Goal: Task Accomplishment & Management: Manage account settings

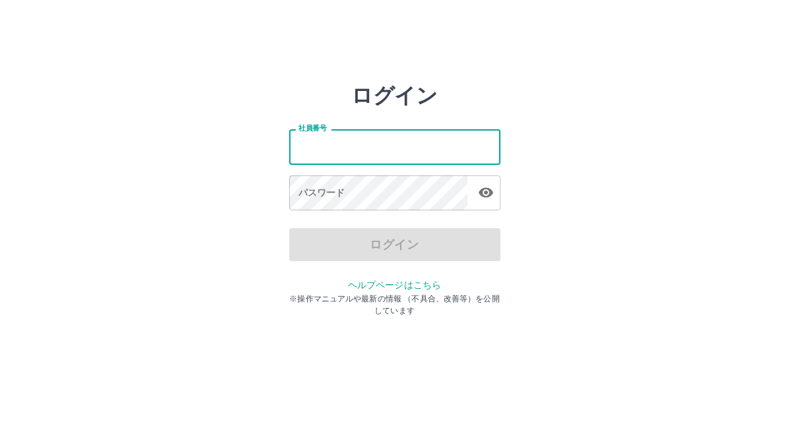
click at [403, 154] on input "社員番号" at bounding box center [394, 146] width 211 height 35
type input "*******"
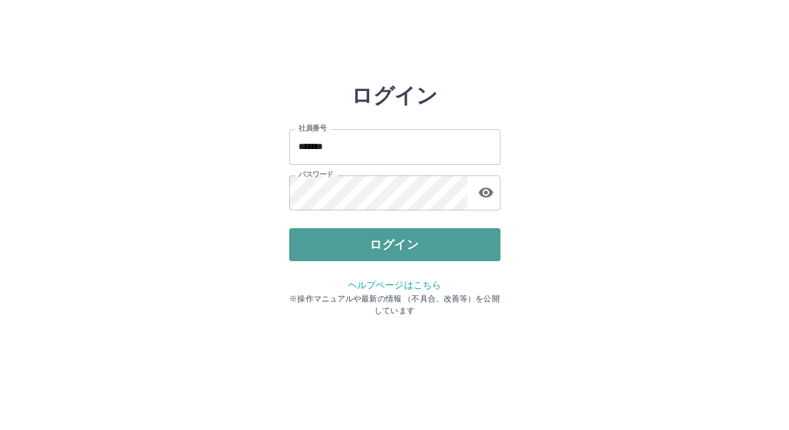
click at [406, 248] on button "ログイン" at bounding box center [394, 244] width 211 height 33
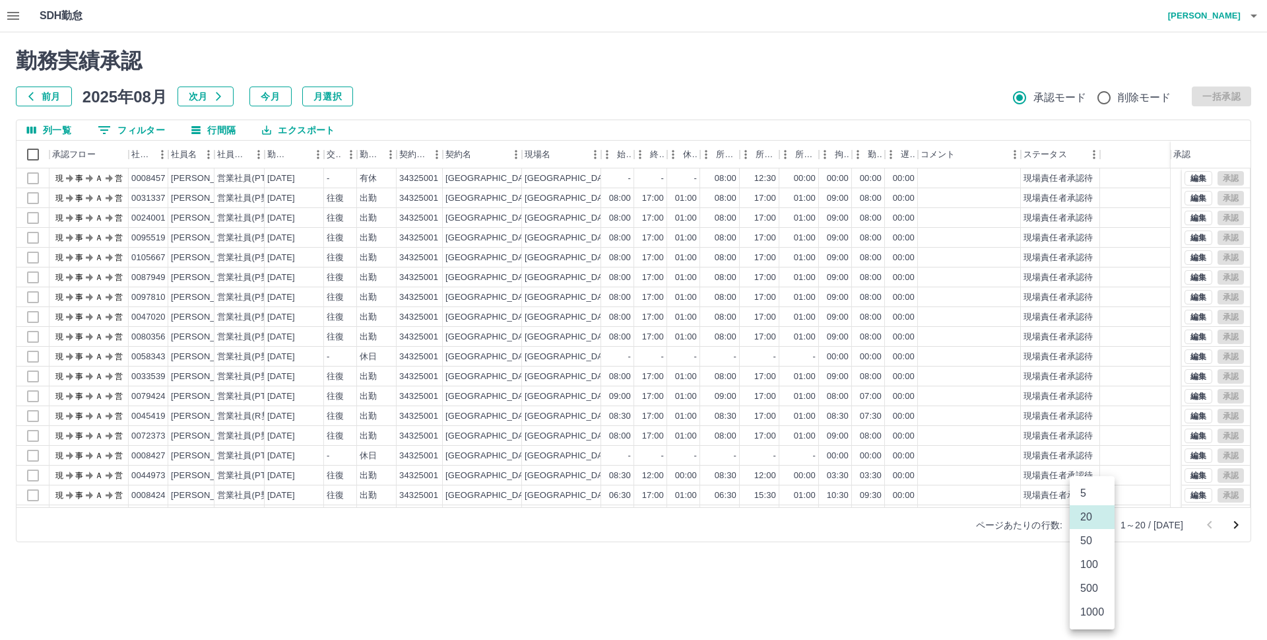
click at [788, 430] on body "SDH勤怠 斉藤　友宏 勤務実績承認 前月 2025年08月 次月 今月 月選択 承認モード 削除モード 一括承認 列一覧 0 フィルター 行間隔 エクスポー…" at bounding box center [633, 279] width 1267 height 558
click at [788, 430] on li "500" at bounding box center [1092, 588] width 45 height 24
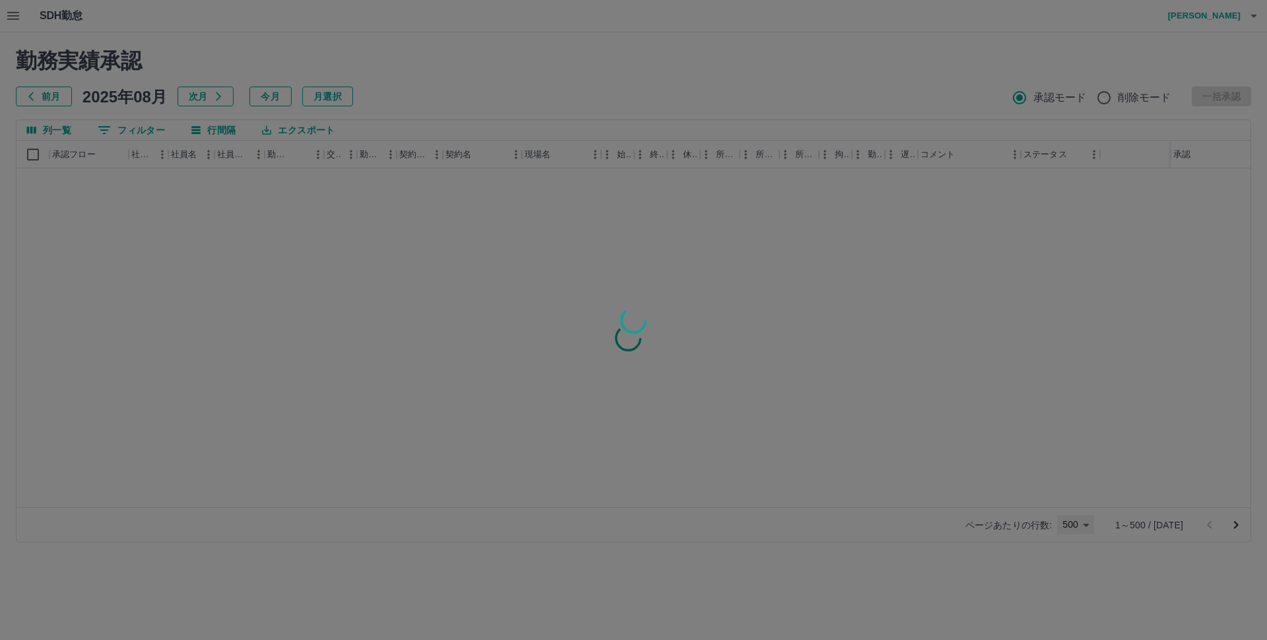
type input "***"
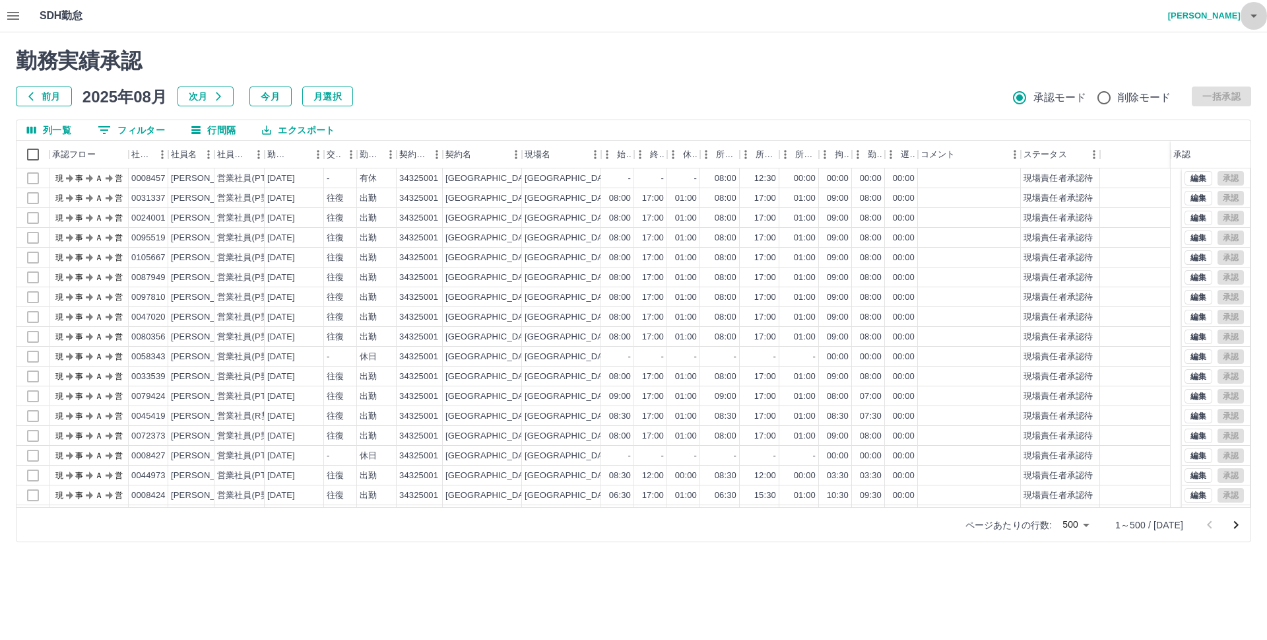
click at [788, 16] on icon "button" at bounding box center [1254, 16] width 7 height 3
click at [788, 102] on li "ログアウト" at bounding box center [1198, 96] width 117 height 24
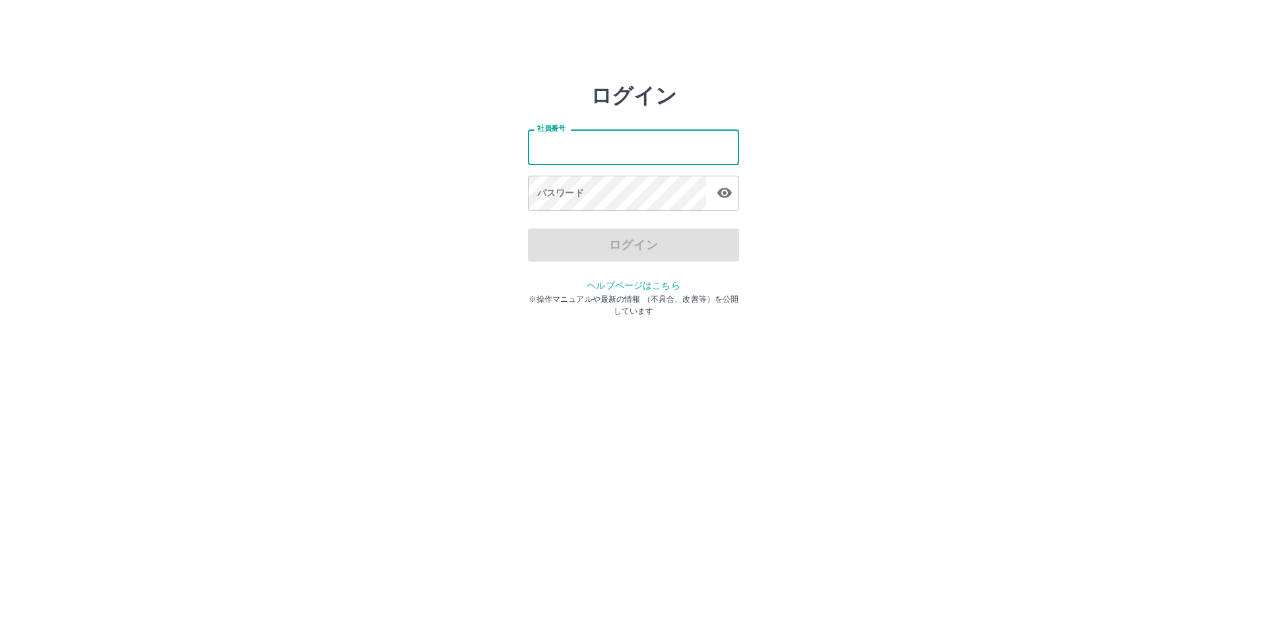
click at [622, 144] on input "社員番号" at bounding box center [633, 146] width 211 height 35
type input "*******"
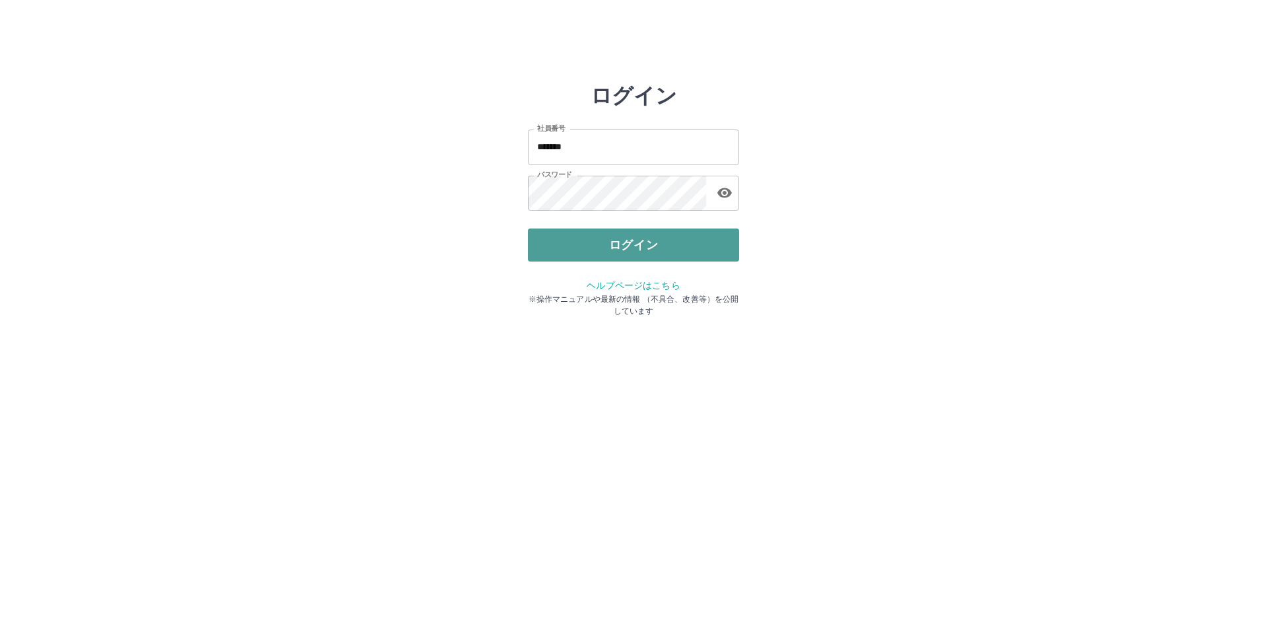
click at [623, 247] on button "ログイン" at bounding box center [633, 244] width 211 height 33
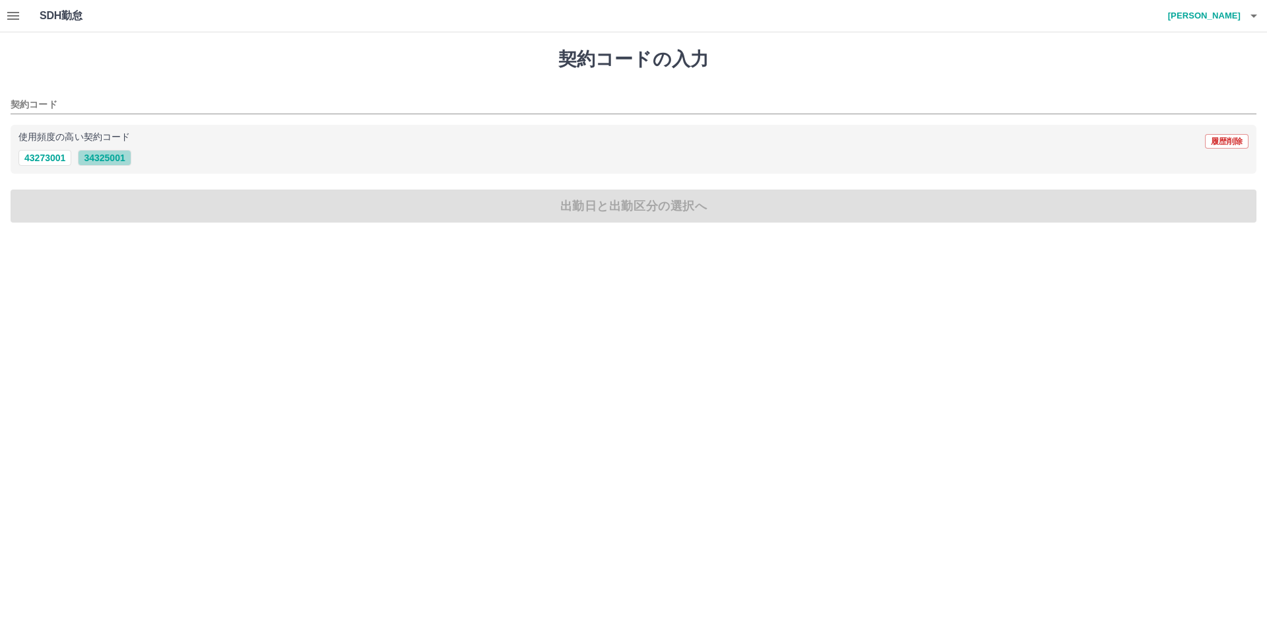
click at [111, 158] on button "34325001" at bounding box center [104, 158] width 53 height 16
type input "********"
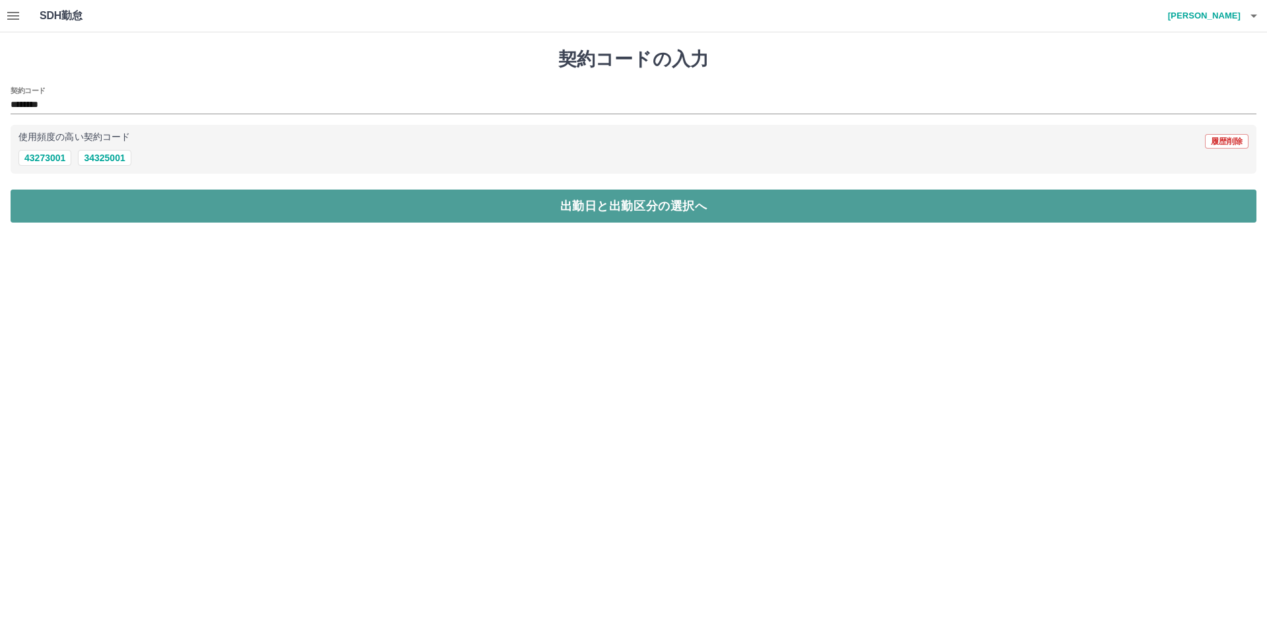
click at [129, 204] on button "出勤日と出勤区分の選択へ" at bounding box center [634, 205] width 1246 height 33
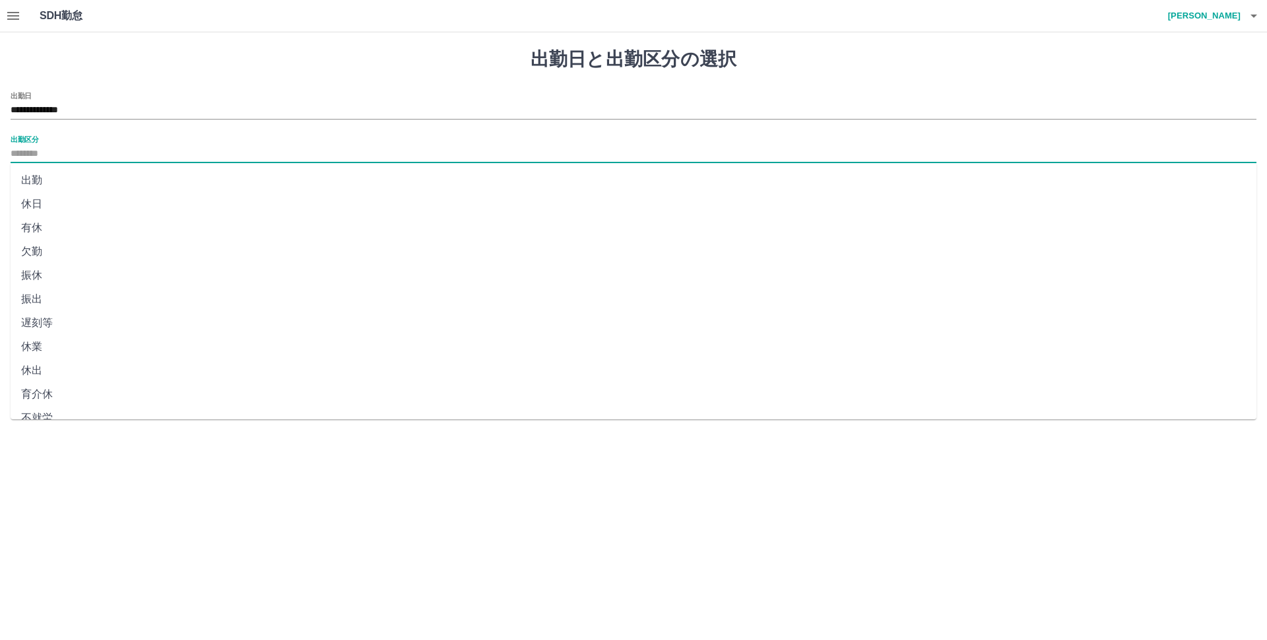
click at [99, 149] on input "出勤区分" at bounding box center [634, 154] width 1246 height 17
click at [118, 107] on input "**********" at bounding box center [634, 110] width 1246 height 17
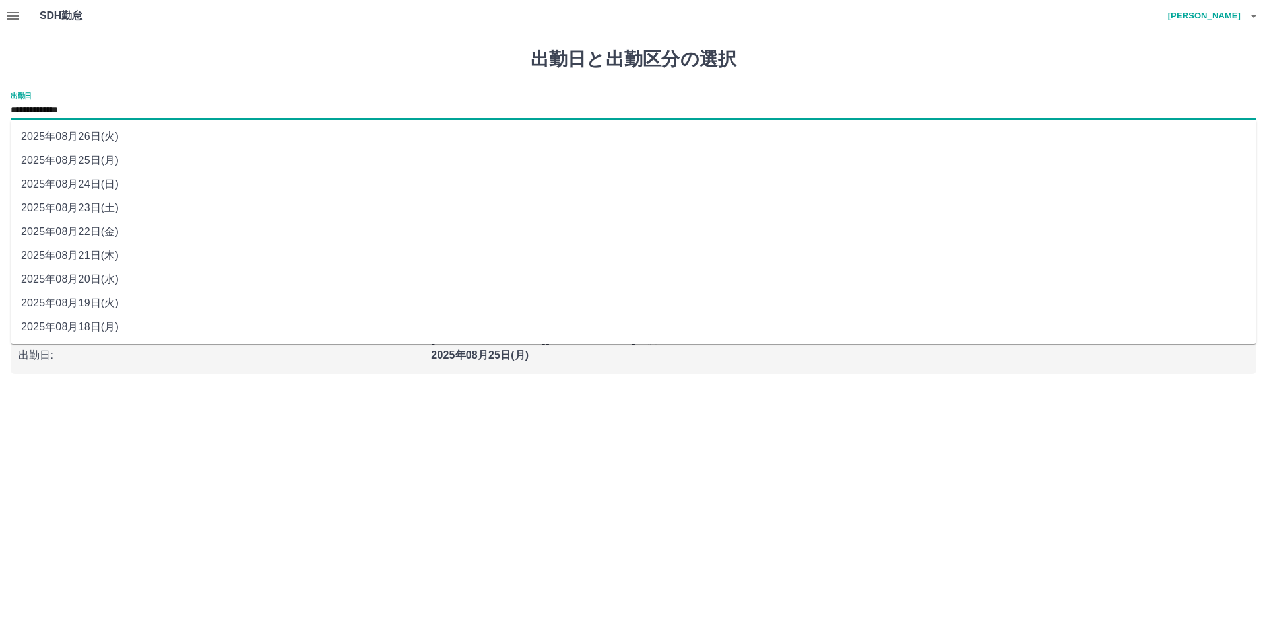
click at [104, 331] on li "2025年08月18日(月)" at bounding box center [634, 327] width 1246 height 24
type input "**********"
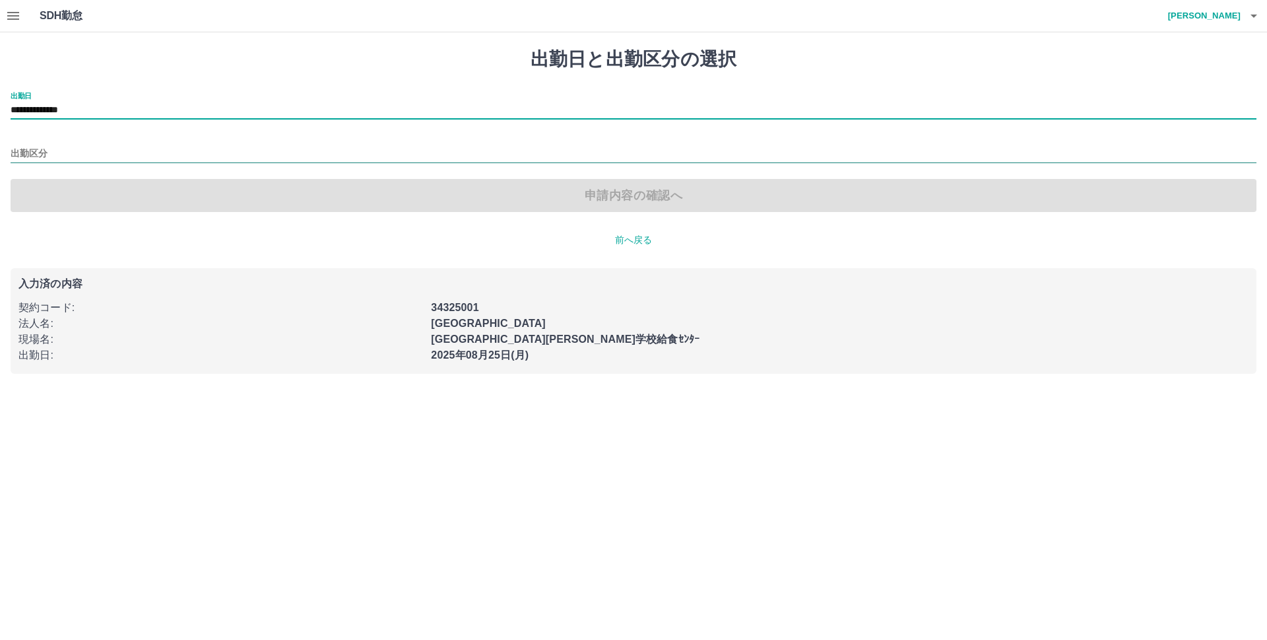
click at [99, 154] on input "出勤区分" at bounding box center [634, 154] width 1246 height 17
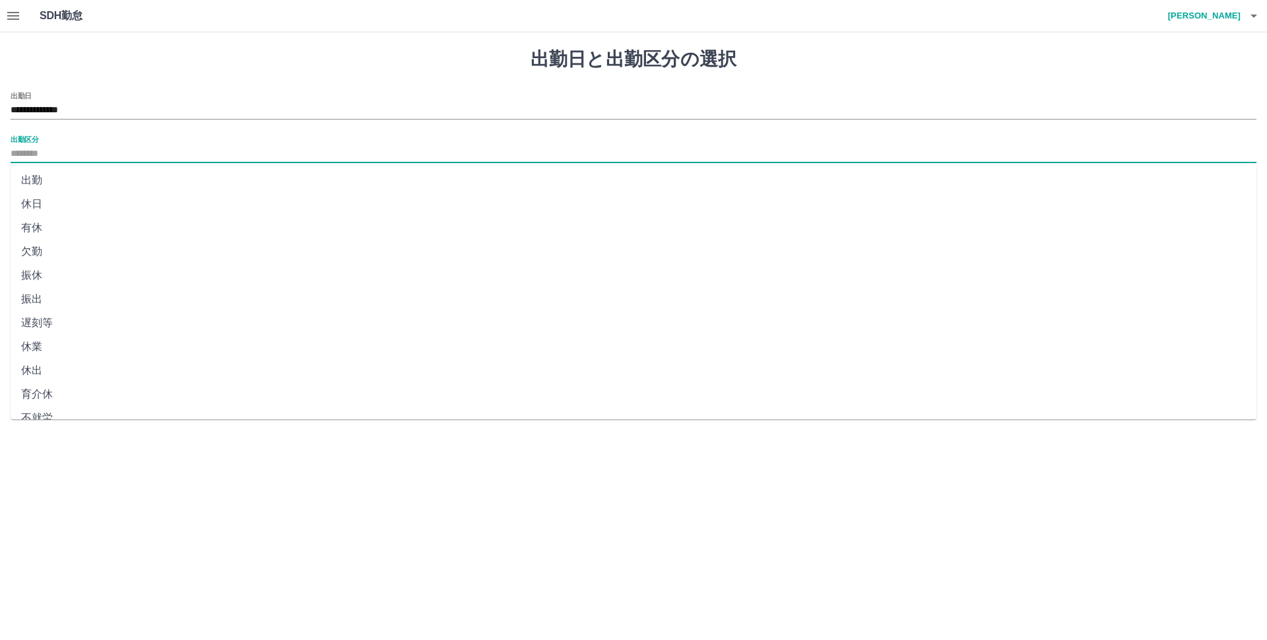
click at [50, 228] on li "有休" at bounding box center [634, 228] width 1246 height 24
type input "**"
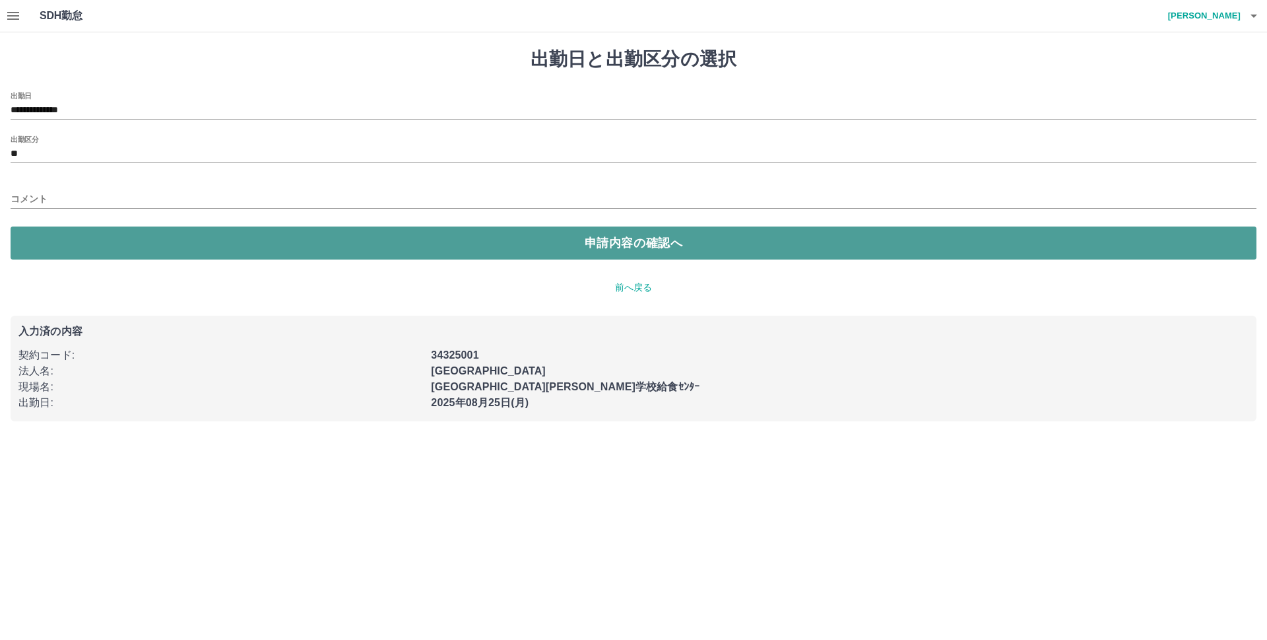
click at [121, 248] on button "申請内容の確認へ" at bounding box center [634, 242] width 1246 height 33
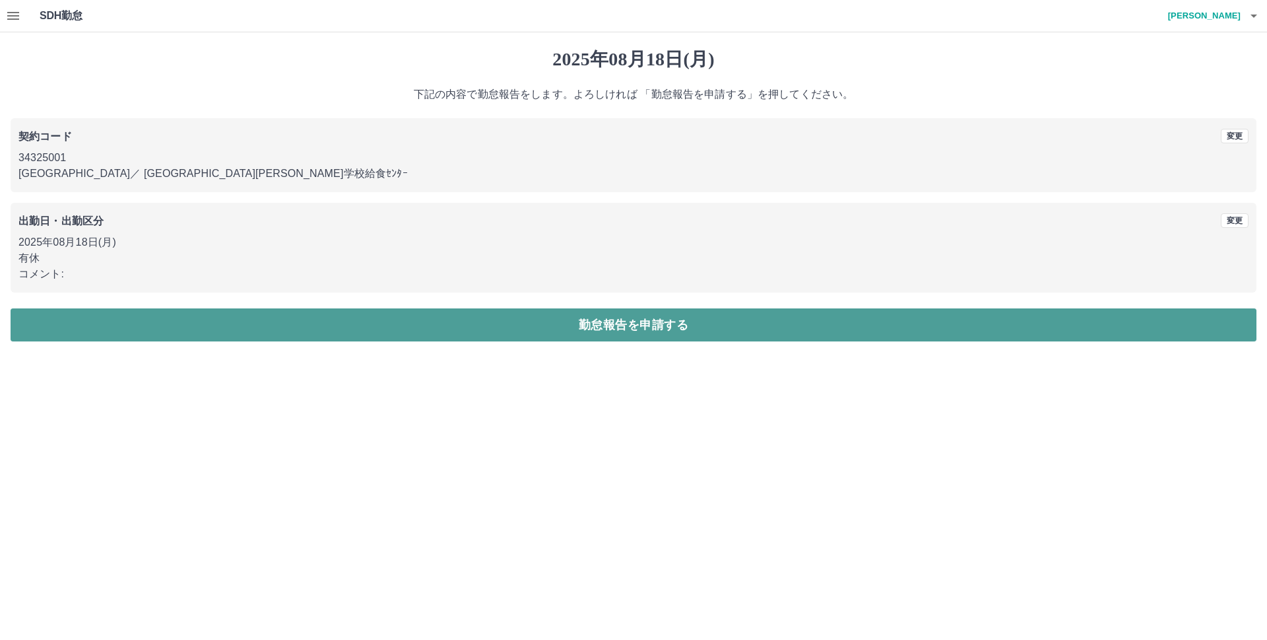
click at [170, 324] on button "勤怠報告を申請する" at bounding box center [634, 324] width 1246 height 33
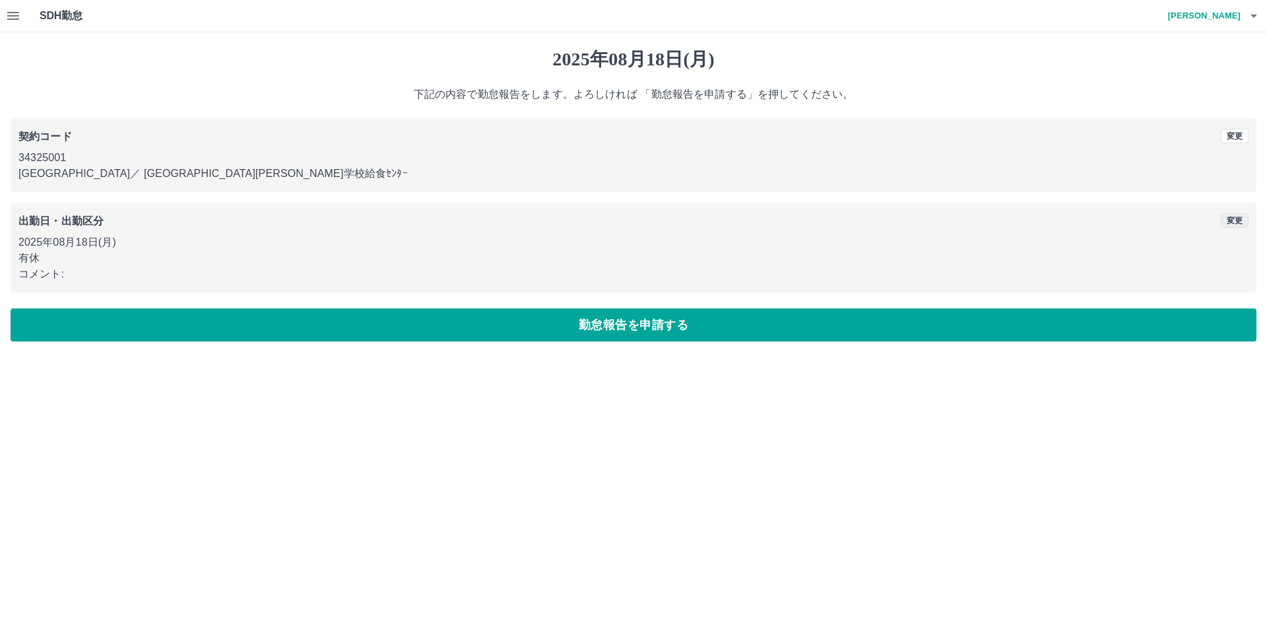
click at [1235, 220] on button "変更" at bounding box center [1235, 220] width 28 height 15
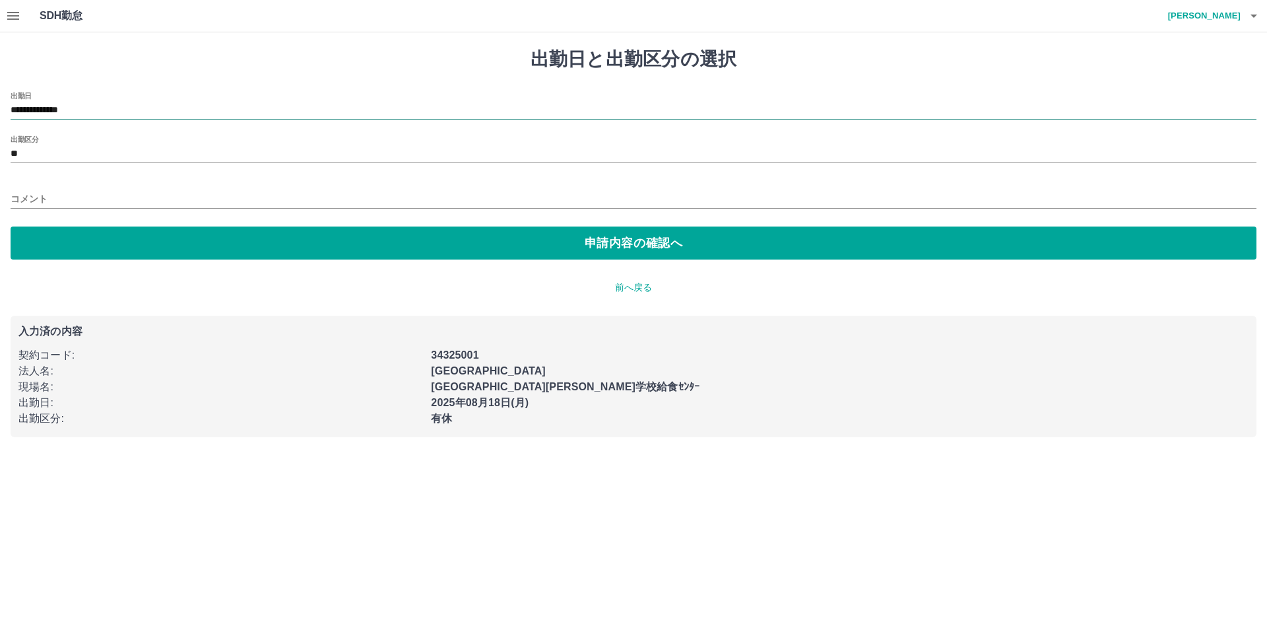
click at [100, 104] on input "**********" at bounding box center [634, 110] width 1246 height 17
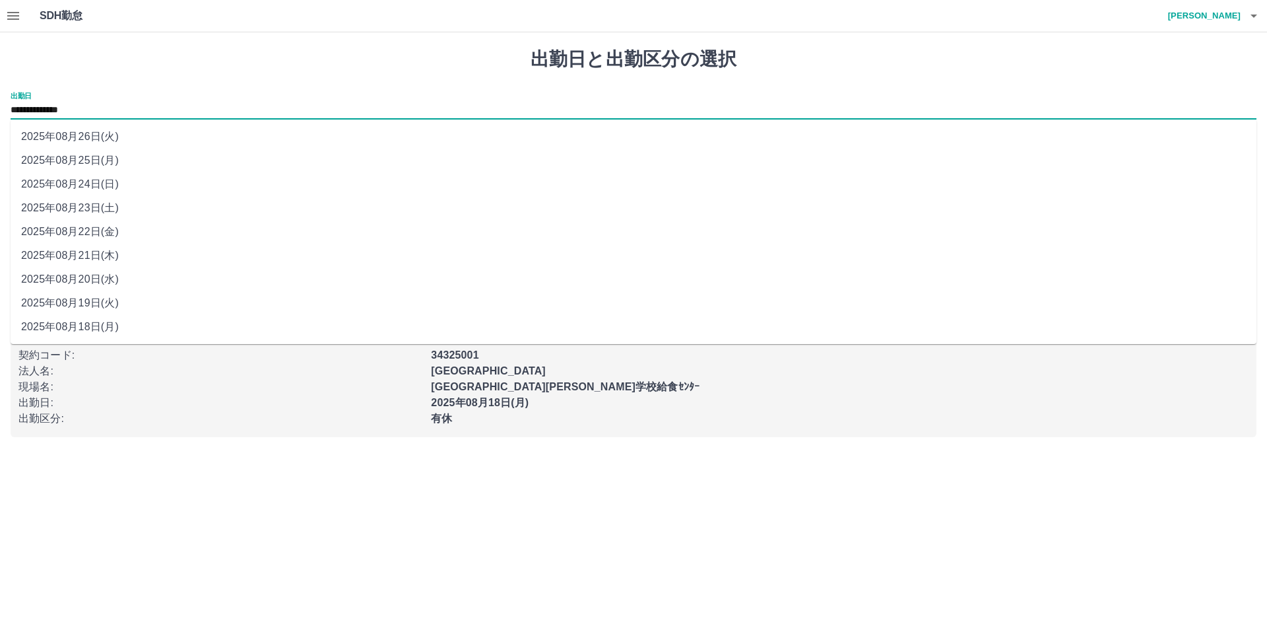
click at [101, 304] on li "2025年08月19日(火)" at bounding box center [634, 303] width 1246 height 24
type input "**********"
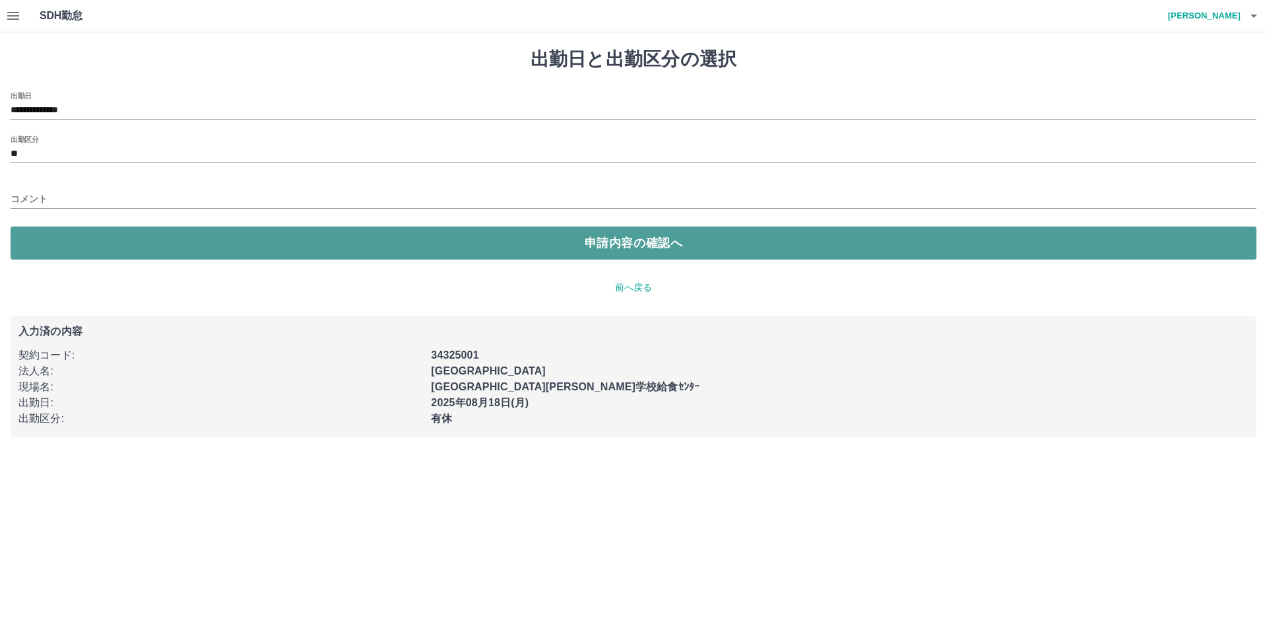
click at [116, 242] on button "申請内容の確認へ" at bounding box center [634, 242] width 1246 height 33
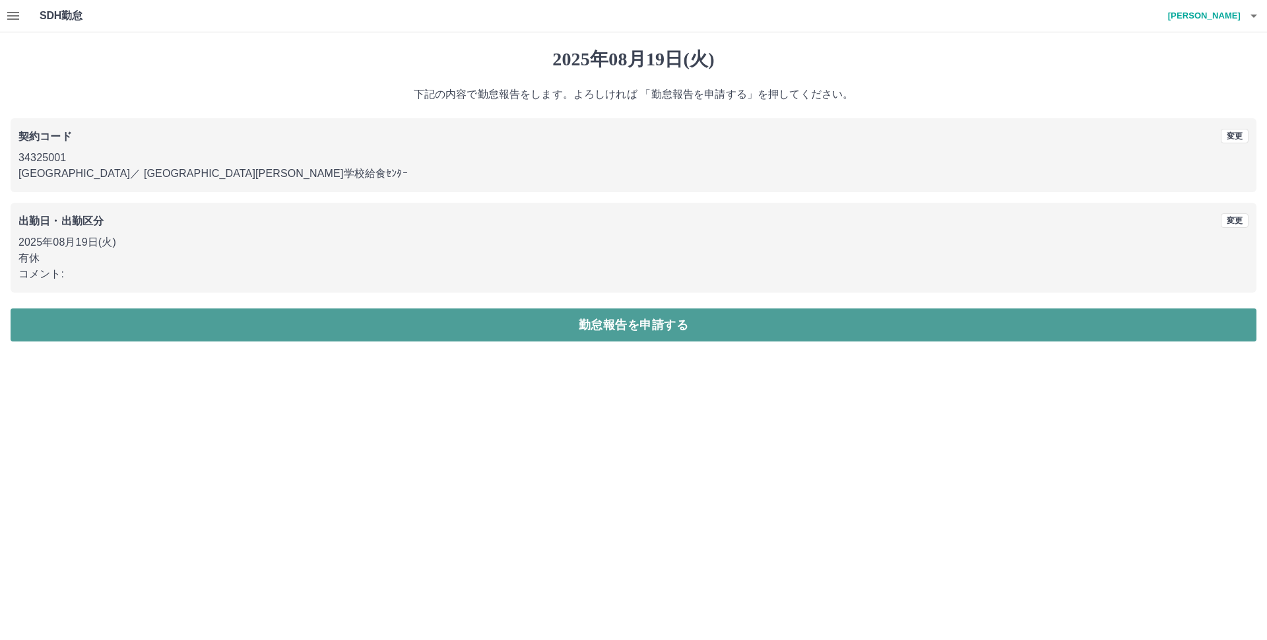
click at [171, 317] on button "勤怠報告を申請する" at bounding box center [634, 324] width 1246 height 33
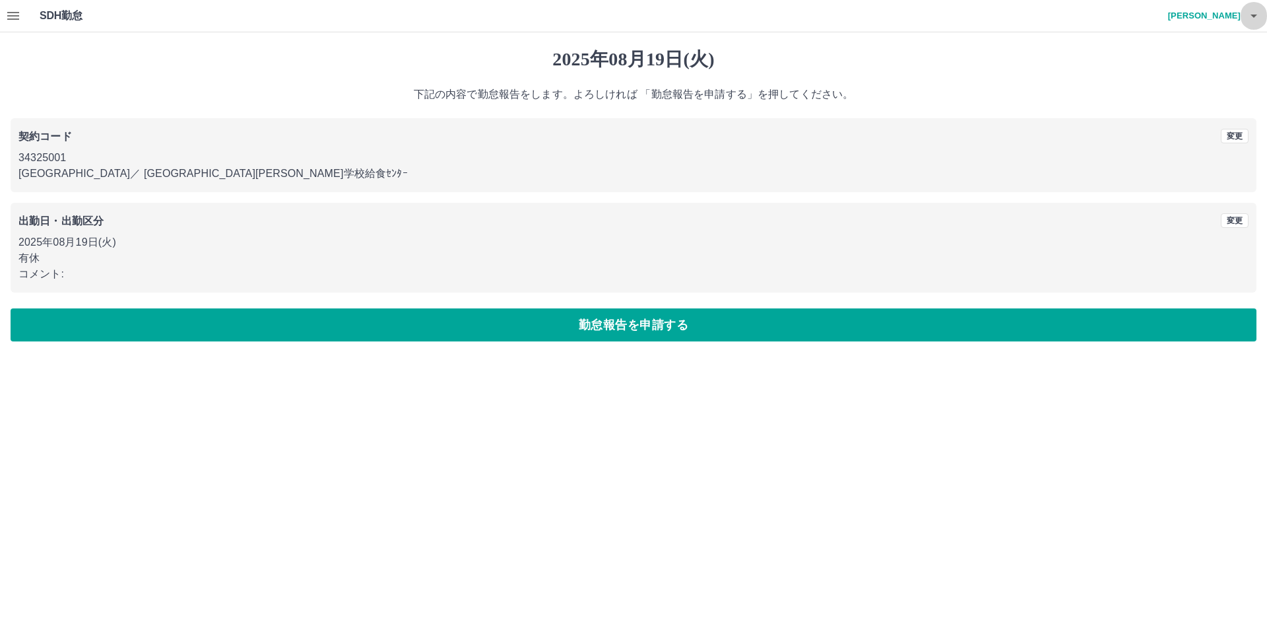
click at [1258, 15] on icon "button" at bounding box center [1254, 16] width 16 height 16
click at [1205, 102] on li "ログアウト" at bounding box center [1198, 96] width 117 height 24
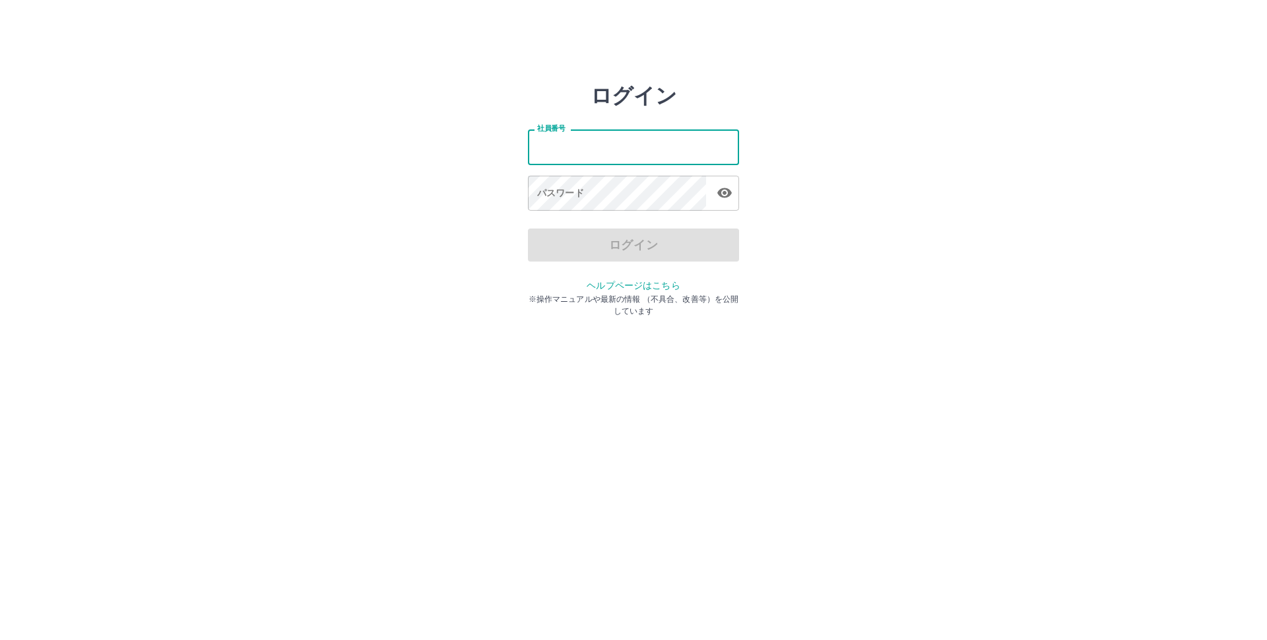
click at [681, 151] on input "社員番号" at bounding box center [633, 146] width 211 height 35
type input "*******"
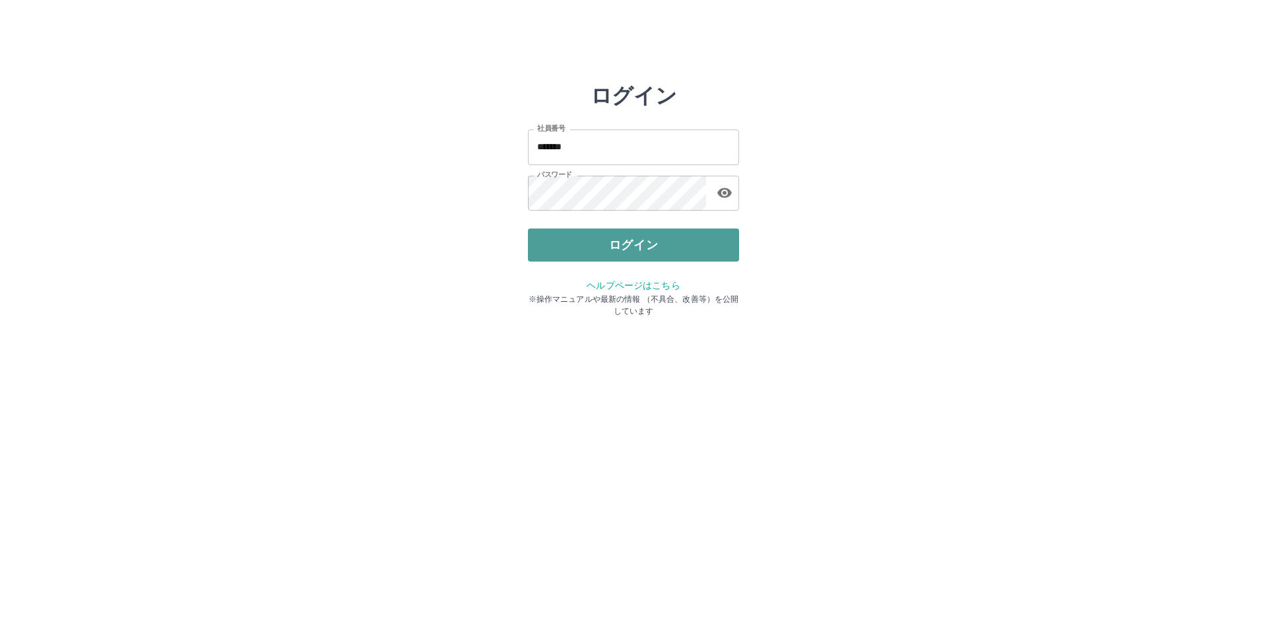
click at [630, 257] on button "ログイン" at bounding box center [633, 244] width 211 height 33
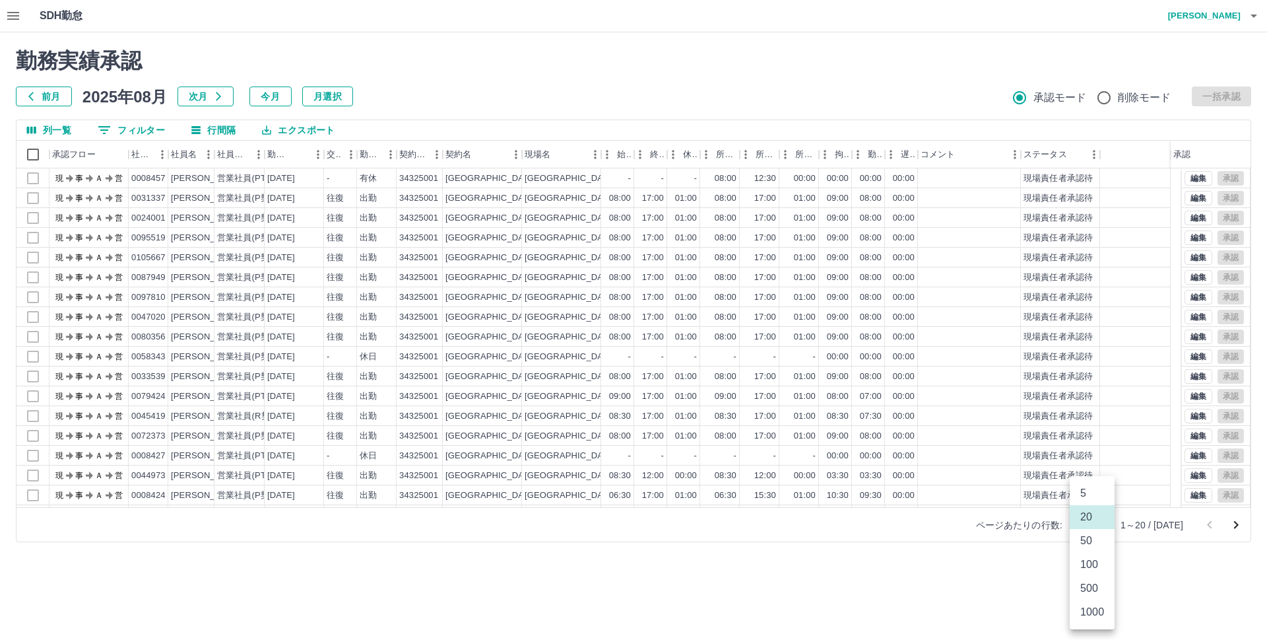
click at [1104, 526] on body "SDH勤怠 [PERSON_NAME] 勤務実績承認 前月 [DATE] 次月 今月 月選択 承認モード 削除モード 一括承認 列一覧 0 フィルター 行間隔…" at bounding box center [633, 279] width 1267 height 558
click at [1093, 587] on li "500" at bounding box center [1092, 588] width 45 height 24
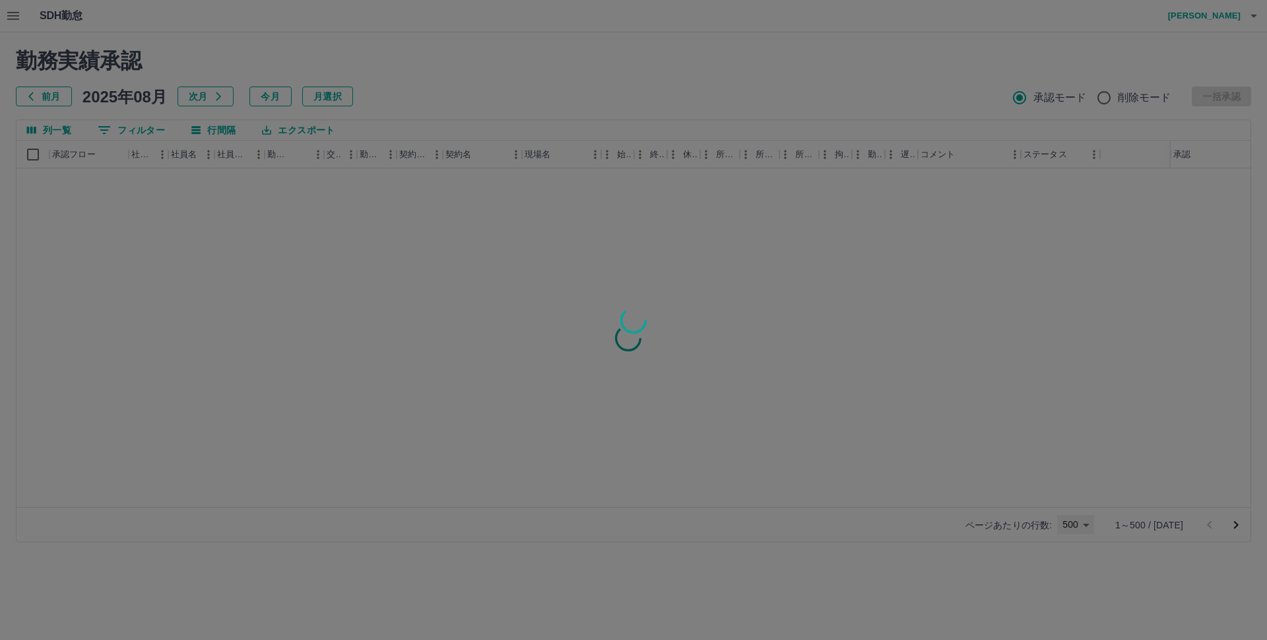
type input "***"
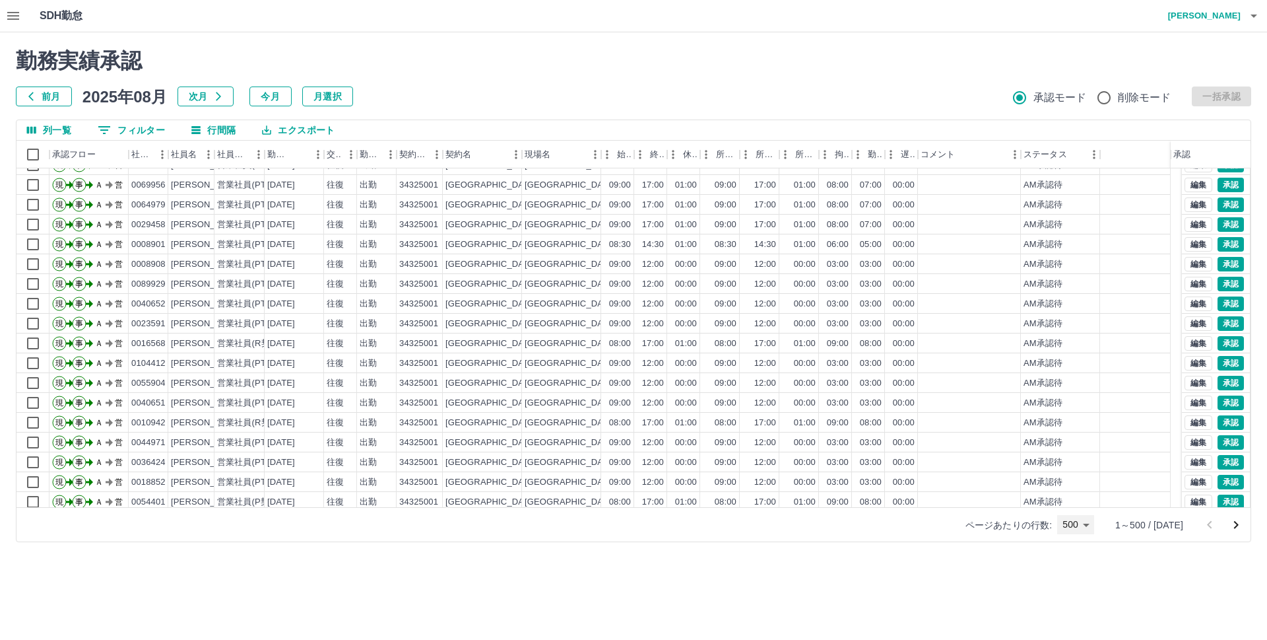
scroll to position [2178, 0]
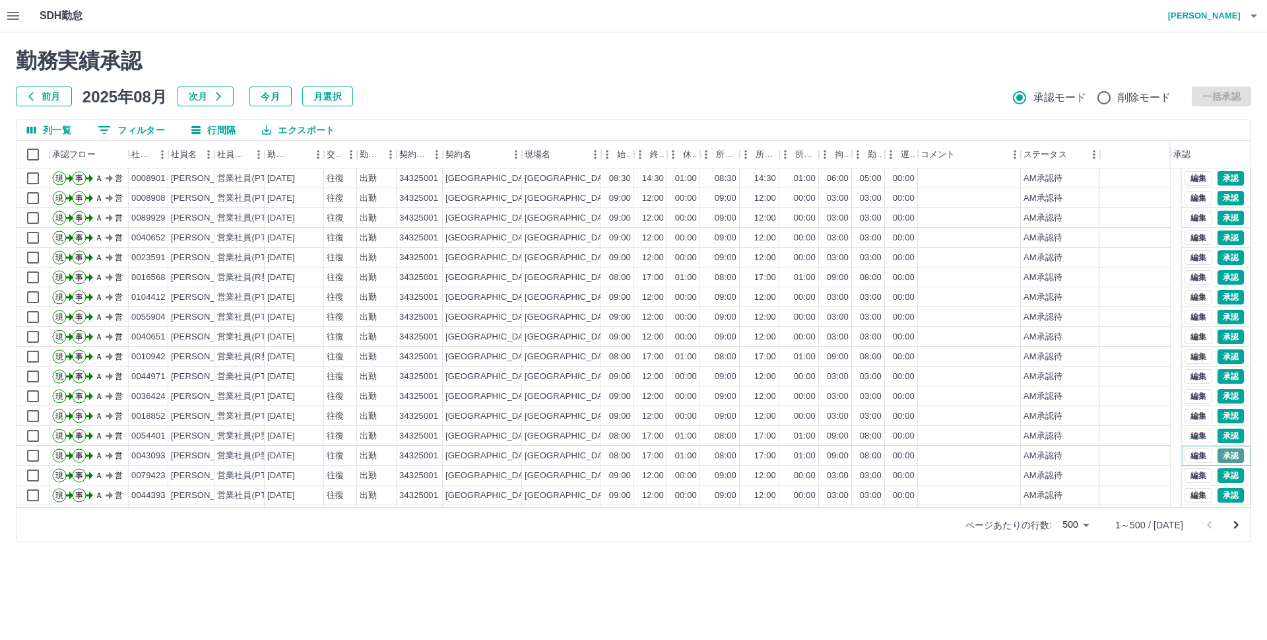
click at [1218, 450] on button "承認" at bounding box center [1231, 455] width 26 height 15
click at [1185, 456] on button "編集" at bounding box center [1199, 455] width 28 height 15
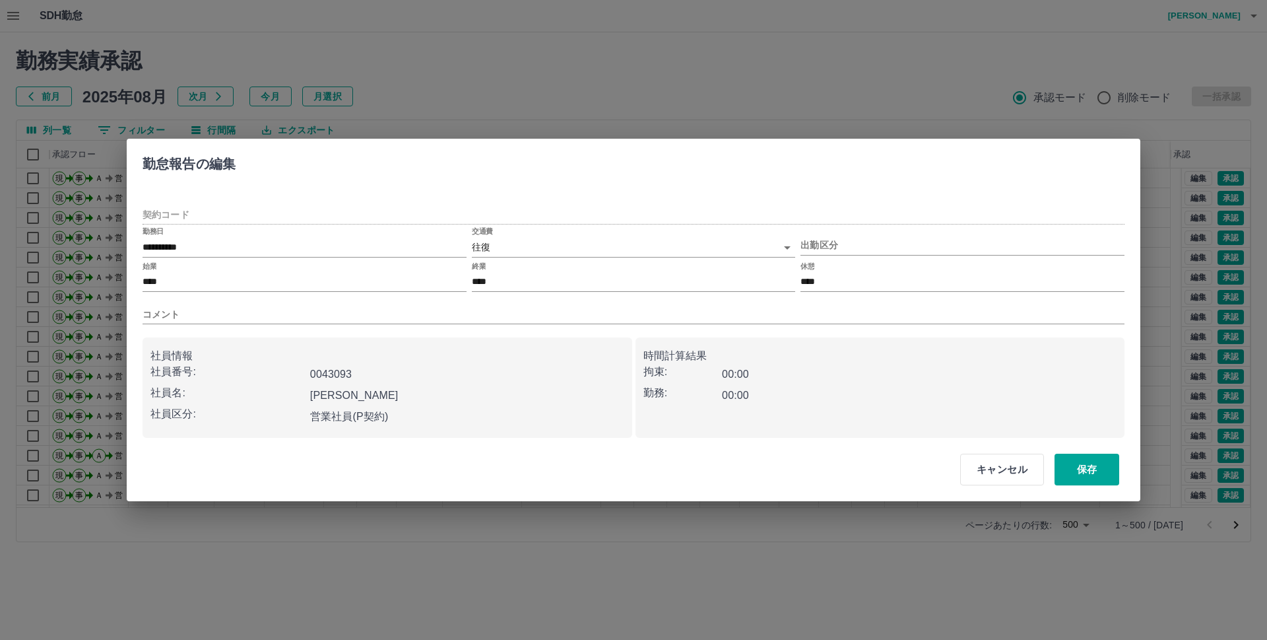
type input "********"
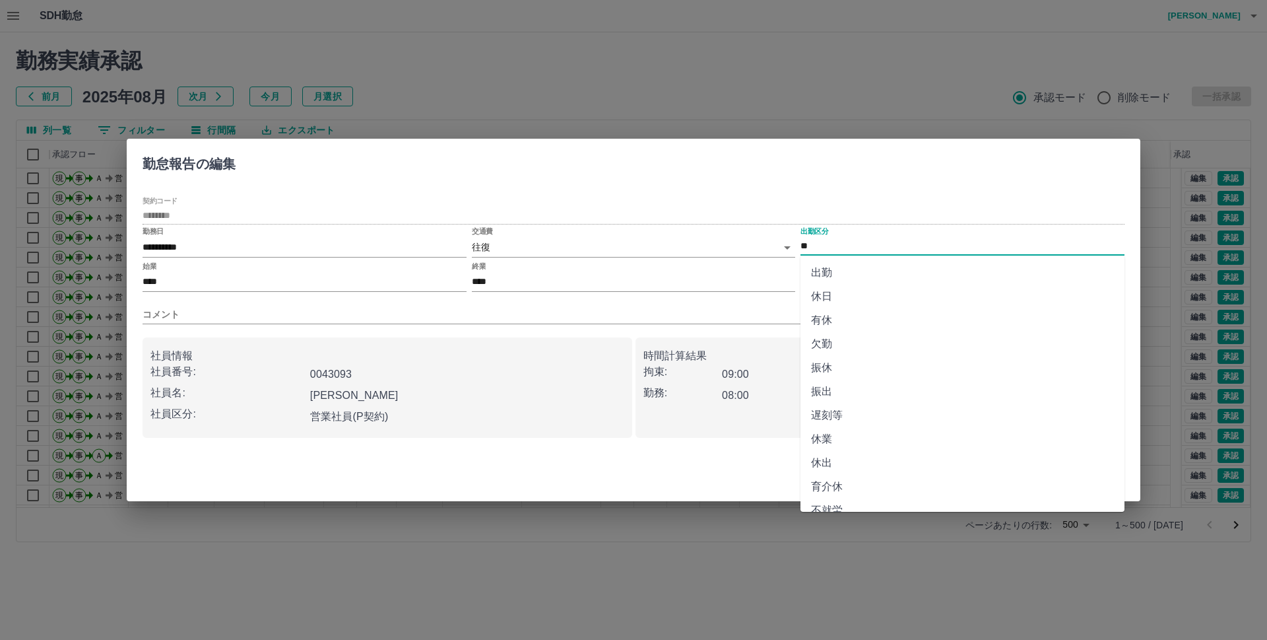
click at [825, 238] on input "**" at bounding box center [963, 246] width 324 height 17
click at [843, 414] on li "遅刻等" at bounding box center [963, 415] width 324 height 24
type input "***"
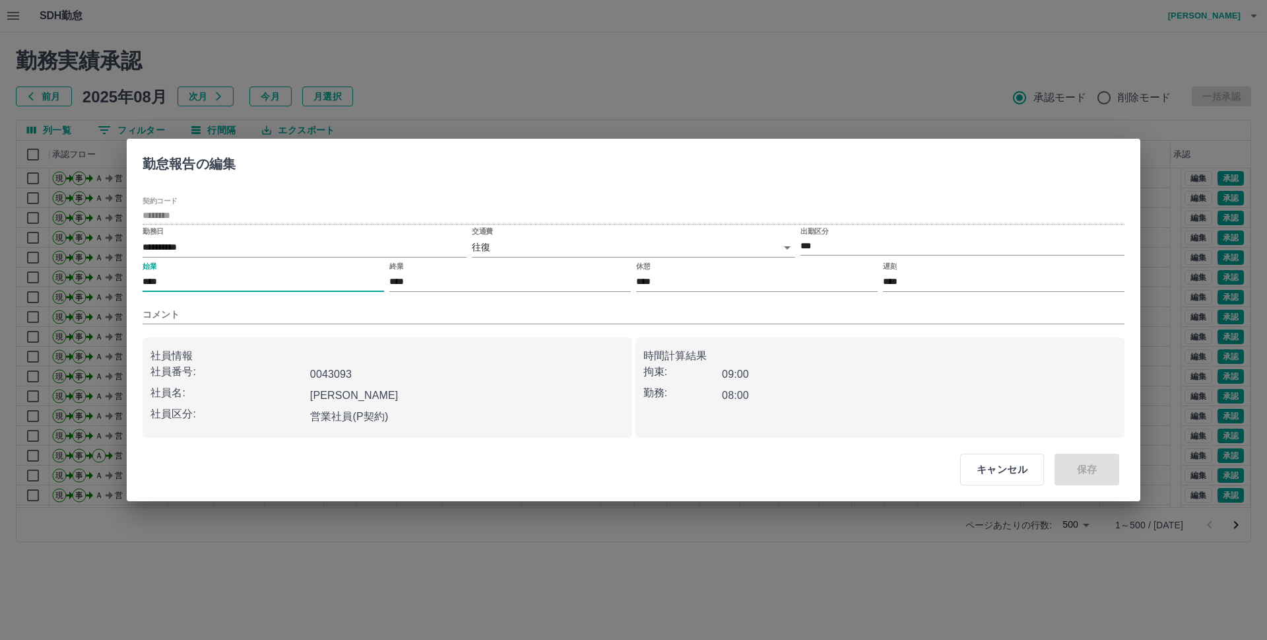
click at [147, 279] on input "****" at bounding box center [264, 282] width 242 height 19
click at [150, 281] on input "****" at bounding box center [264, 282] width 242 height 19
type input "***"
click at [419, 315] on input "コメント" at bounding box center [634, 314] width 982 height 19
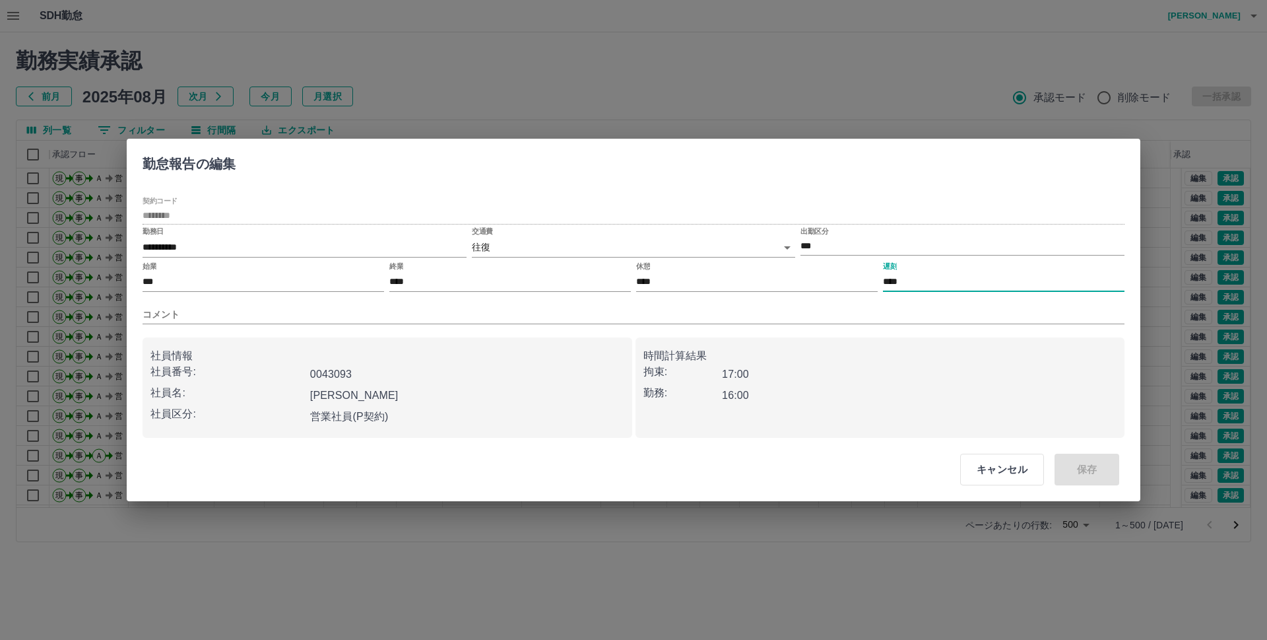
click at [906, 282] on input "****" at bounding box center [1004, 282] width 242 height 19
type input "****"
click at [1079, 469] on button "保存" at bounding box center [1087, 470] width 65 height 32
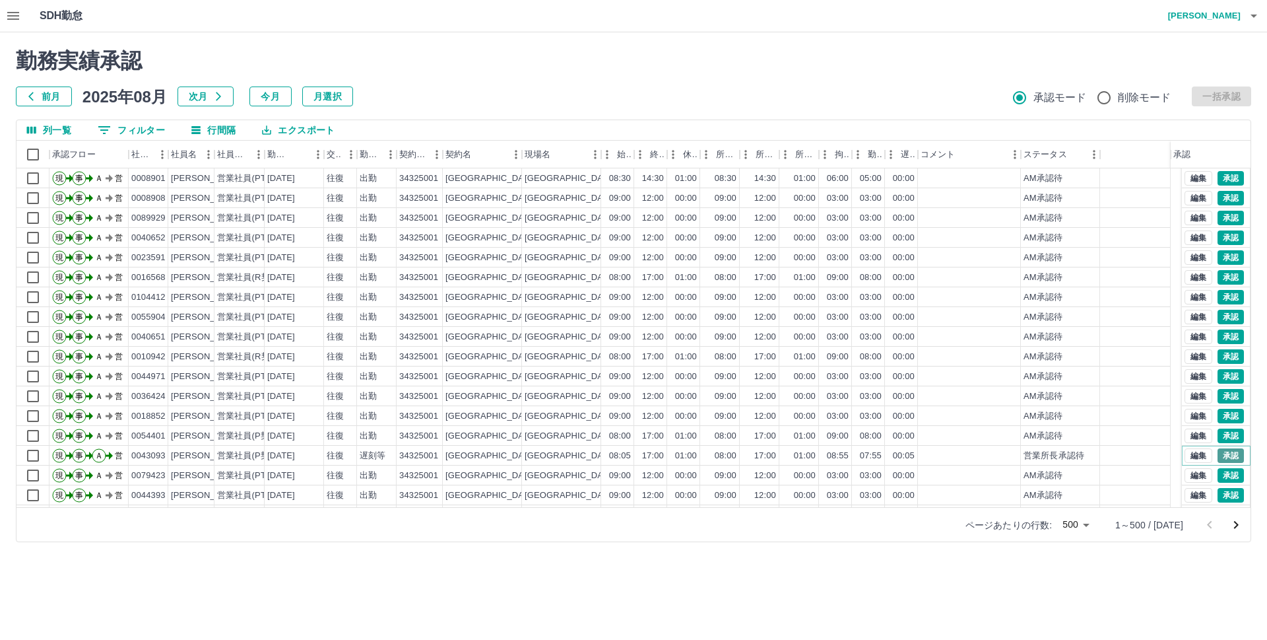
click at [1220, 455] on button "承認" at bounding box center [1231, 455] width 26 height 15
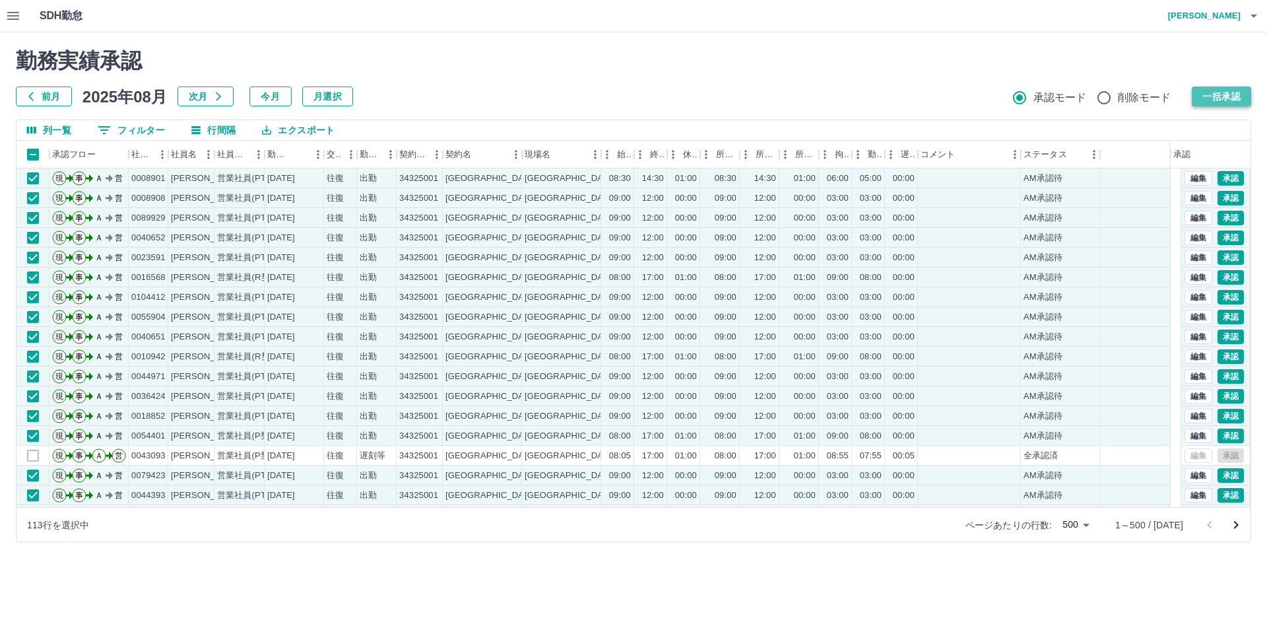
click at [1218, 97] on button "一括承認" at bounding box center [1221, 96] width 59 height 20
click at [1222, 92] on button "一括承認" at bounding box center [1221, 96] width 59 height 20
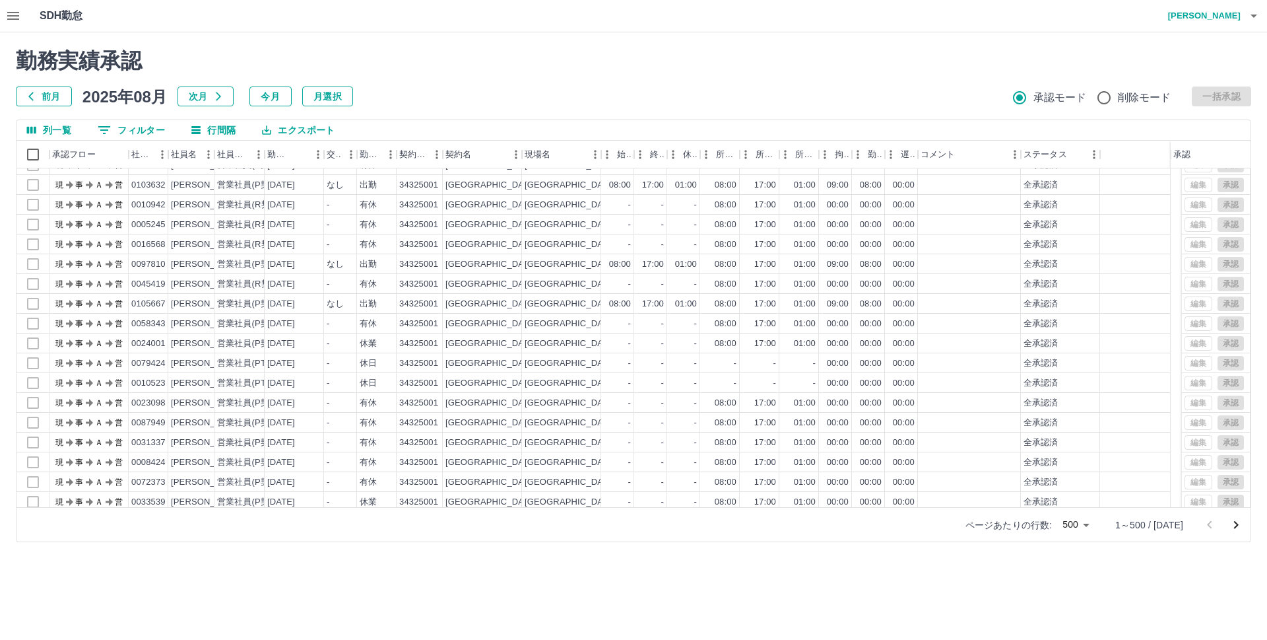
scroll to position [9563, 0]
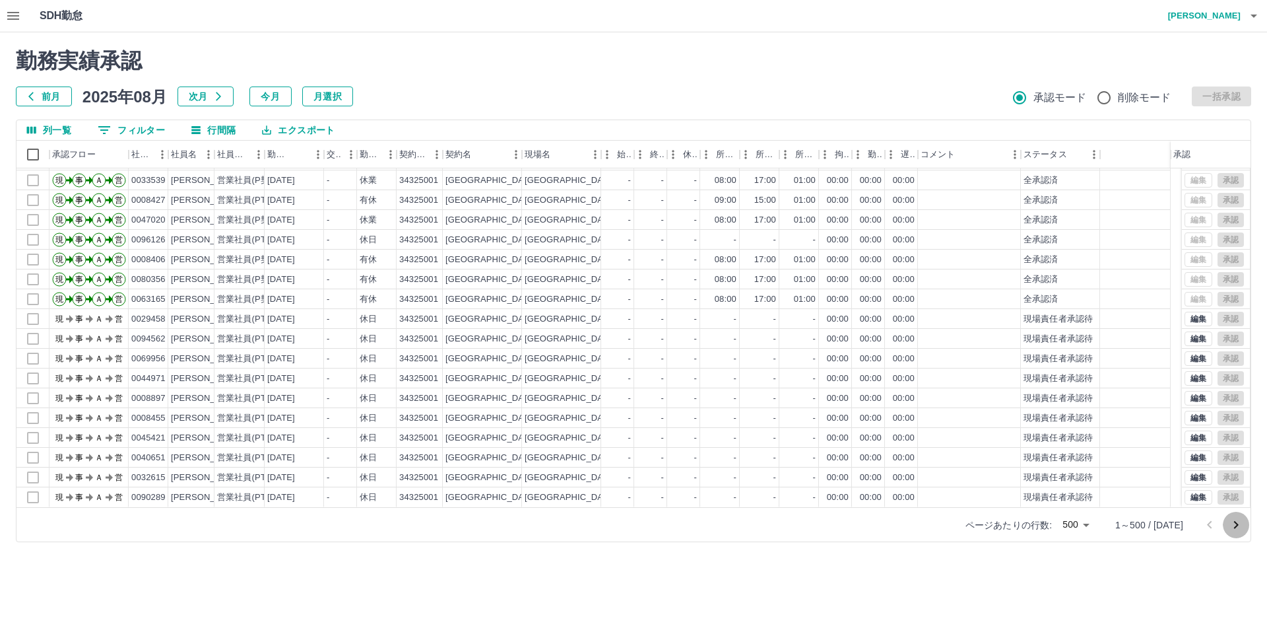
click at [1238, 525] on icon "次のページへ" at bounding box center [1236, 525] width 5 height 8
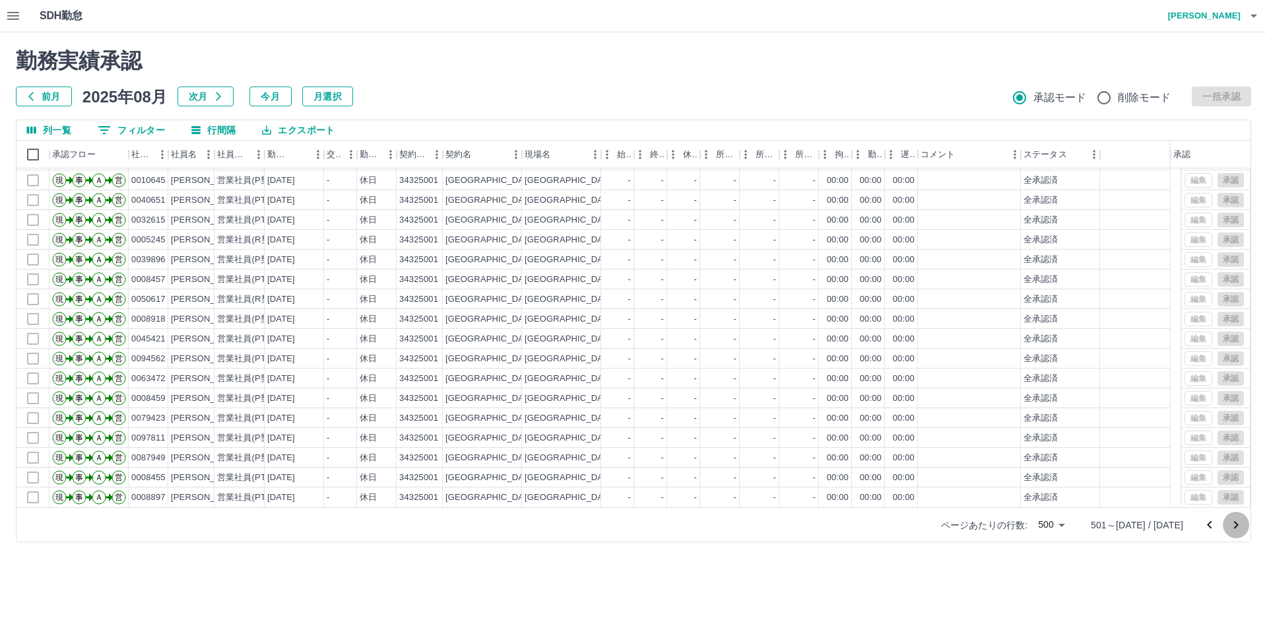
click at [1238, 527] on icon "次のページへ" at bounding box center [1237, 525] width 16 height 16
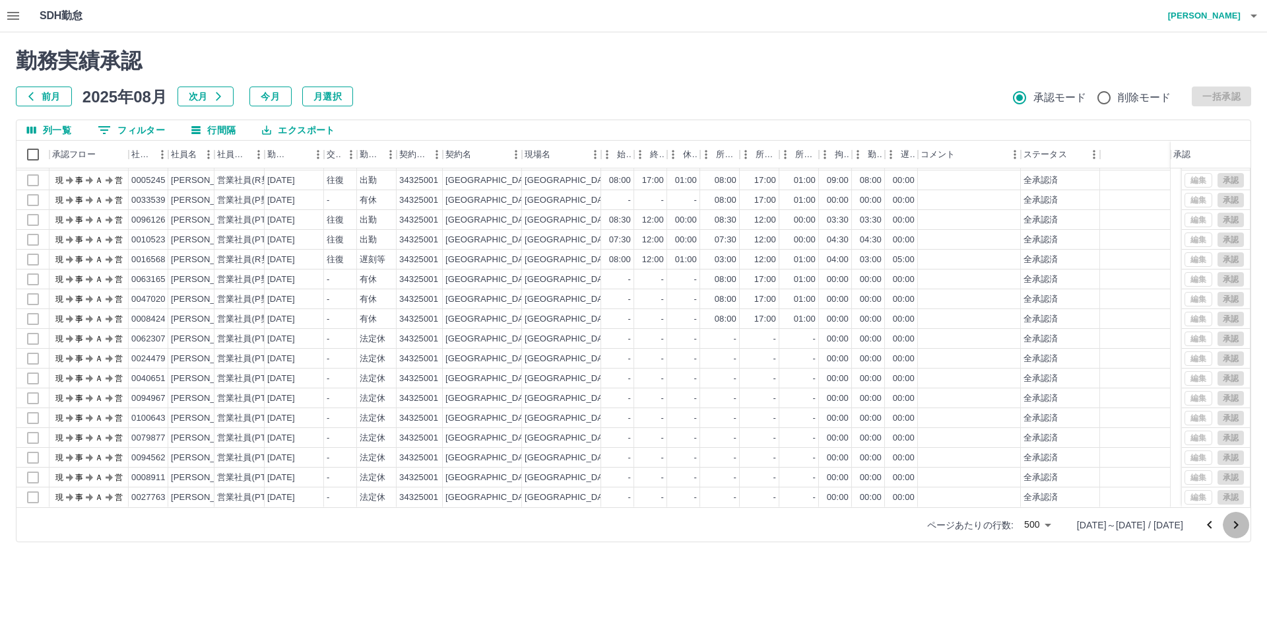
click at [1238, 527] on icon "次のページへ" at bounding box center [1237, 525] width 16 height 16
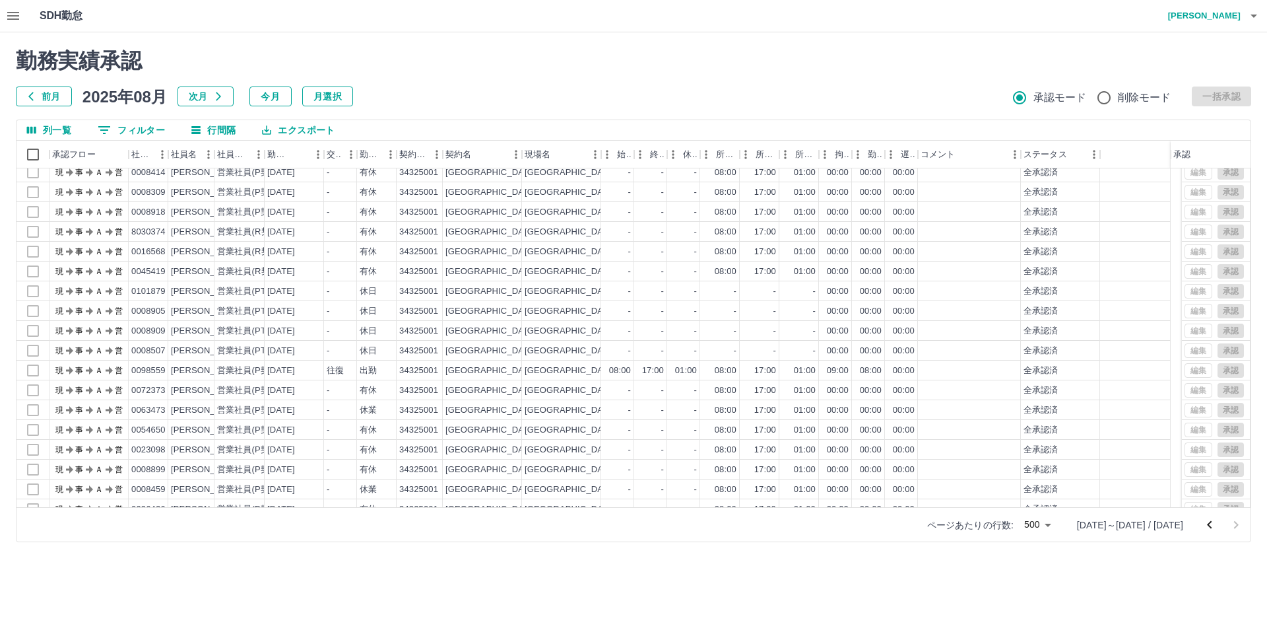
scroll to position [4890, 0]
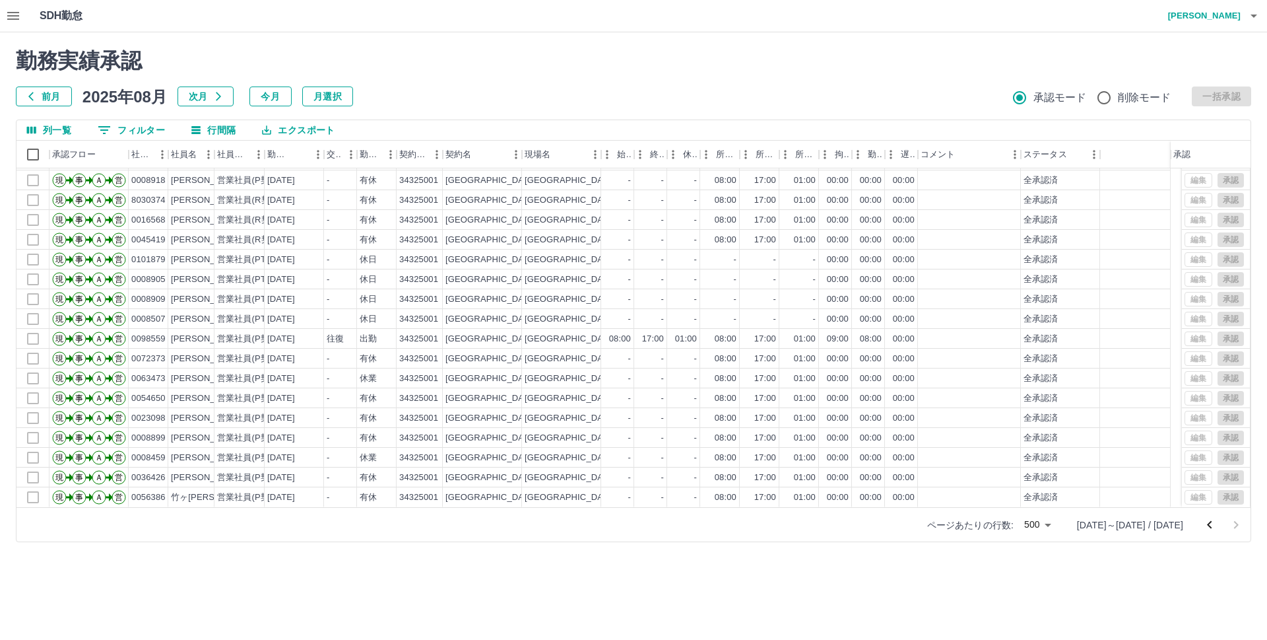
click at [1260, 17] on icon "button" at bounding box center [1254, 16] width 16 height 16
click at [1213, 98] on li "ログアウト" at bounding box center [1198, 96] width 117 height 24
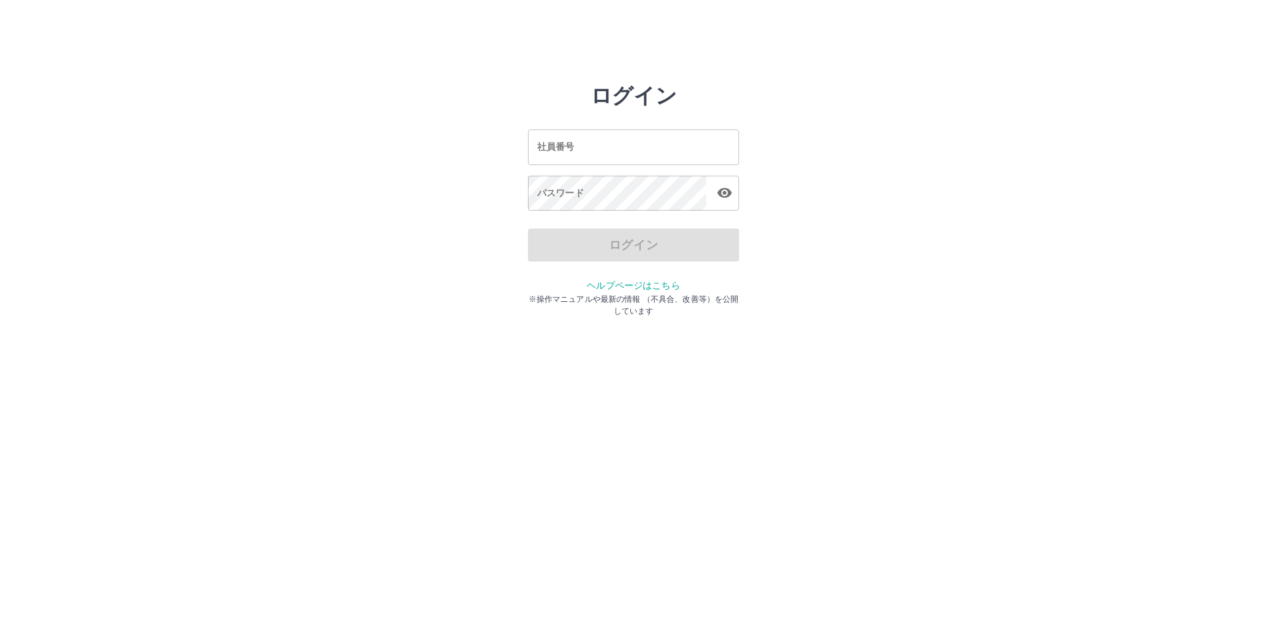
click at [712, 154] on input "社員番号" at bounding box center [633, 146] width 211 height 35
type input "*******"
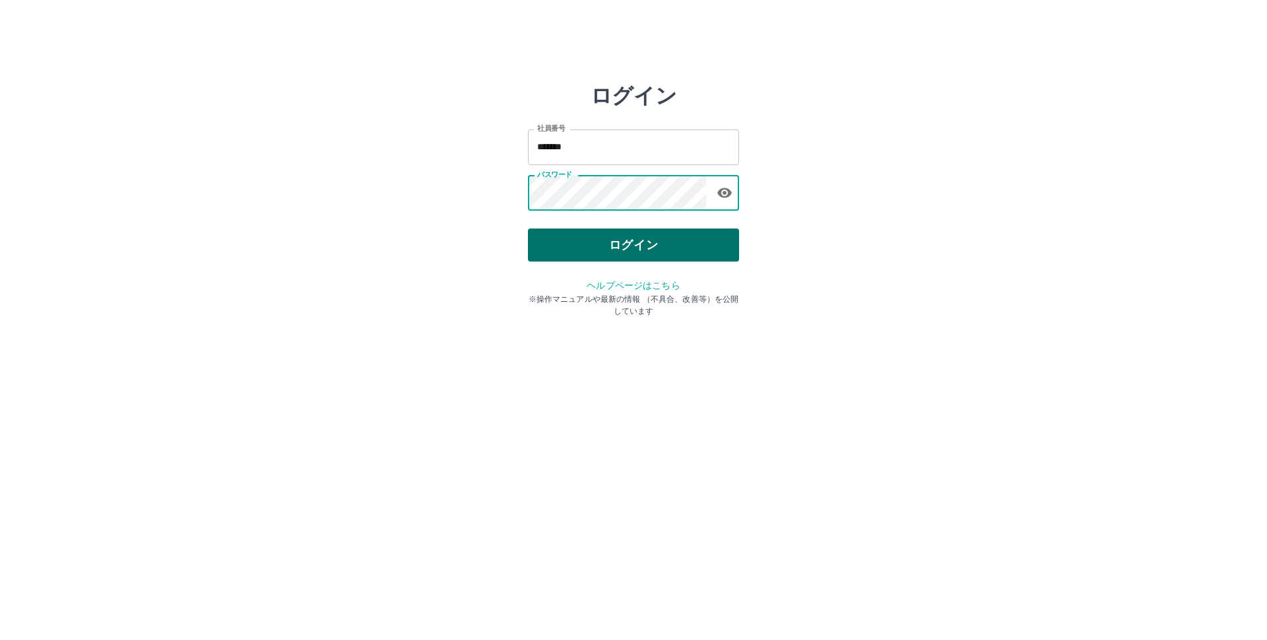
click at [656, 249] on button "ログイン" at bounding box center [633, 244] width 211 height 33
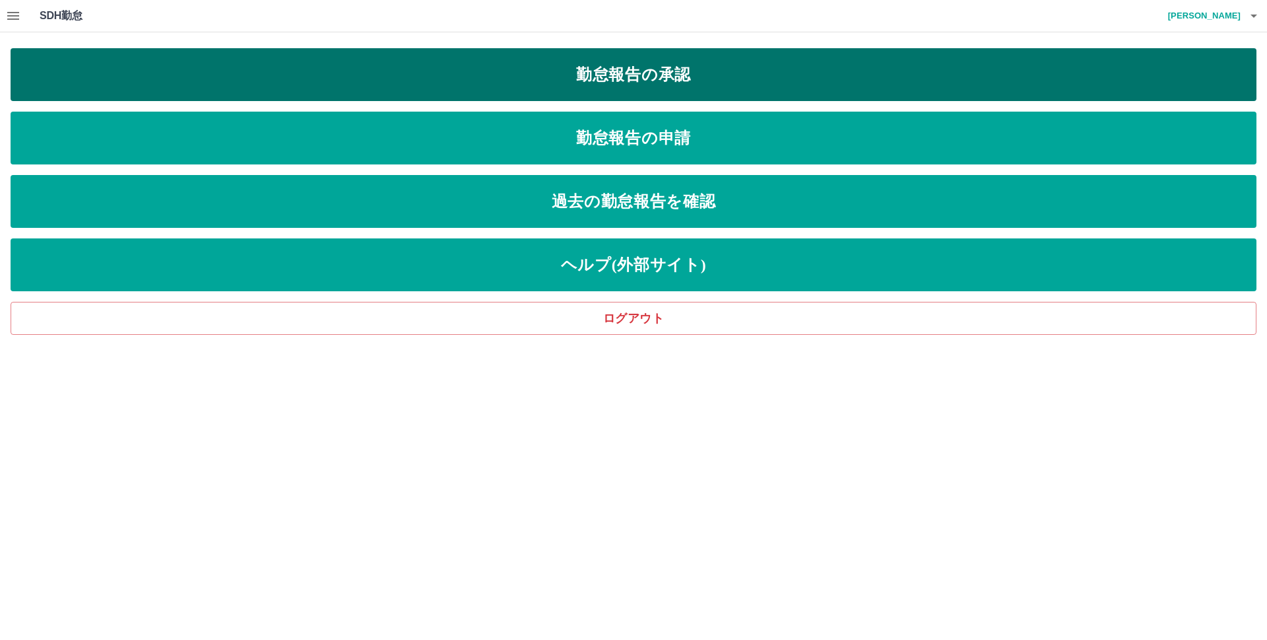
click at [639, 73] on link "勤怠報告の承認" at bounding box center [634, 74] width 1246 height 53
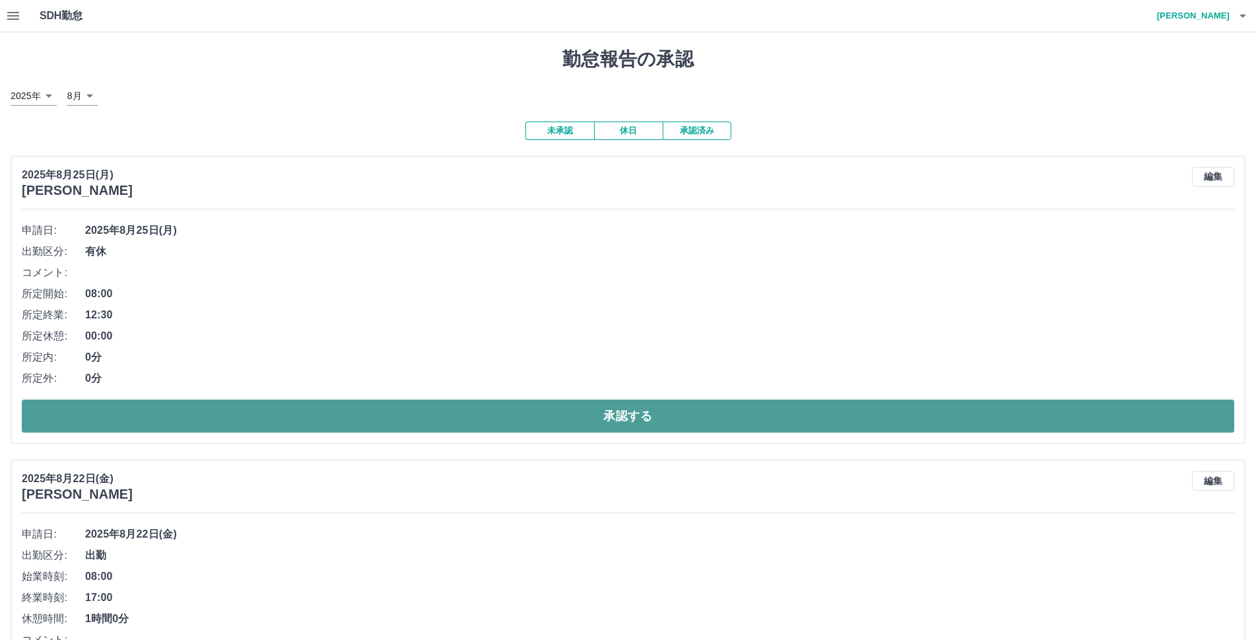
click at [631, 414] on button "承認する" at bounding box center [628, 415] width 1213 height 33
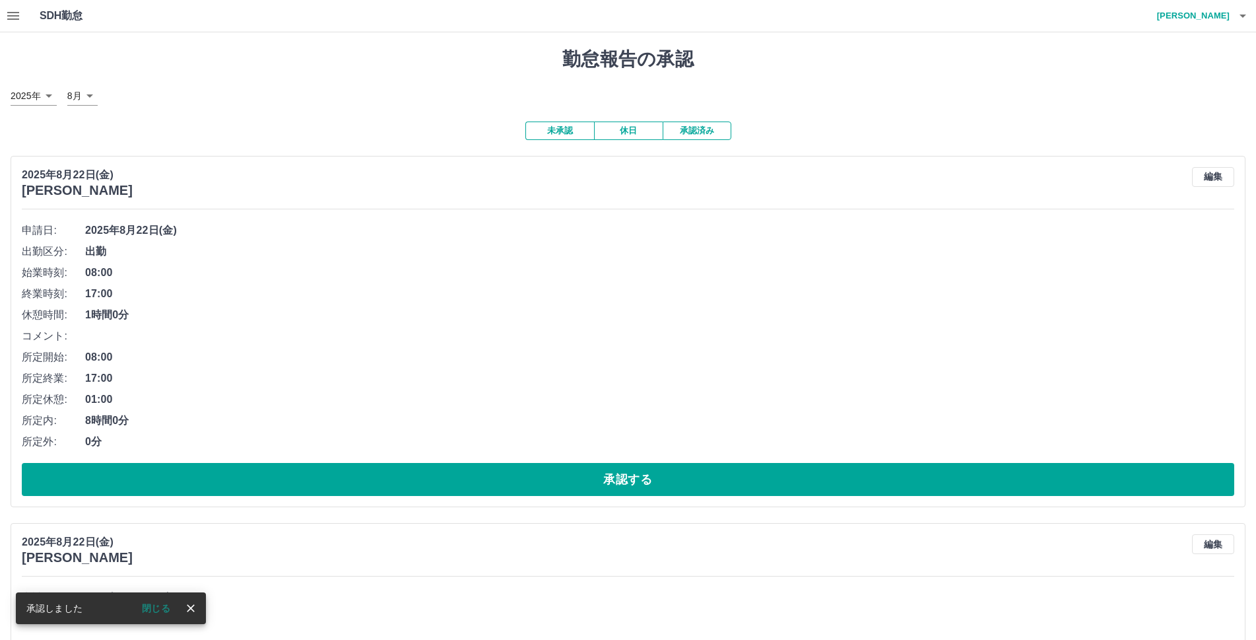
click at [631, 413] on li "所定内: 8時間0分" at bounding box center [628, 420] width 1213 height 21
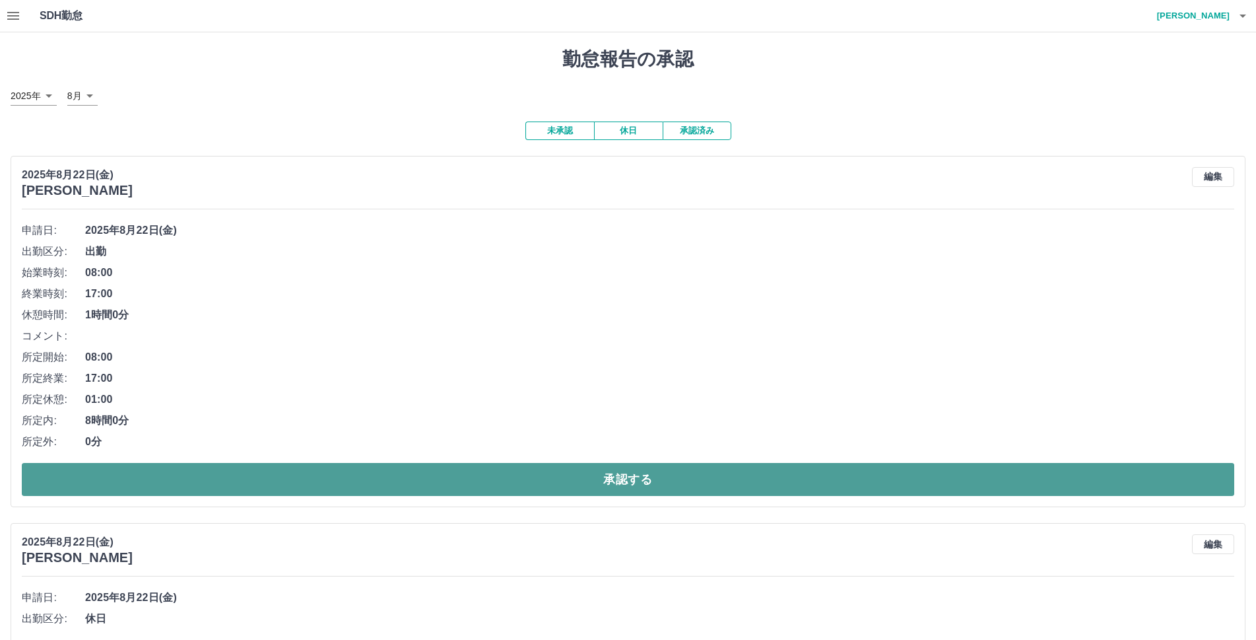
click at [625, 482] on button "承認する" at bounding box center [628, 479] width 1213 height 33
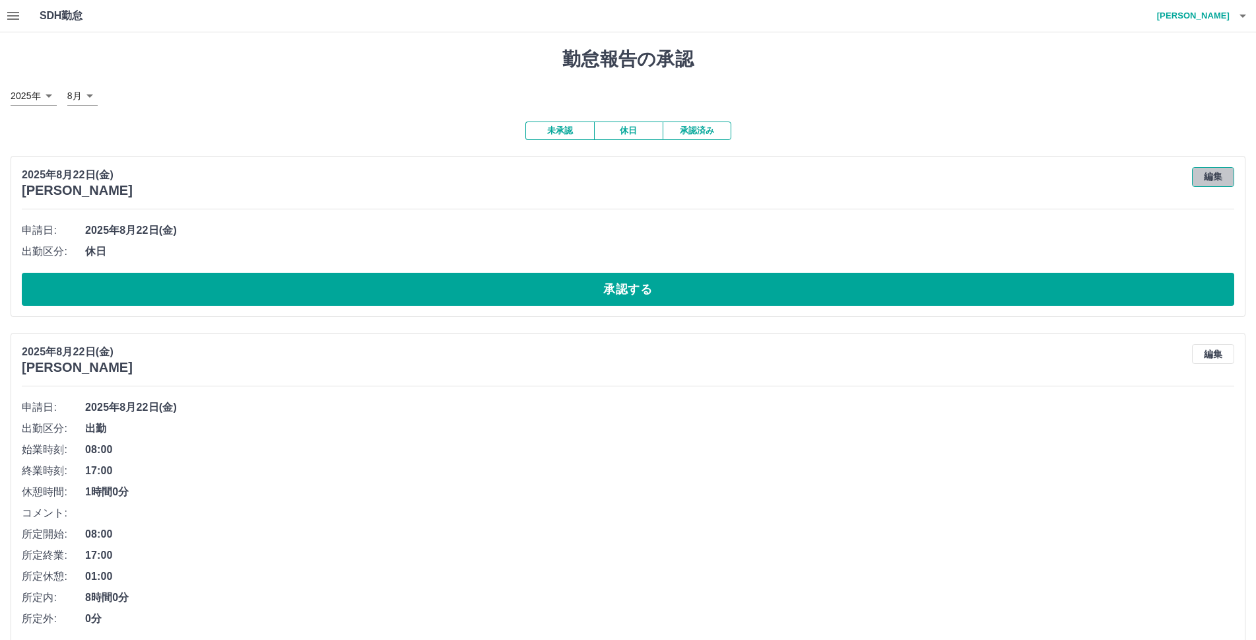
click at [1217, 178] on button "編集" at bounding box center [1213, 177] width 42 height 20
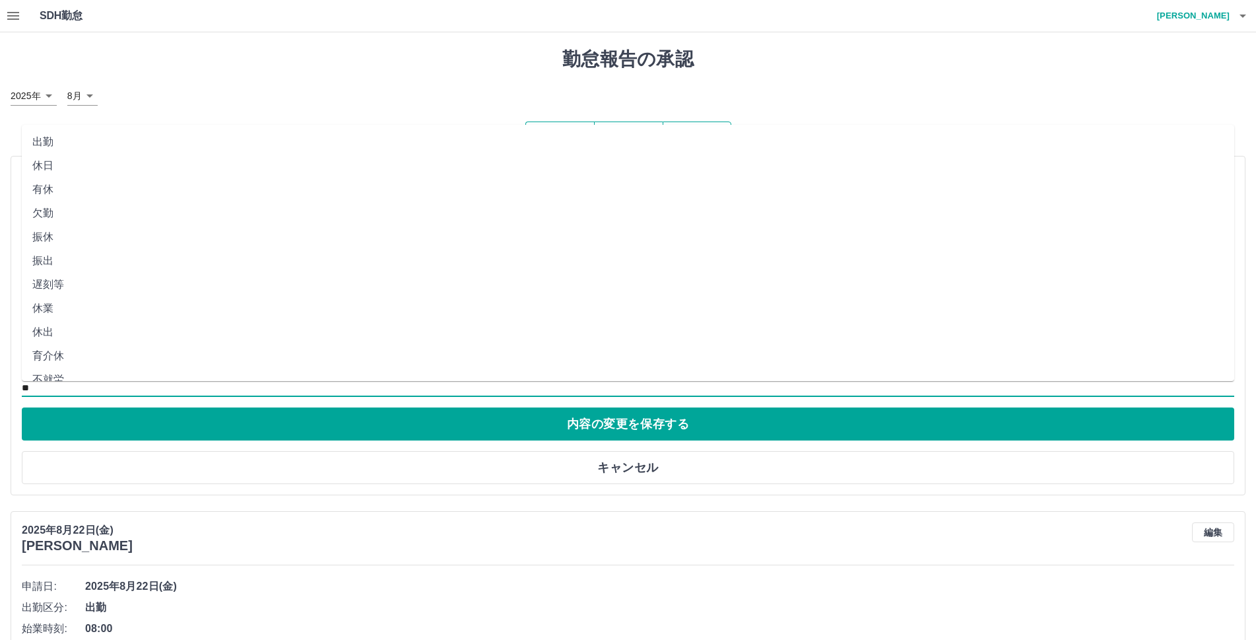
click at [52, 386] on input "**" at bounding box center [628, 388] width 1213 height 17
click at [51, 188] on li "有休" at bounding box center [628, 190] width 1213 height 24
type input "**"
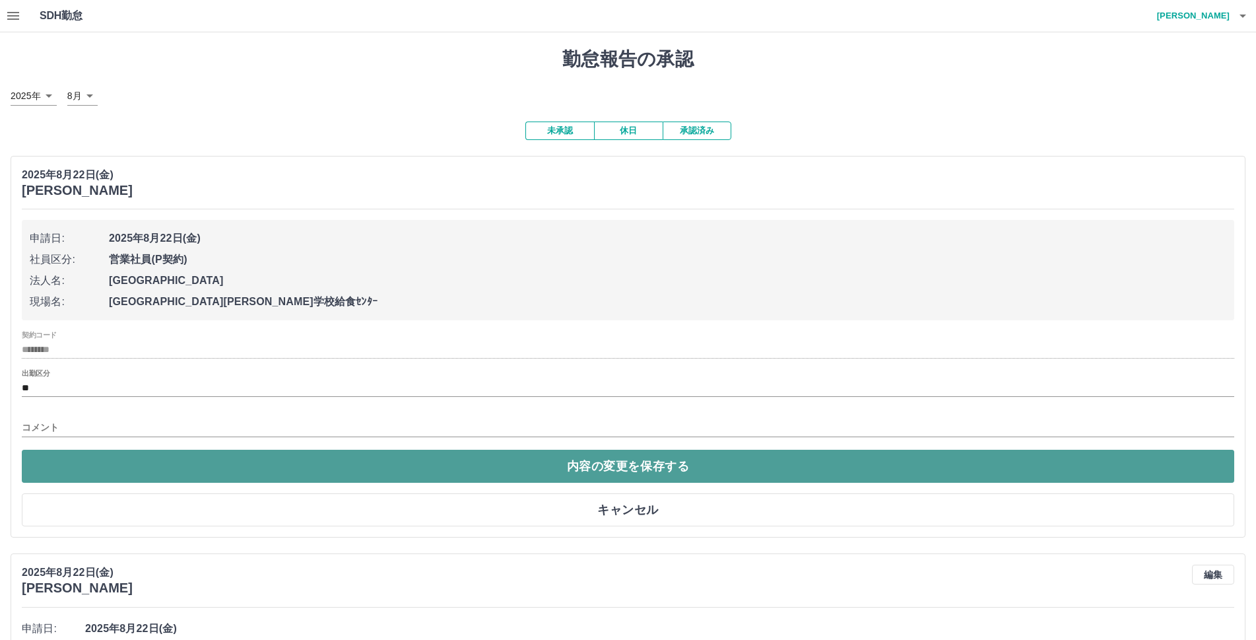
click at [597, 465] on button "内容の変更を保存する" at bounding box center [628, 466] width 1213 height 33
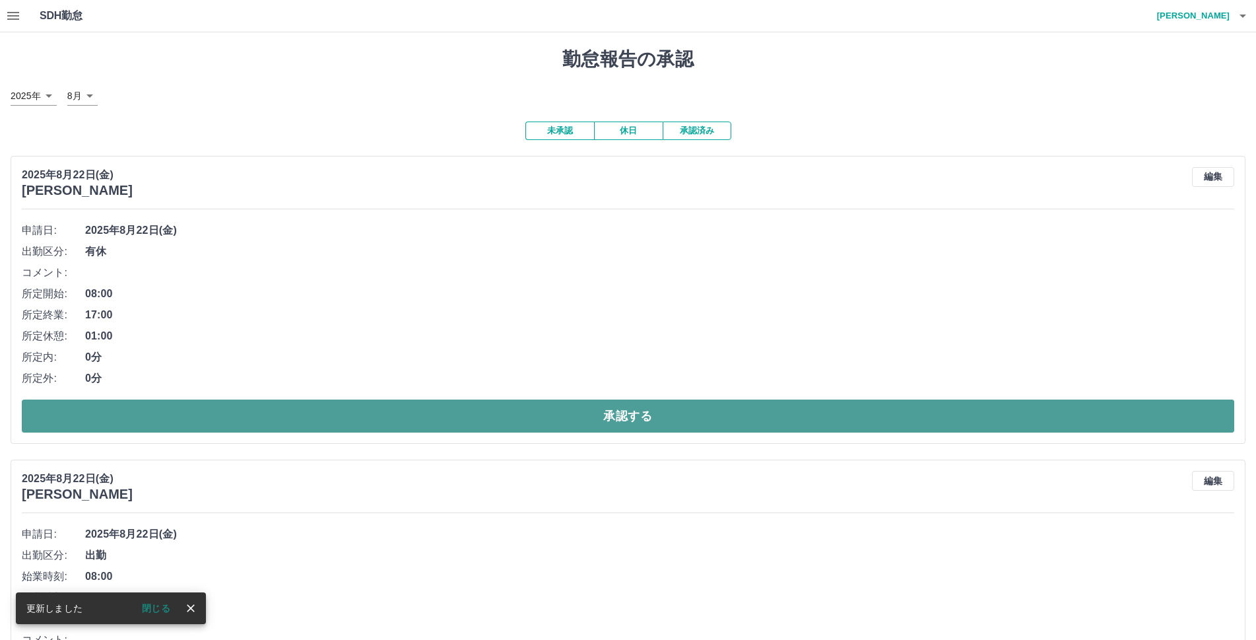
click at [643, 412] on button "承認する" at bounding box center [628, 415] width 1213 height 33
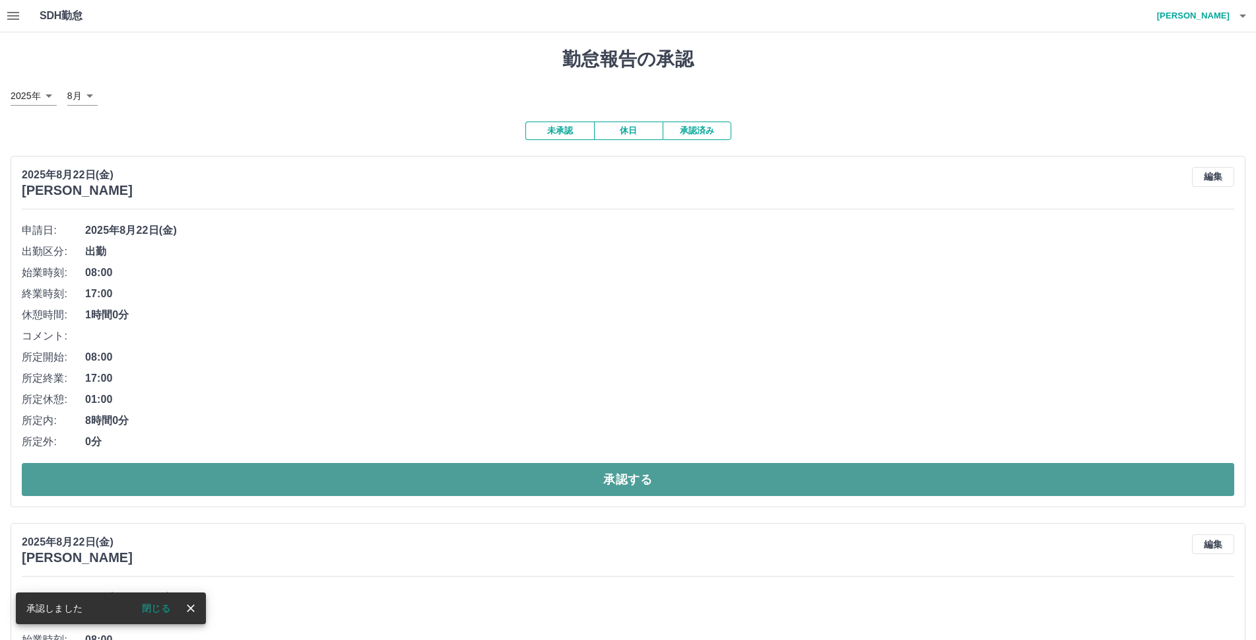
click at [638, 478] on button "承認する" at bounding box center [628, 479] width 1213 height 33
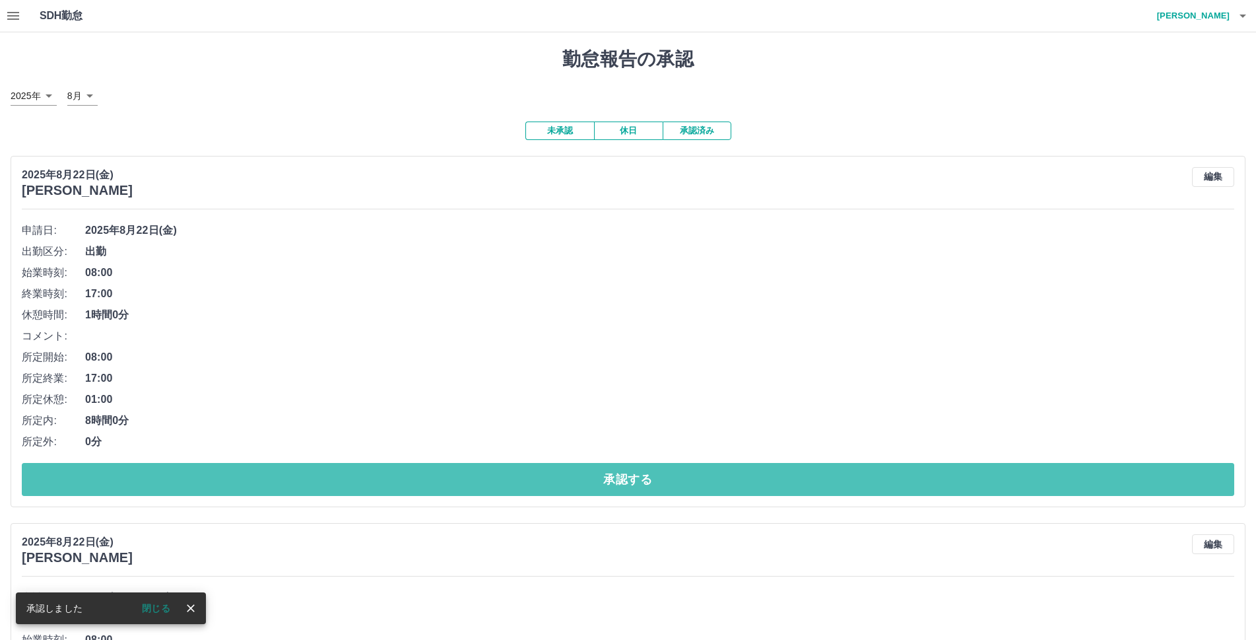
click at [638, 476] on button "承認する" at bounding box center [628, 479] width 1213 height 33
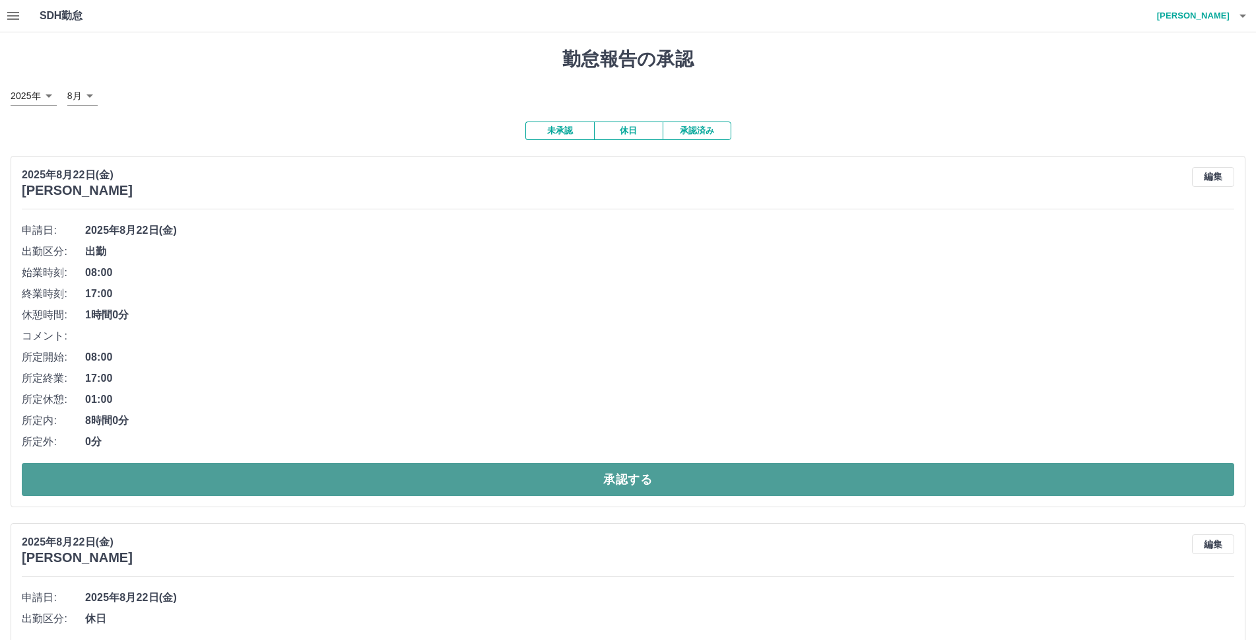
click at [607, 480] on button "承認する" at bounding box center [628, 479] width 1213 height 33
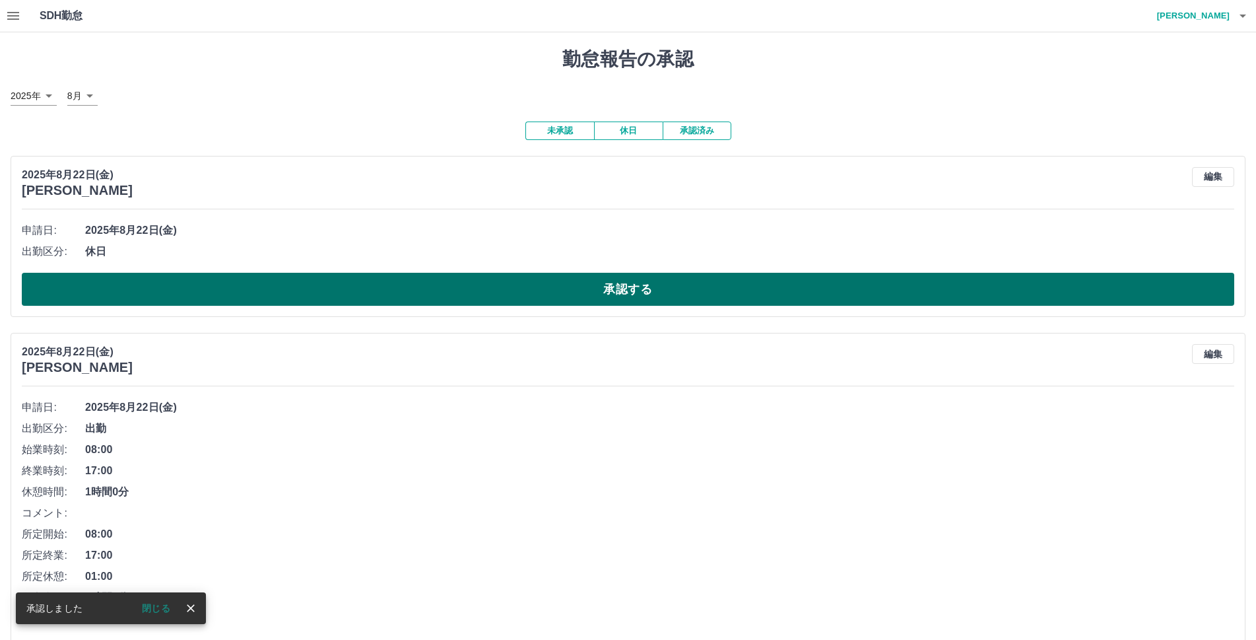
click at [632, 290] on button "承認する" at bounding box center [628, 289] width 1213 height 33
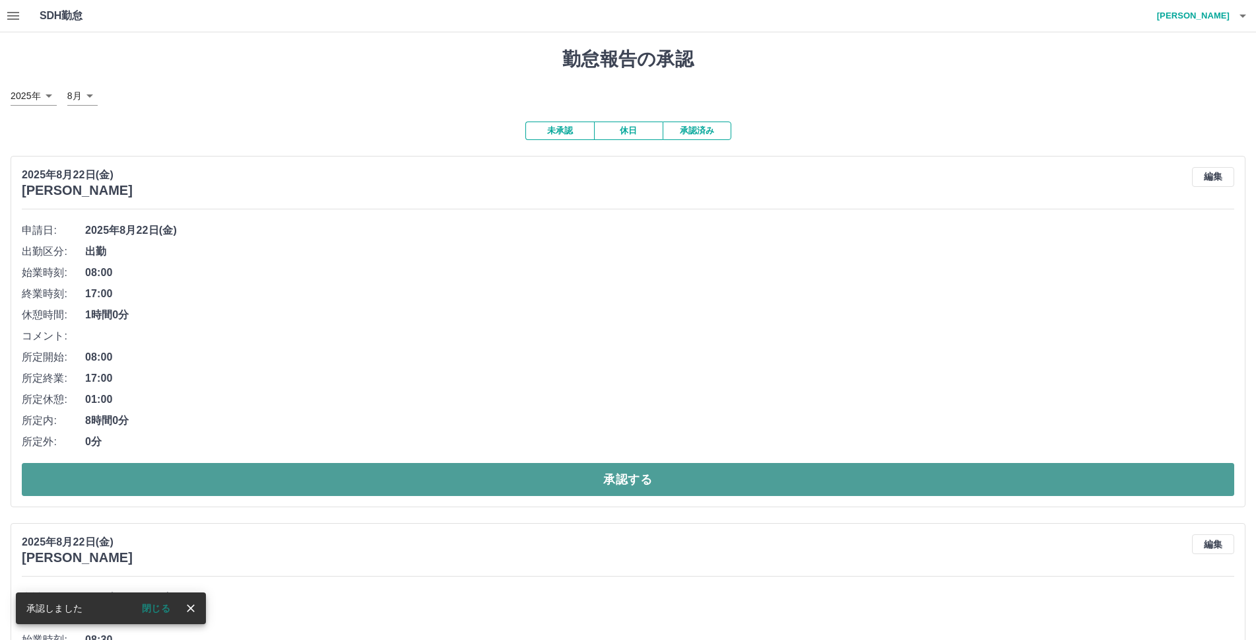
click at [610, 475] on button "承認する" at bounding box center [628, 479] width 1213 height 33
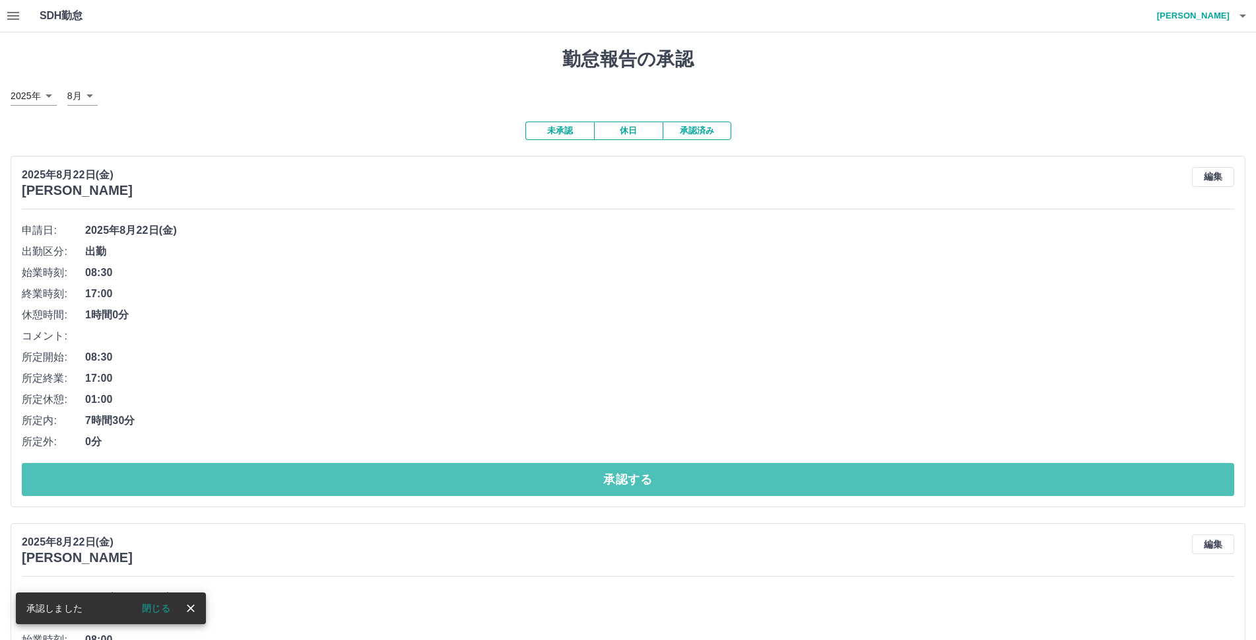
click at [610, 475] on button "承認する" at bounding box center [628, 479] width 1213 height 33
click at [611, 475] on button "承認する" at bounding box center [628, 479] width 1213 height 33
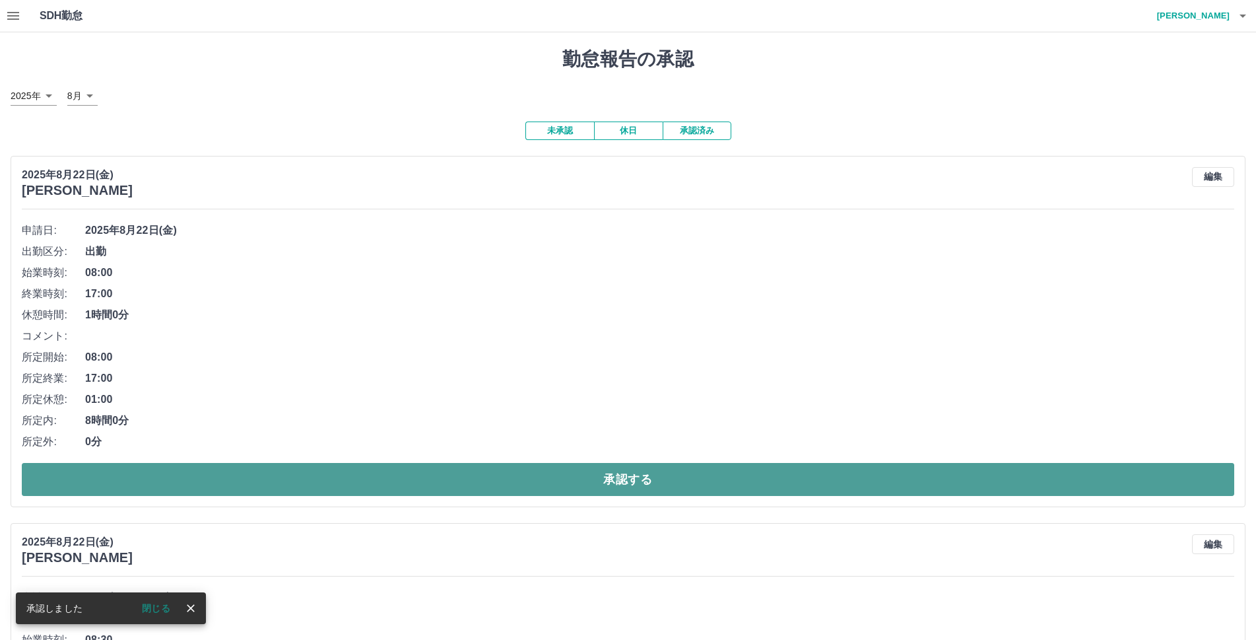
click at [611, 475] on button "承認する" at bounding box center [628, 479] width 1213 height 33
click at [624, 472] on button "承認する" at bounding box center [628, 479] width 1213 height 33
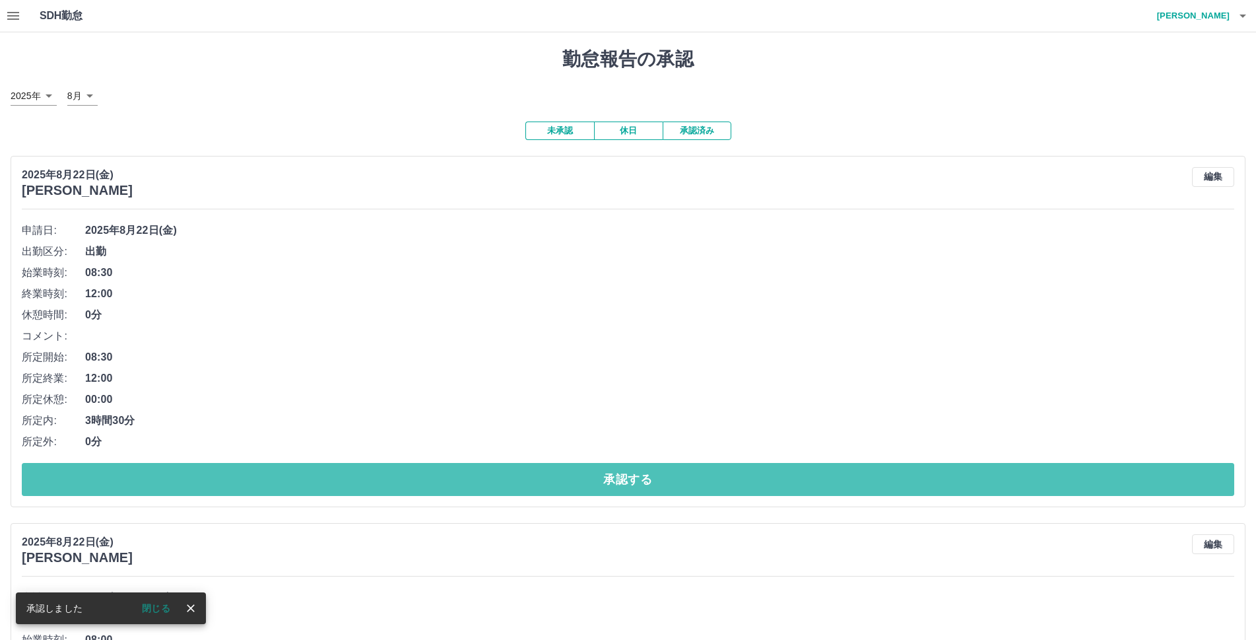
click at [624, 472] on button "承認する" at bounding box center [628, 479] width 1213 height 33
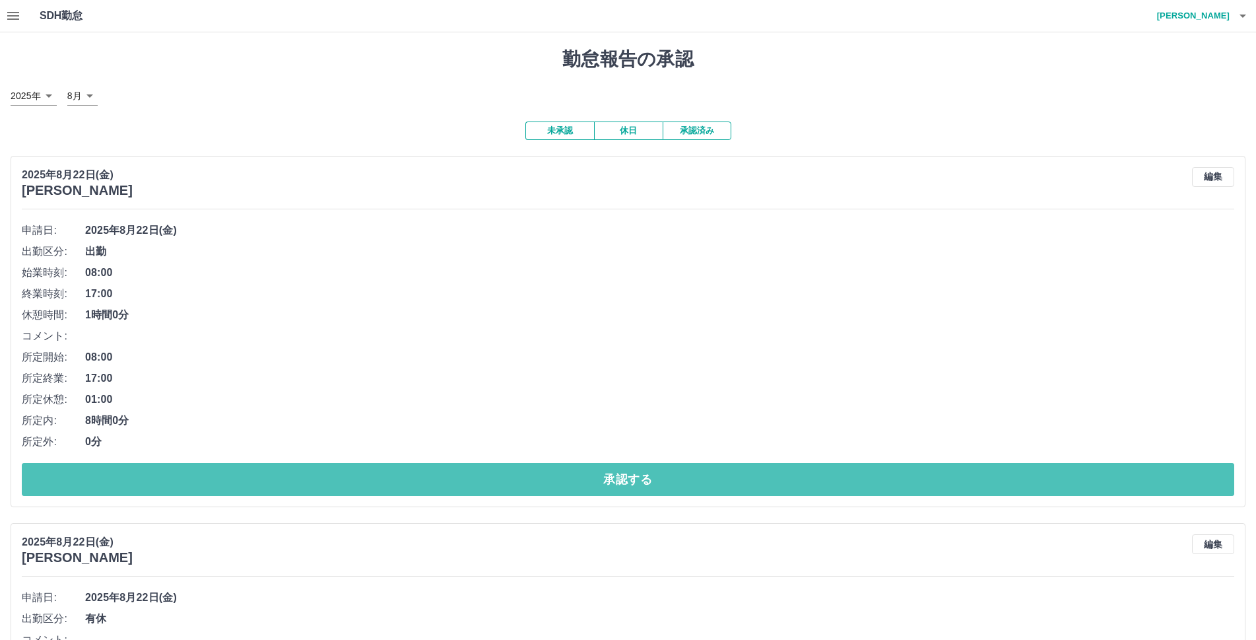
click at [624, 472] on button "承認する" at bounding box center [628, 479] width 1213 height 33
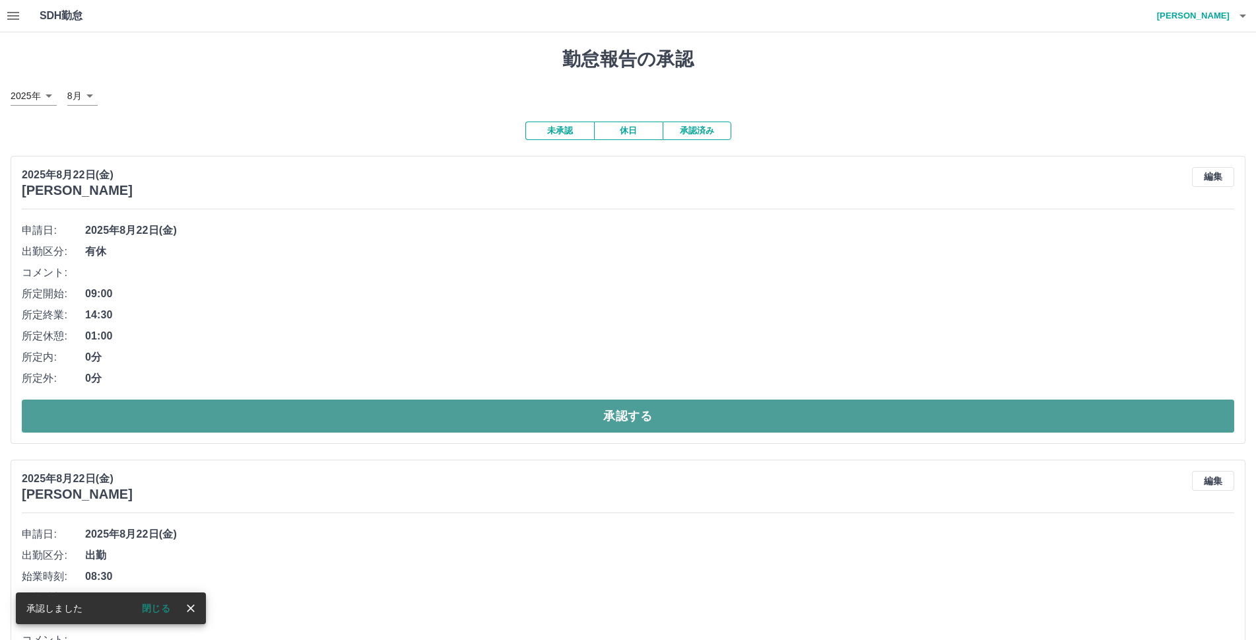
click at [631, 411] on button "承認する" at bounding box center [628, 415] width 1213 height 33
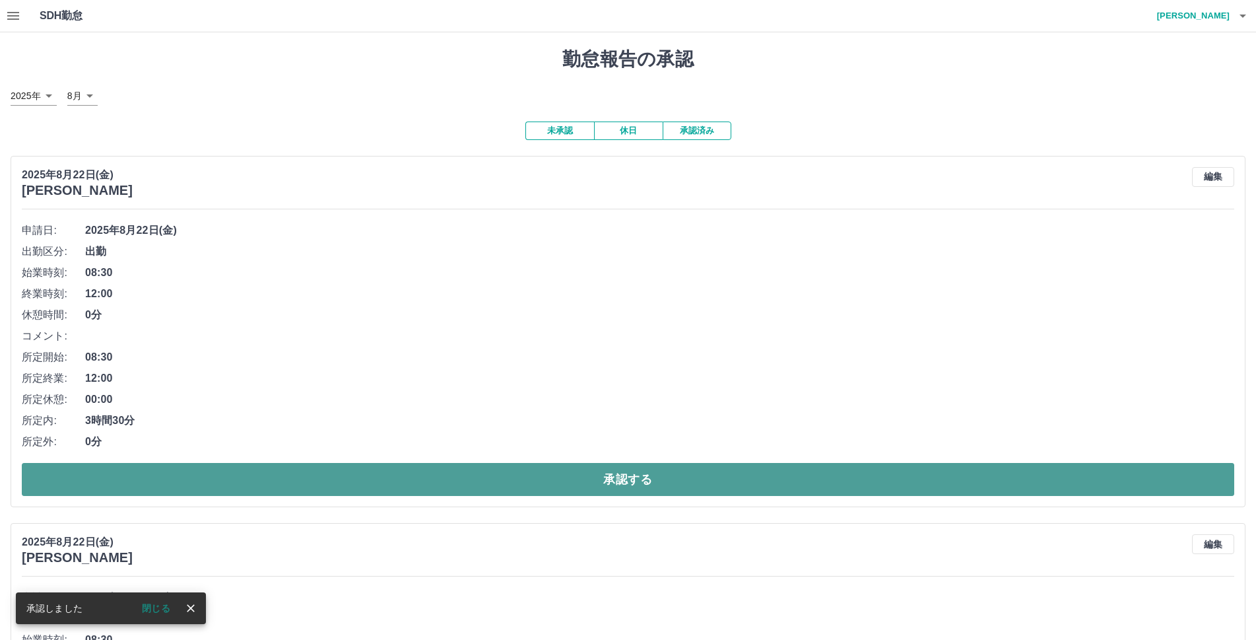
click at [636, 479] on button "承認する" at bounding box center [628, 479] width 1213 height 33
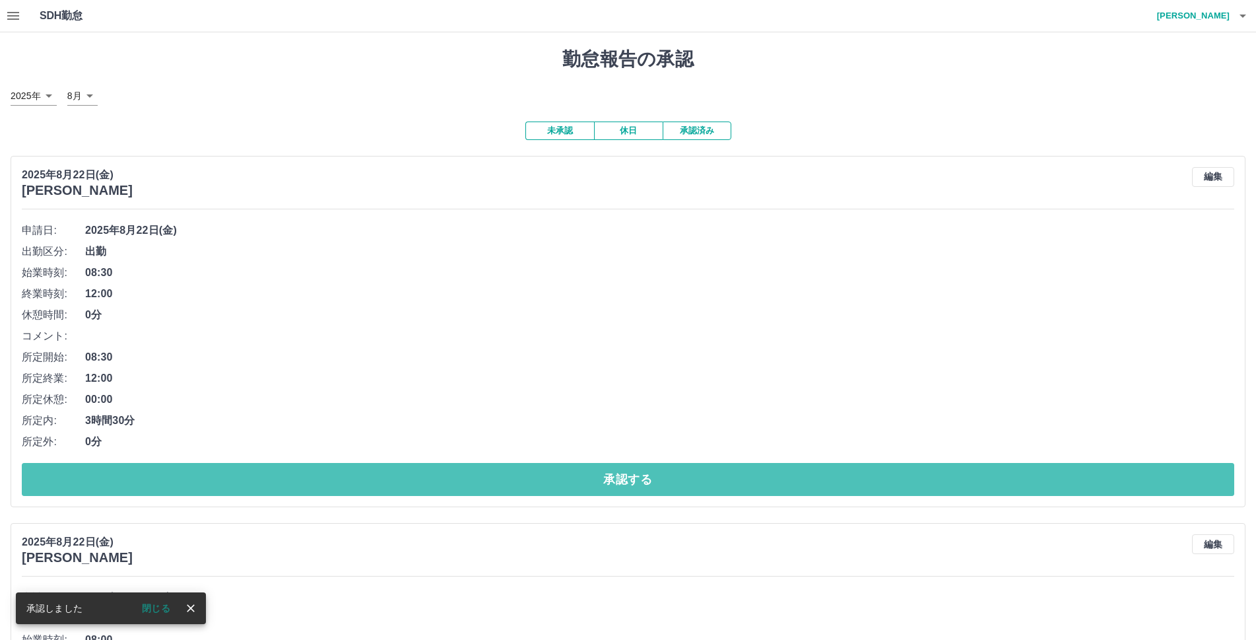
click at [636, 479] on button "承認する" at bounding box center [628, 479] width 1213 height 33
click at [636, 478] on button "承認する" at bounding box center [628, 479] width 1213 height 33
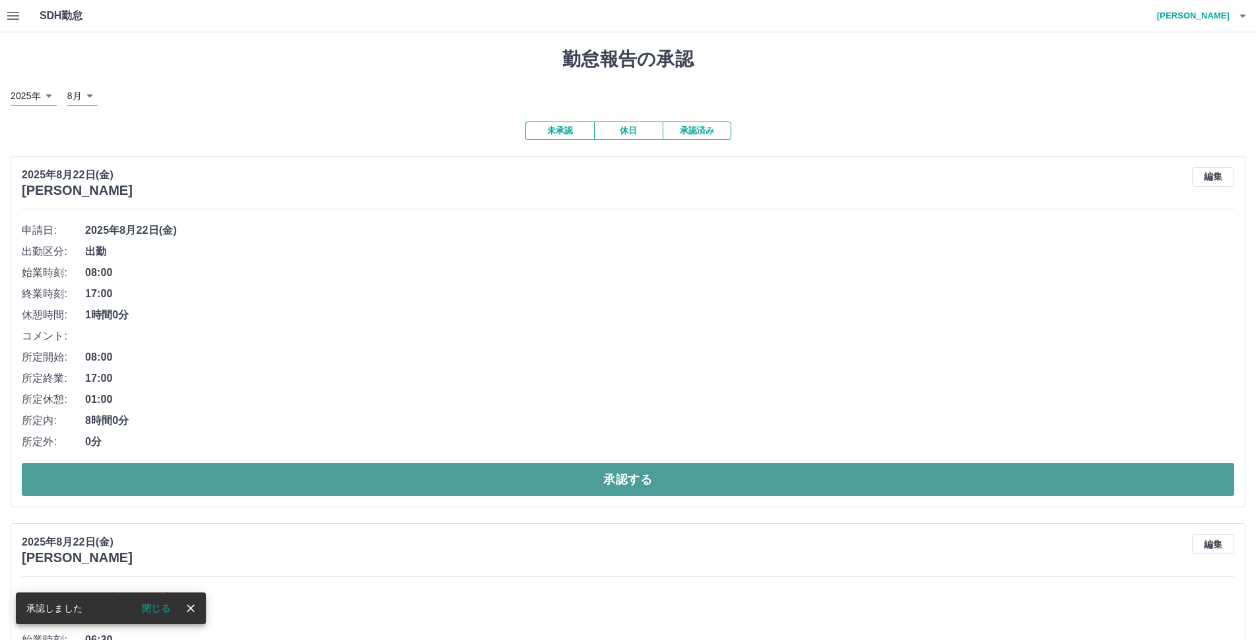
click at [636, 478] on button "承認する" at bounding box center [628, 479] width 1213 height 33
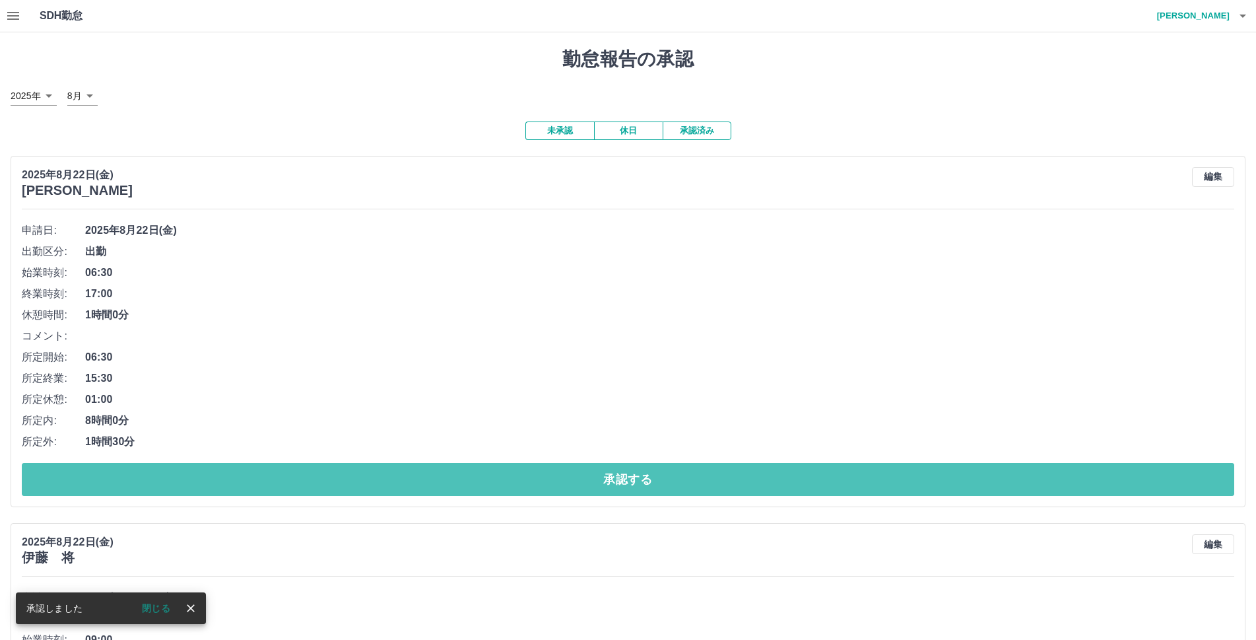
click at [636, 478] on button "承認する" at bounding box center [628, 479] width 1213 height 33
click at [636, 477] on button "承認する" at bounding box center [628, 479] width 1213 height 33
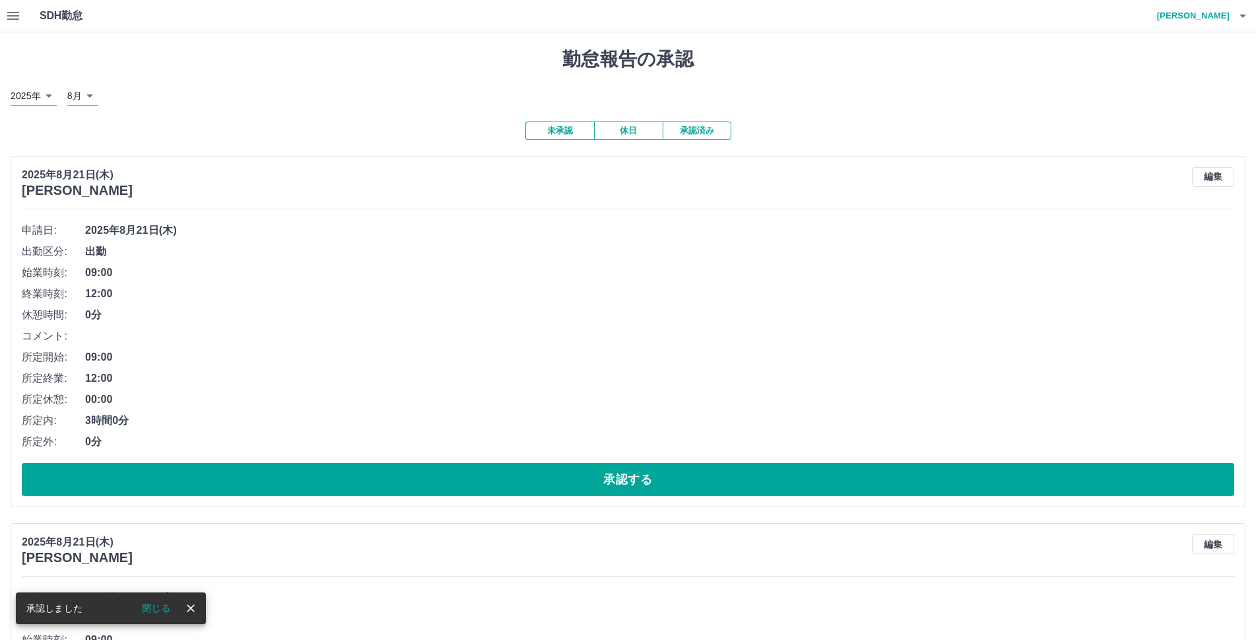
click at [636, 477] on button "承認する" at bounding box center [628, 479] width 1213 height 33
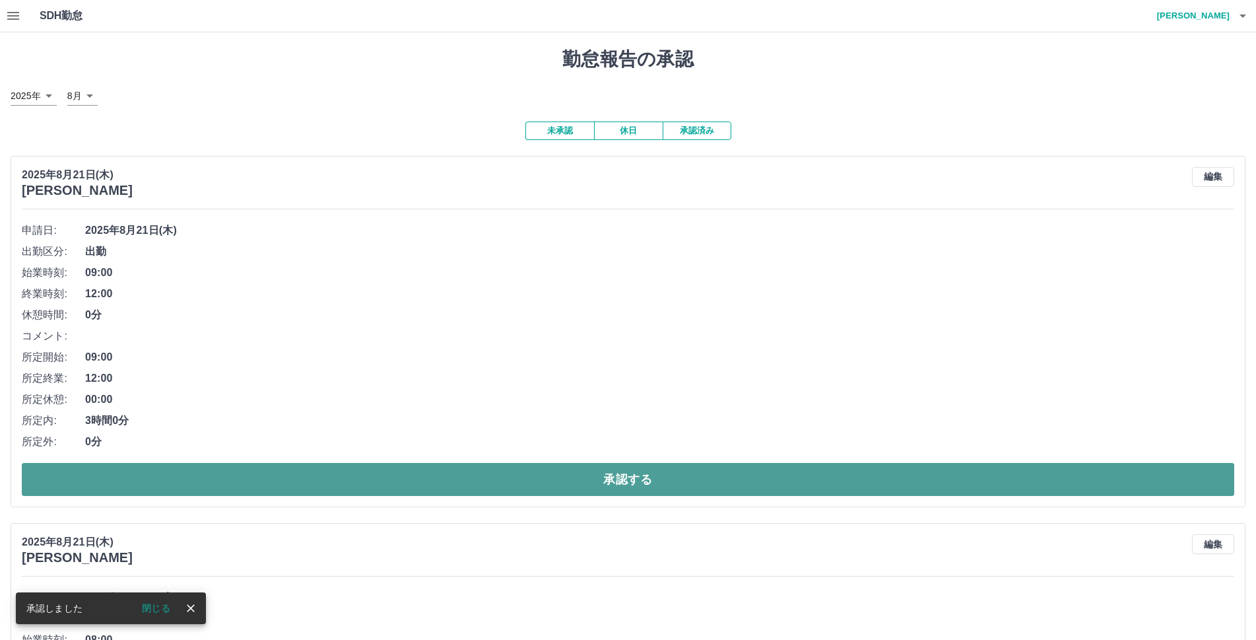
click at [636, 475] on button "承認する" at bounding box center [628, 479] width 1213 height 33
click at [643, 477] on button "承認する" at bounding box center [628, 479] width 1213 height 33
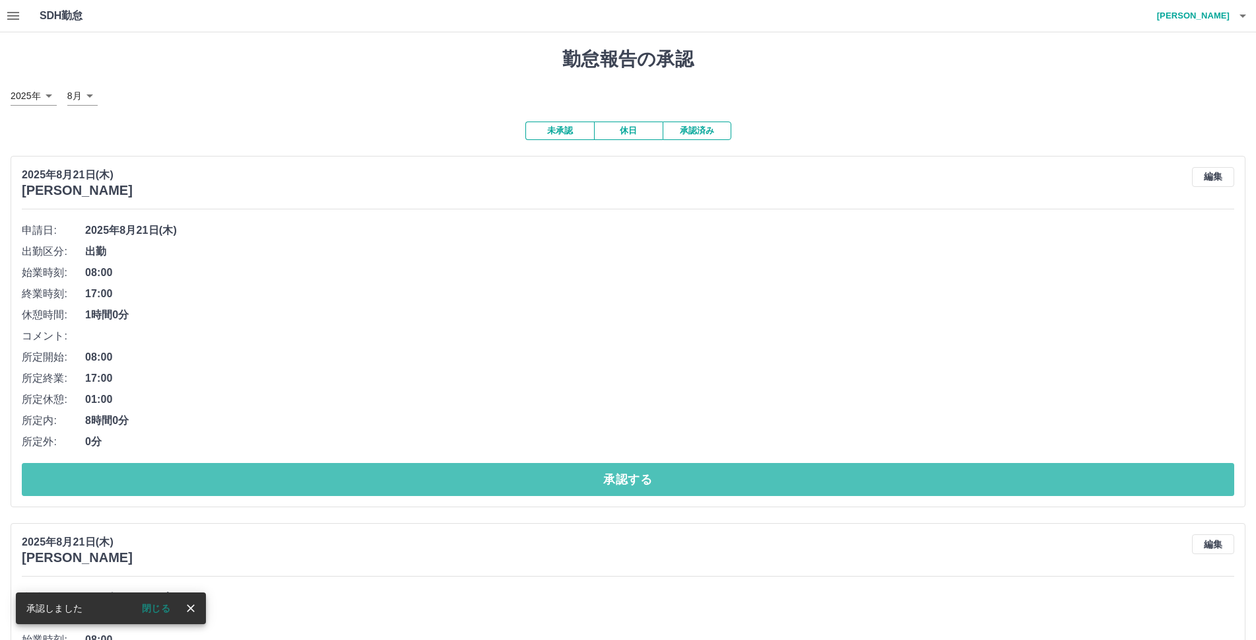
click at [643, 477] on button "承認する" at bounding box center [628, 479] width 1213 height 33
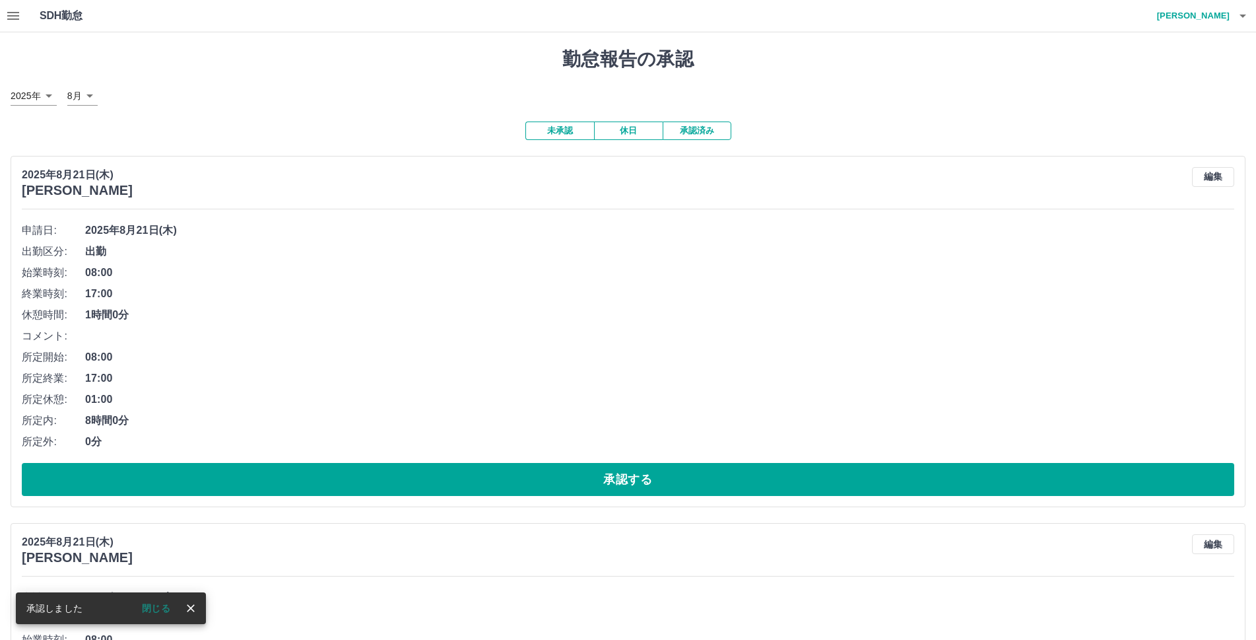
click at [643, 477] on button "承認する" at bounding box center [628, 479] width 1213 height 33
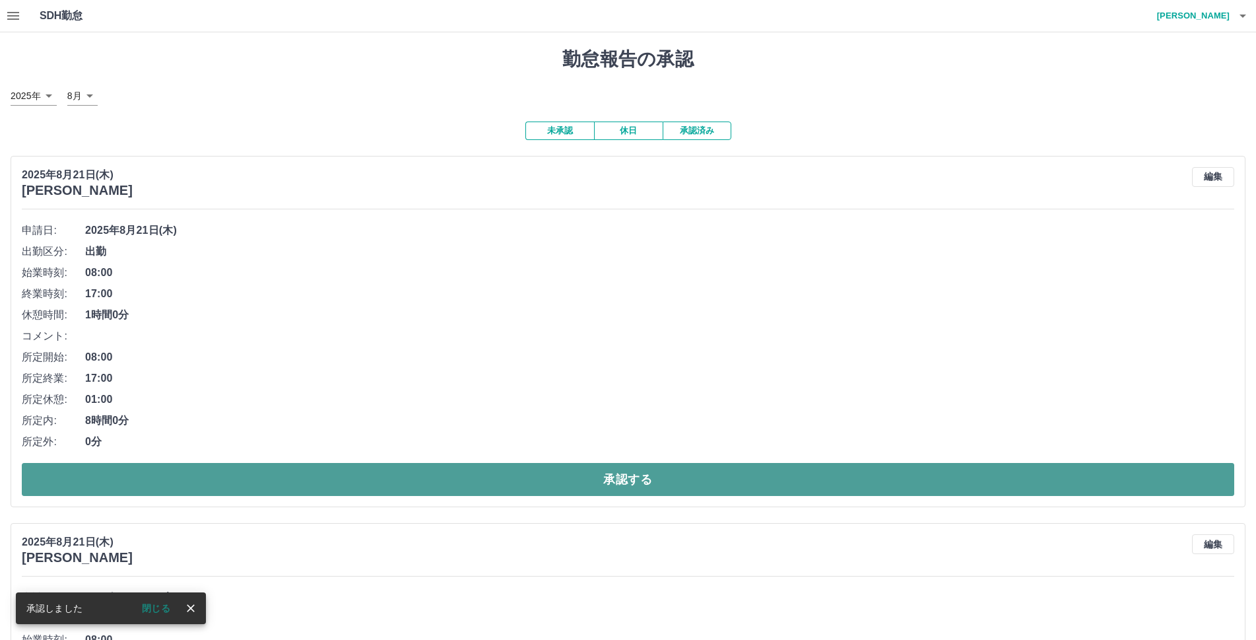
click at [650, 475] on button "承認する" at bounding box center [628, 479] width 1213 height 33
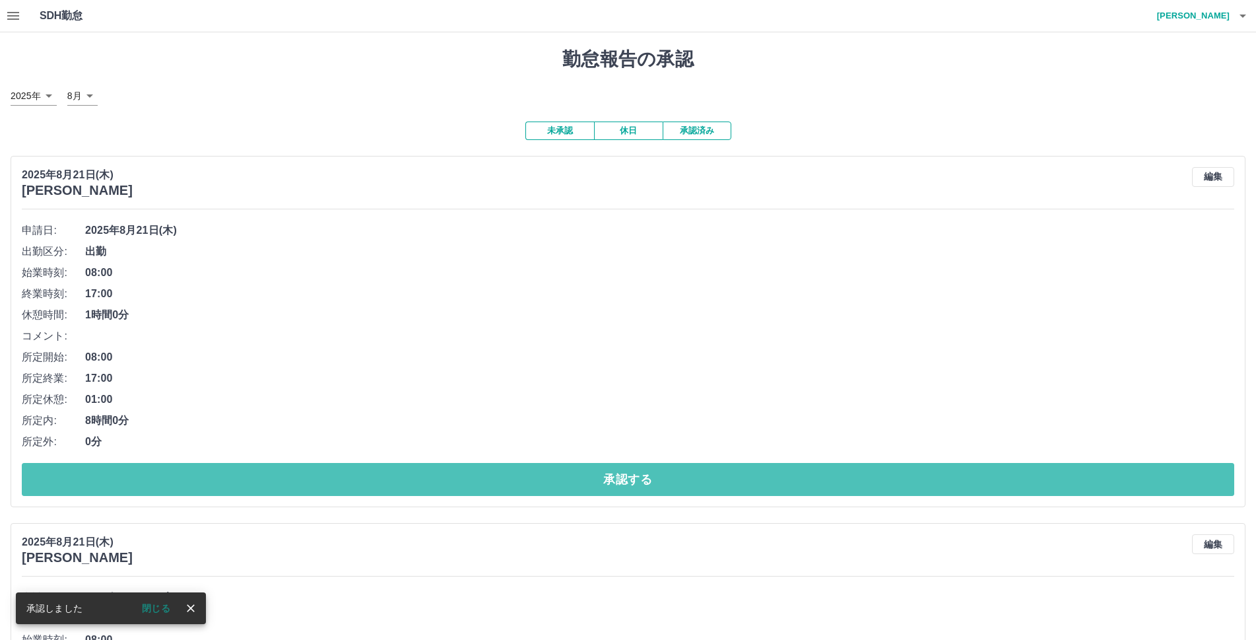
click at [652, 473] on button "承認する" at bounding box center [628, 479] width 1213 height 33
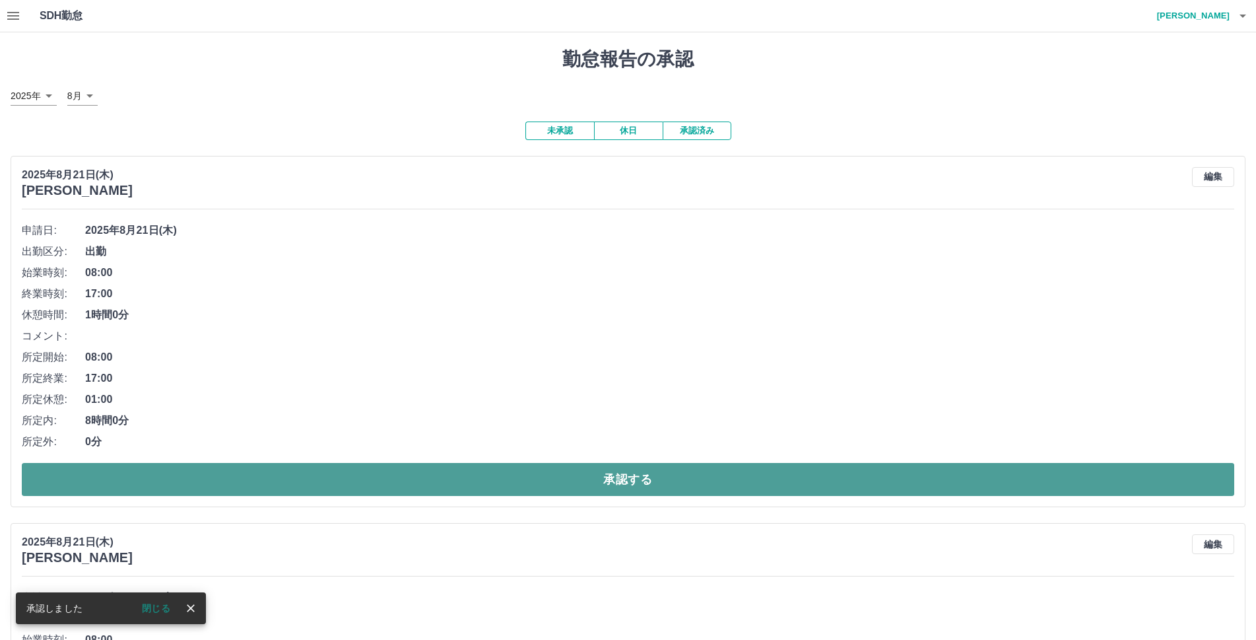
click at [652, 472] on button "承認する" at bounding box center [628, 479] width 1213 height 33
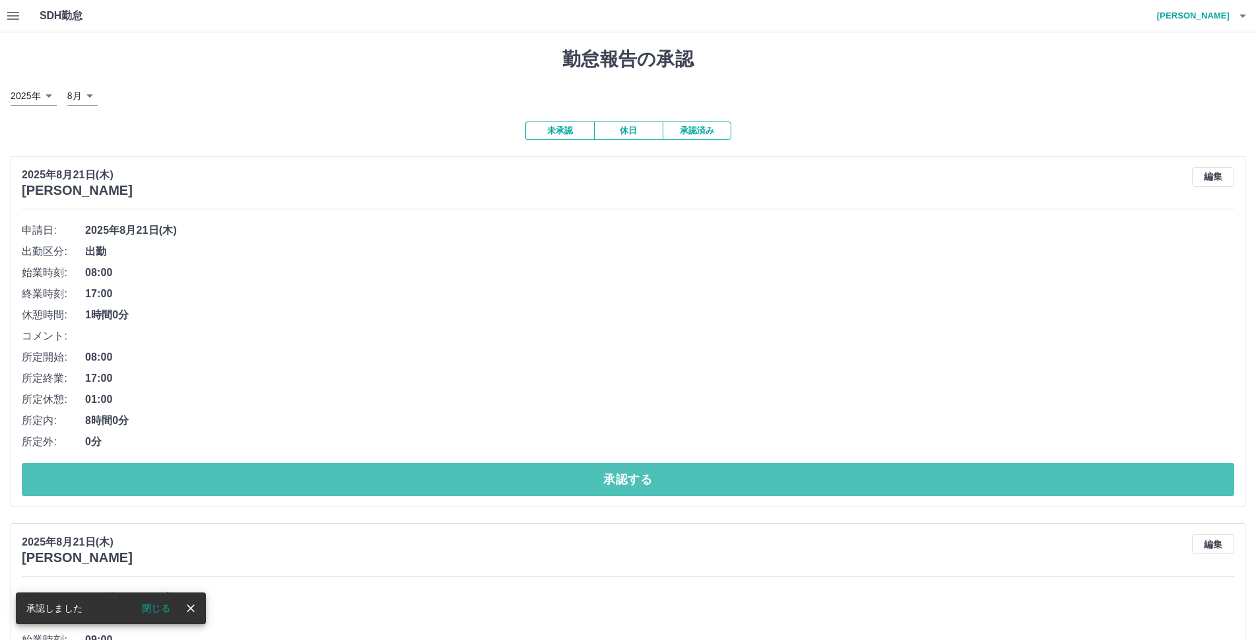
click at [652, 472] on button "承認する" at bounding box center [628, 479] width 1213 height 33
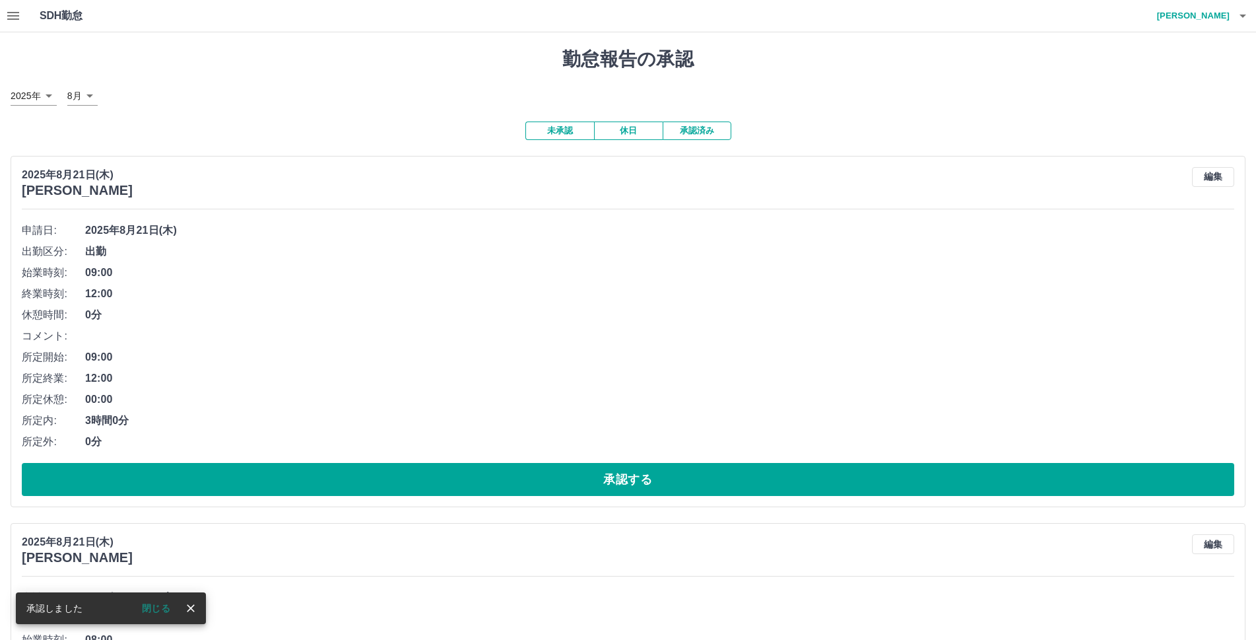
click at [652, 472] on button "承認する" at bounding box center [628, 479] width 1213 height 33
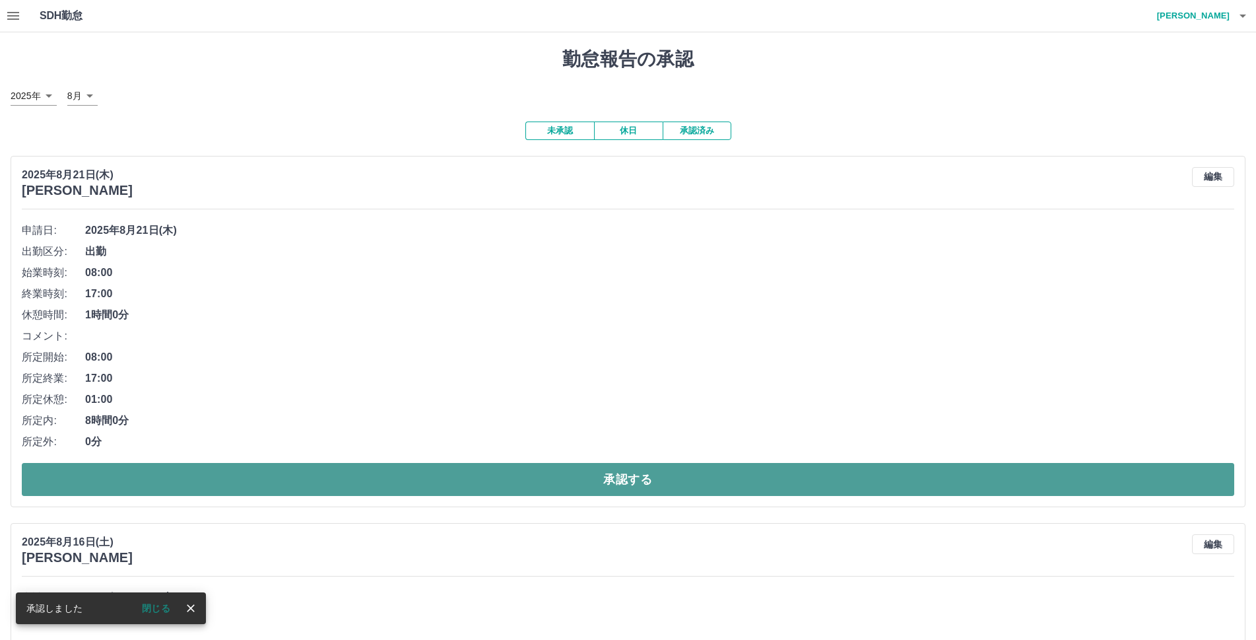
click at [657, 470] on button "承認する" at bounding box center [628, 479] width 1213 height 33
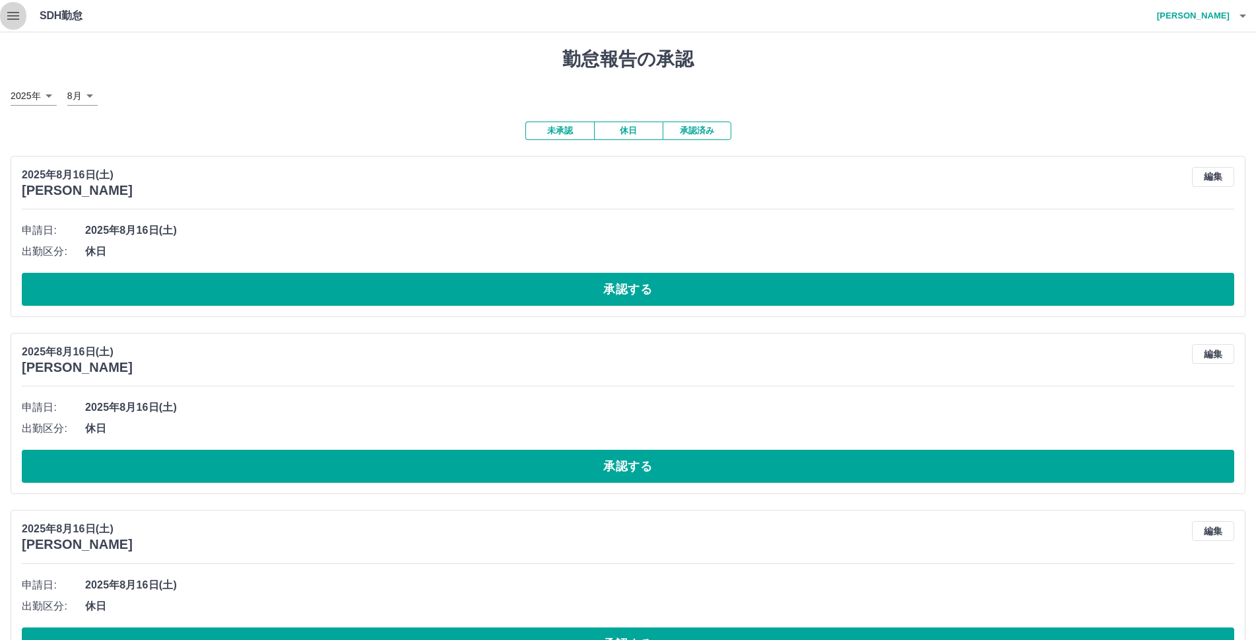
click at [18, 17] on icon "button" at bounding box center [13, 16] width 12 height 8
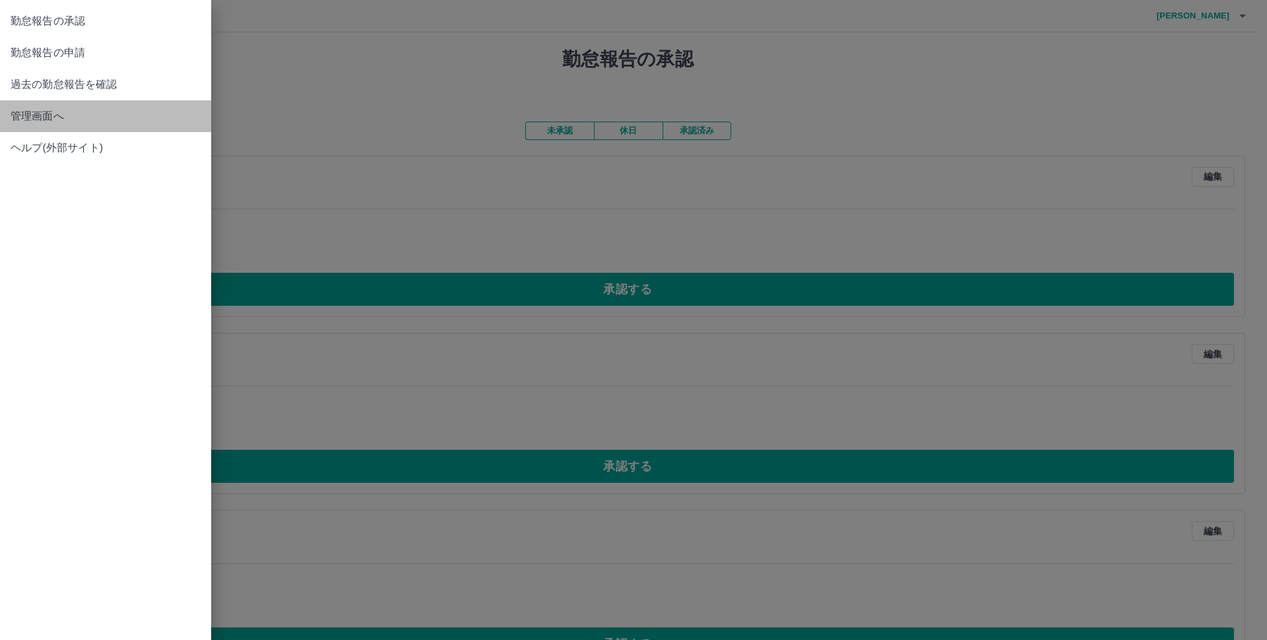
click at [65, 118] on span "管理画面へ" at bounding box center [106, 116] width 190 height 16
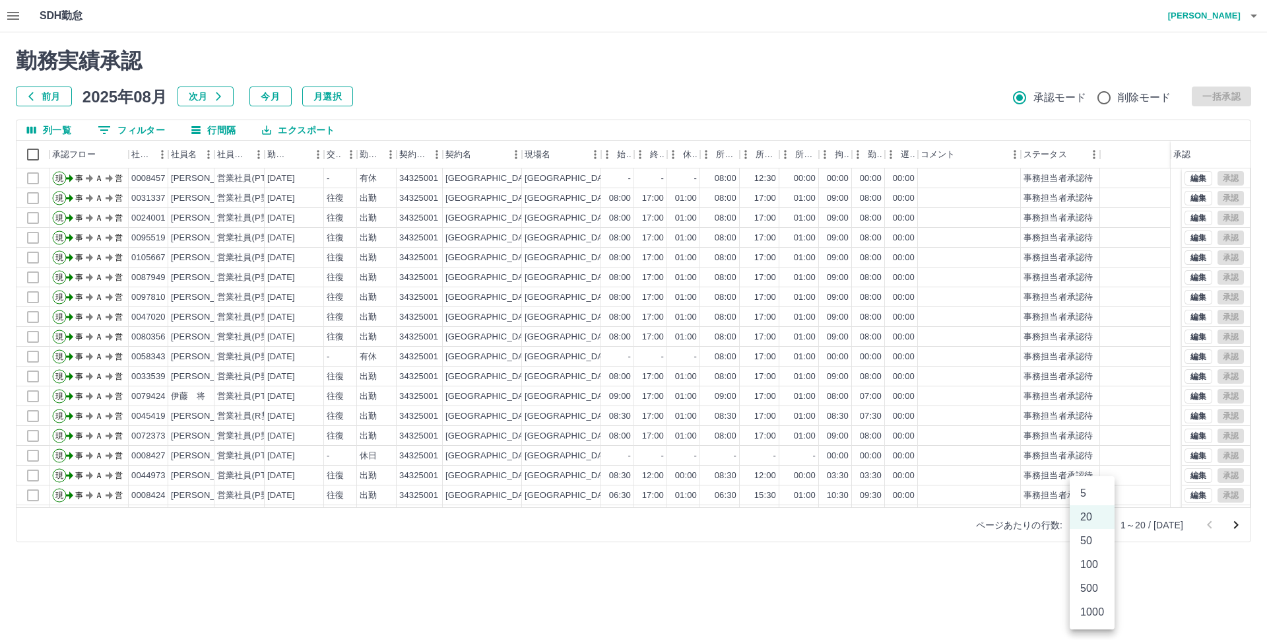
click at [1098, 526] on body "SDH勤怠 只野　順子 勤務実績承認 前月 2025年08月 次月 今月 月選択 承認モード 削除モード 一括承認 列一覧 0 フィルター 行間隔 エクスポー…" at bounding box center [633, 279] width 1267 height 558
click at [1095, 589] on li "500" at bounding box center [1092, 588] width 45 height 24
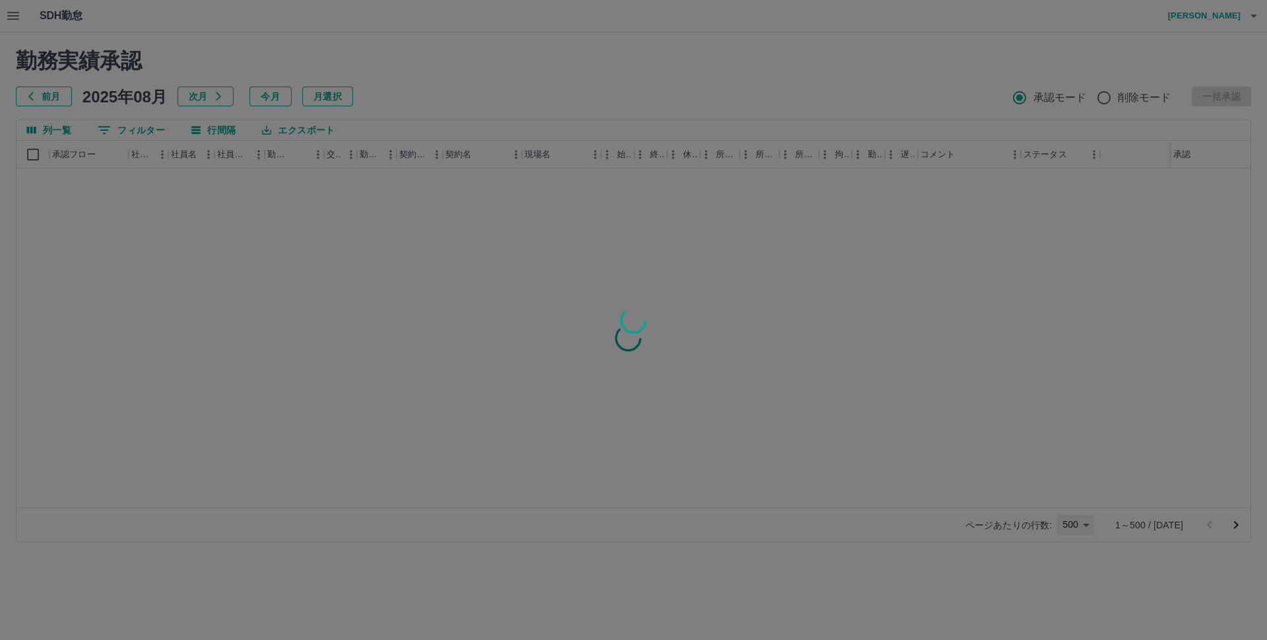
type input "***"
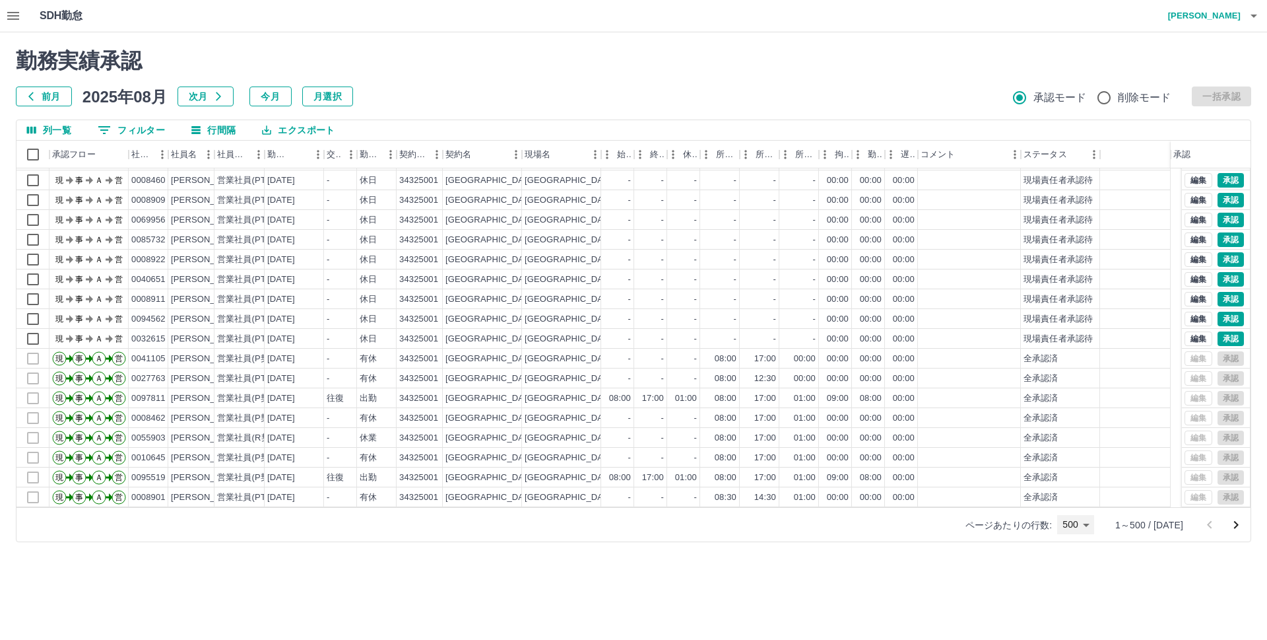
scroll to position [8516, 0]
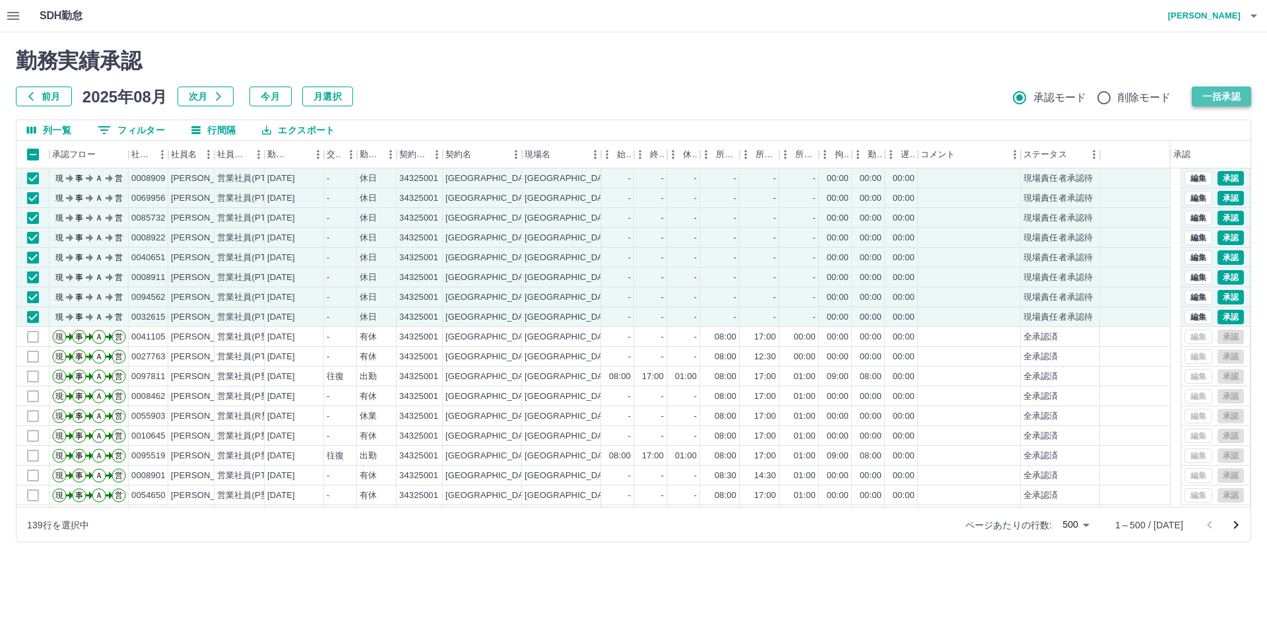
click at [1221, 96] on button "一括承認" at bounding box center [1221, 96] width 59 height 20
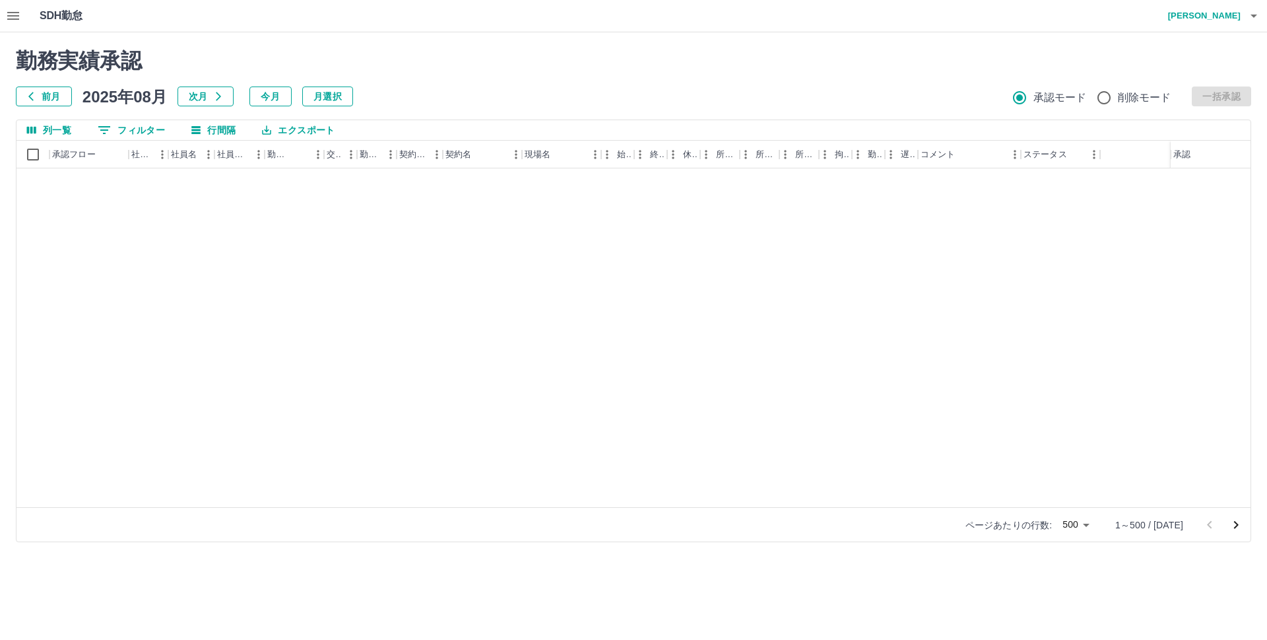
scroll to position [9563, 0]
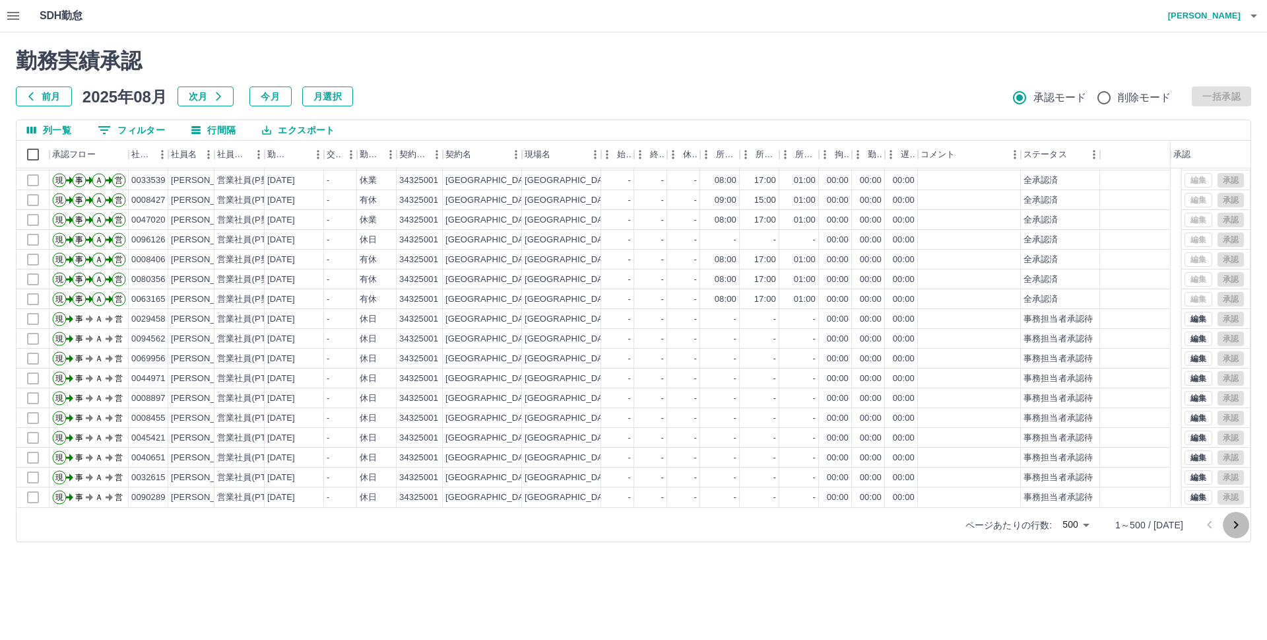
click at [1235, 524] on icon "次のページへ" at bounding box center [1237, 525] width 16 height 16
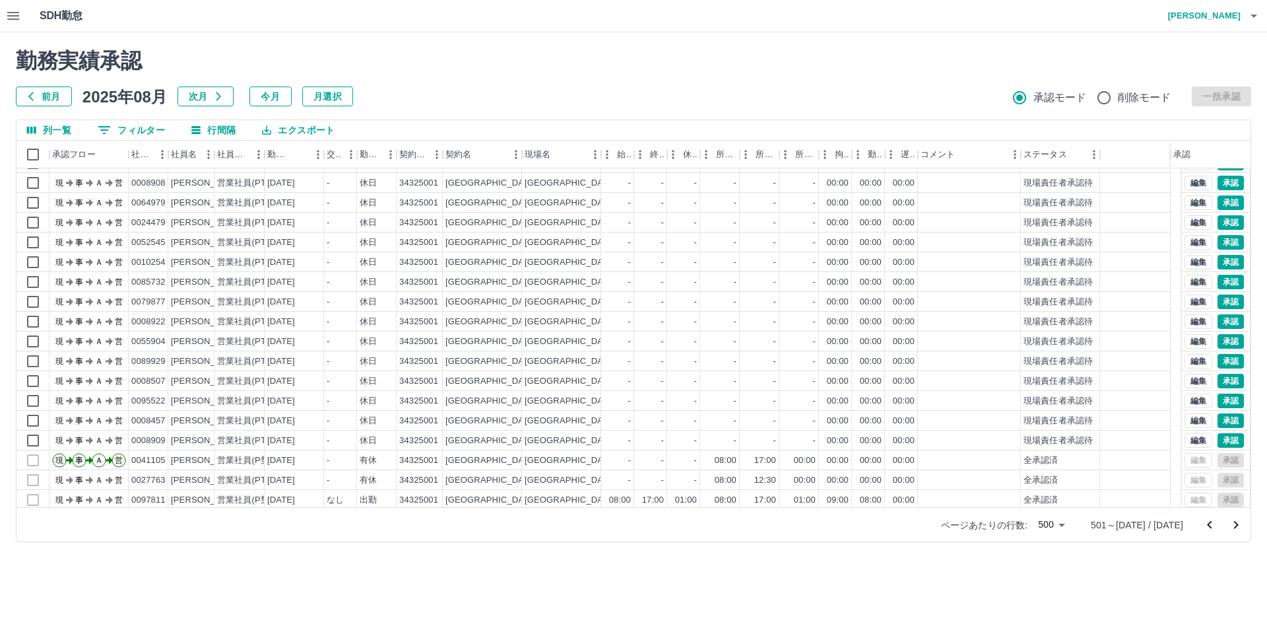
scroll to position [255, 0]
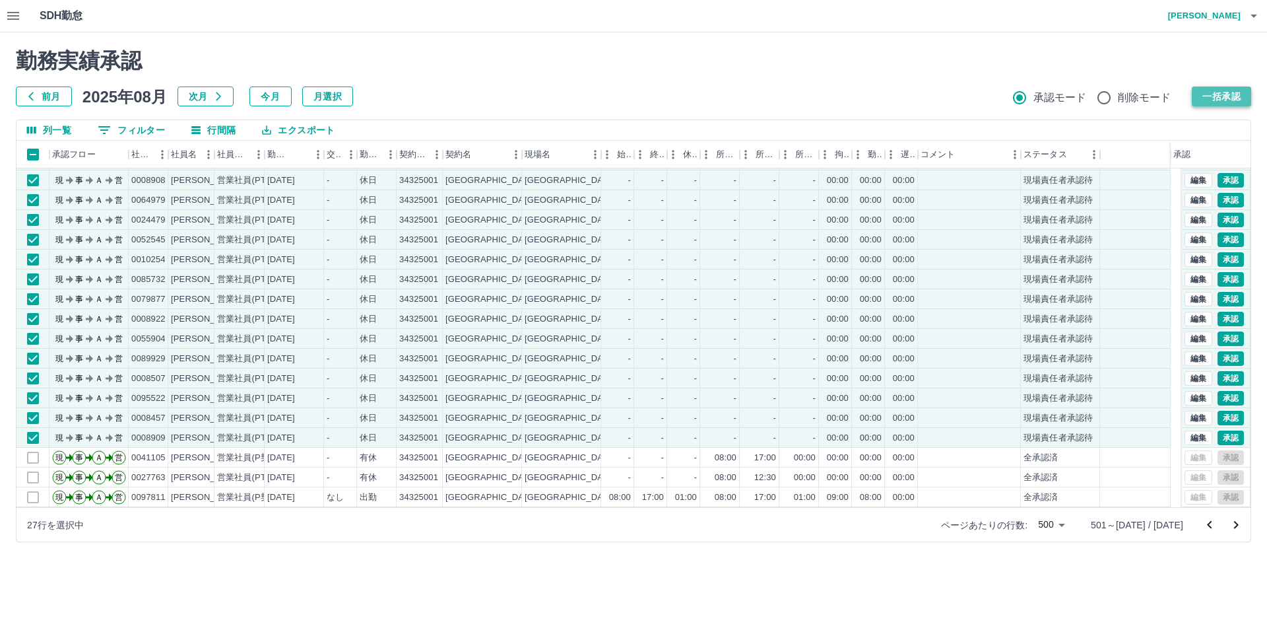
click at [1213, 90] on button "一括承認" at bounding box center [1221, 96] width 59 height 20
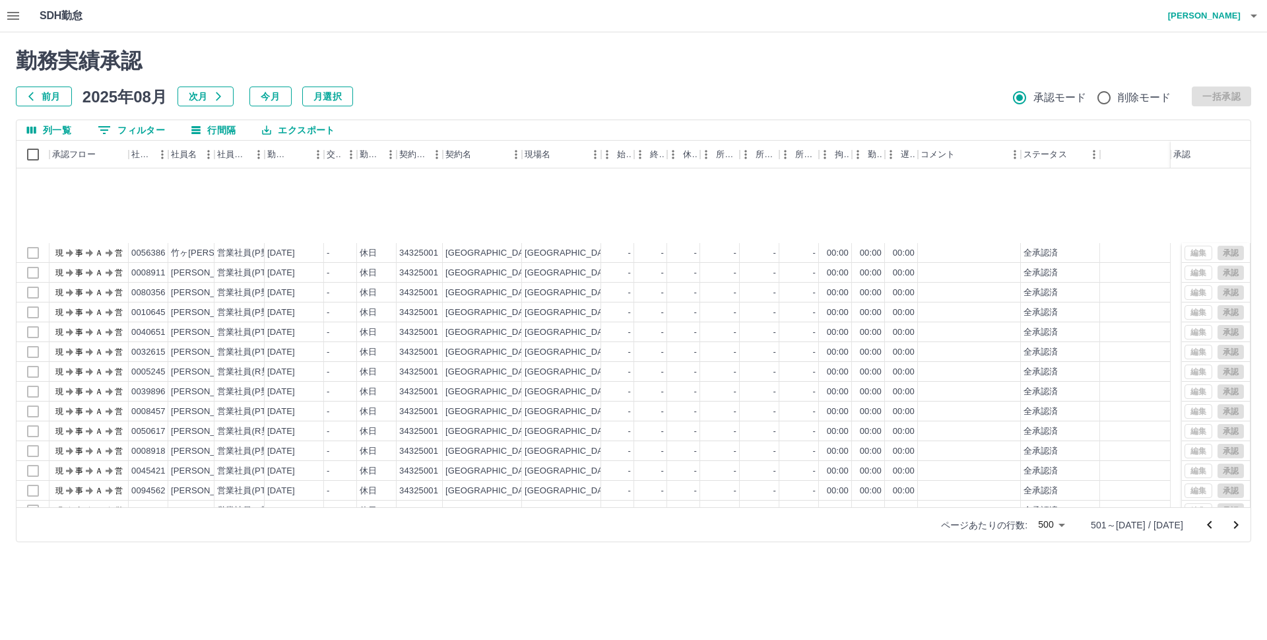
scroll to position [9563, 0]
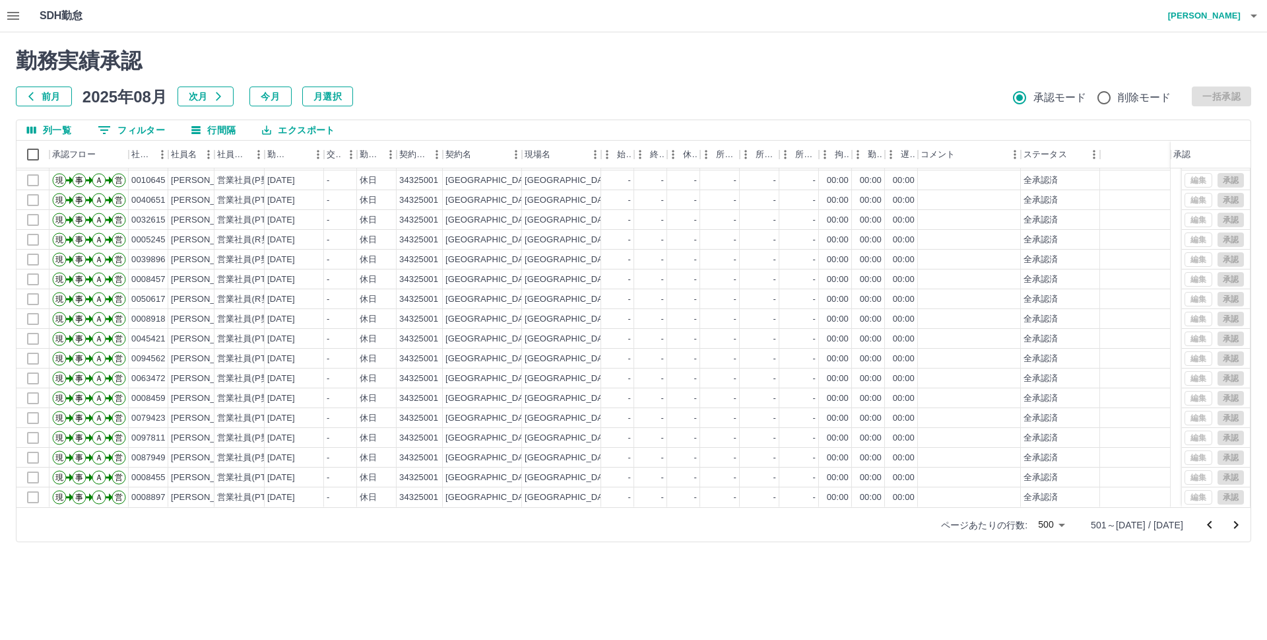
click at [1236, 523] on icon "次のページへ" at bounding box center [1236, 525] width 5 height 8
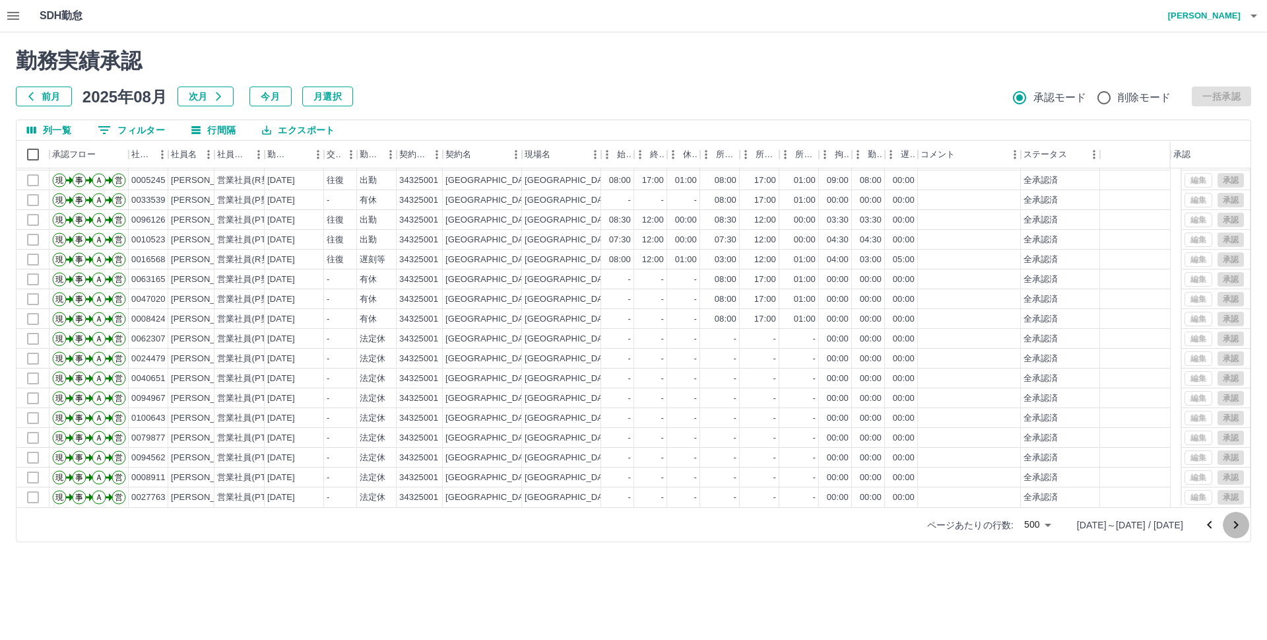
click at [1238, 523] on icon "次のページへ" at bounding box center [1236, 525] width 5 height 8
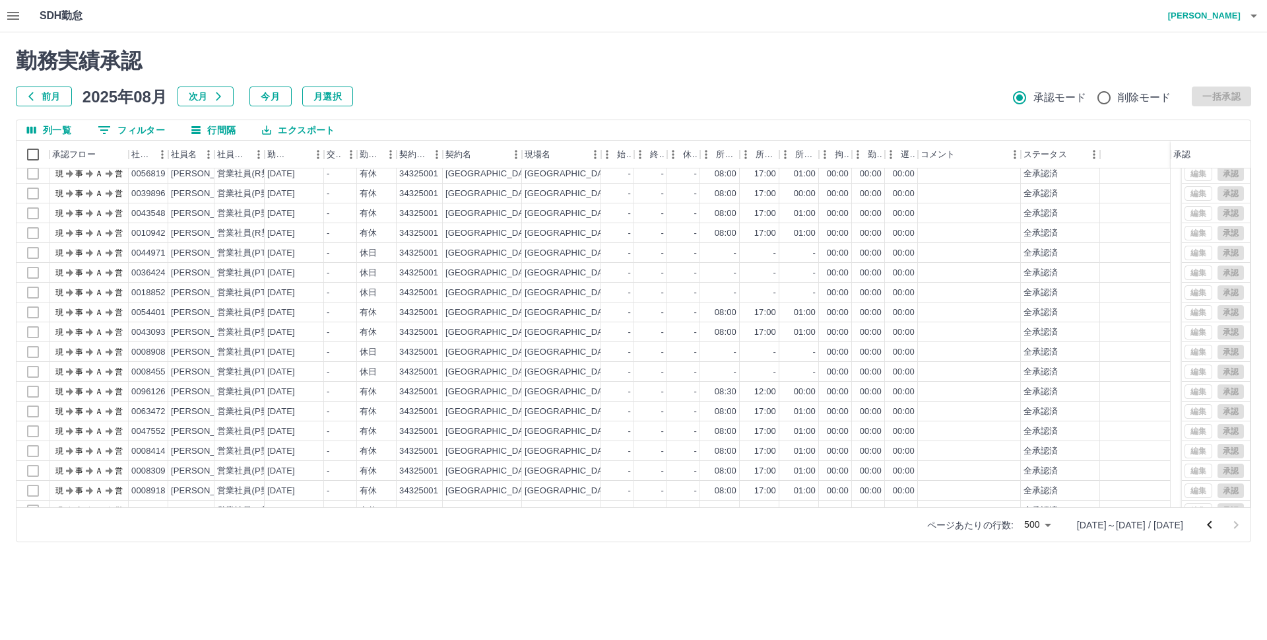
scroll to position [4890, 0]
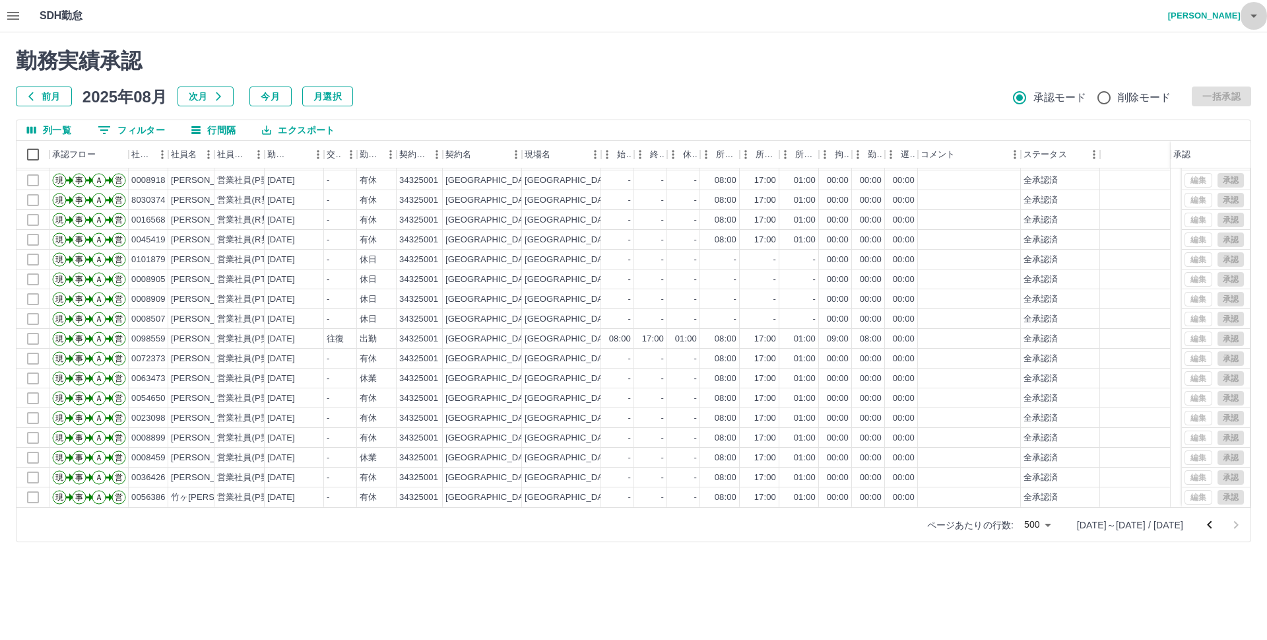
click at [1253, 15] on icon "button" at bounding box center [1254, 16] width 7 height 3
click at [1200, 100] on li "ログアウト" at bounding box center [1198, 96] width 117 height 24
